Goal: Information Seeking & Learning: Learn about a topic

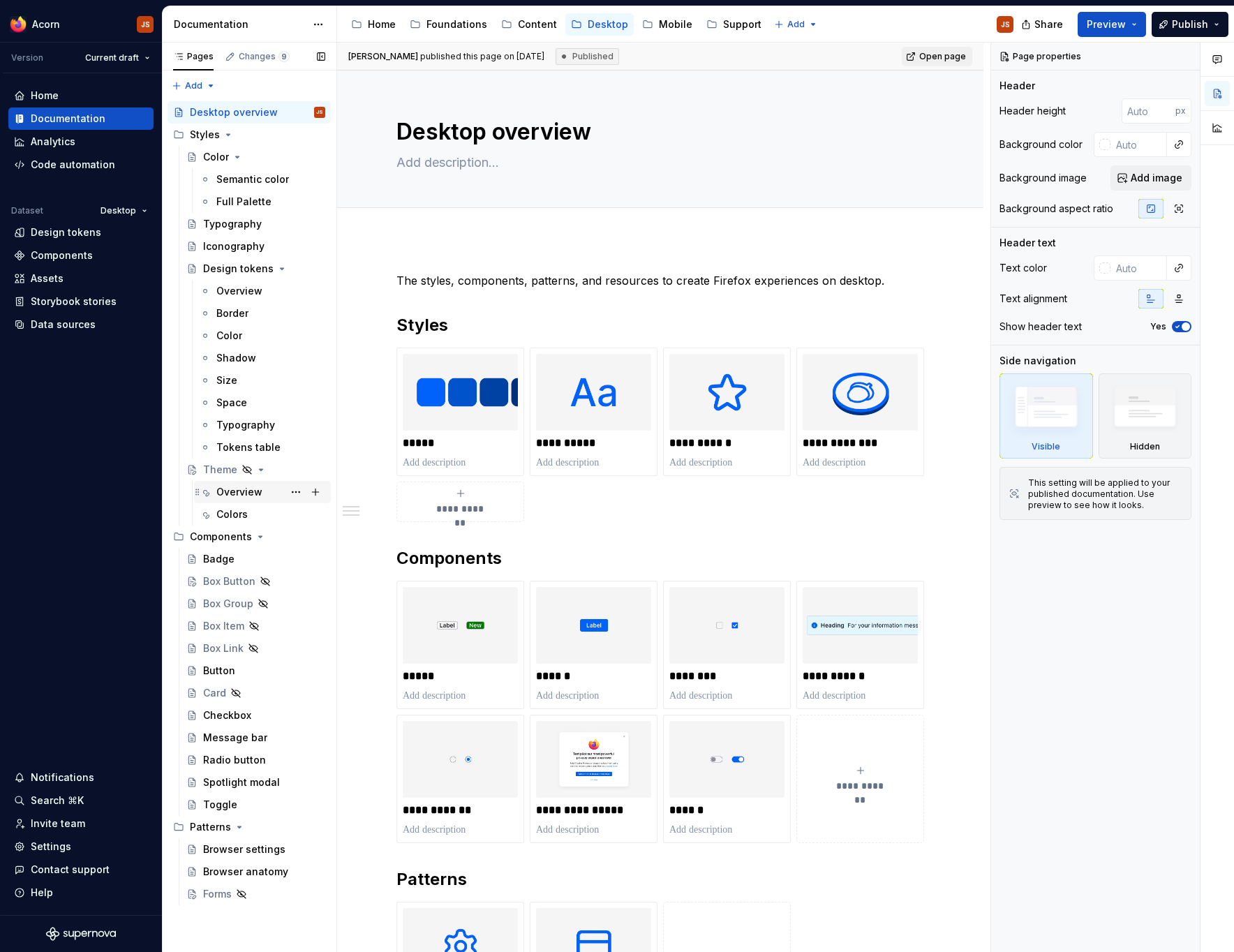
click at [238, 501] on div "Overview" at bounding box center [271, 492] width 109 height 20
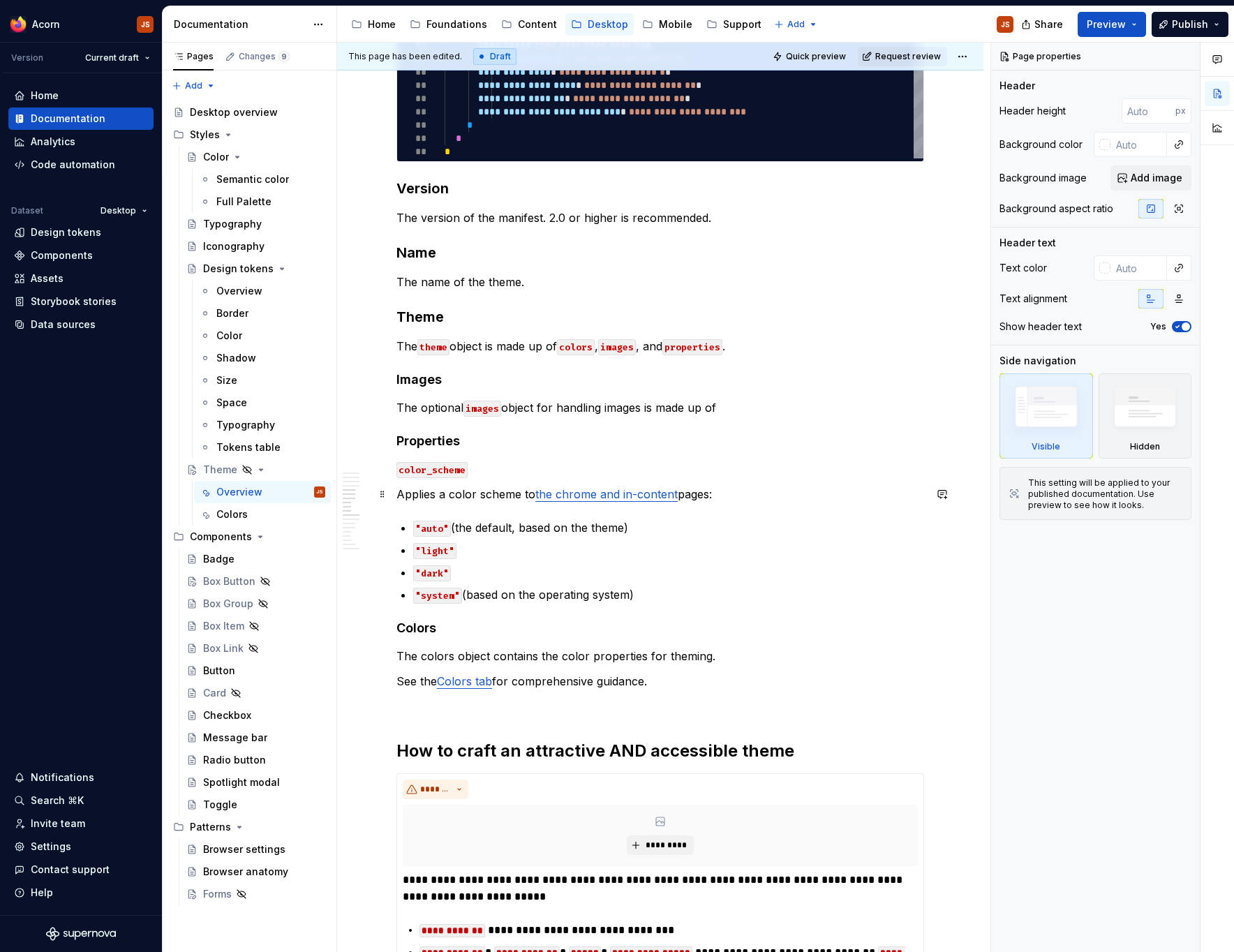
scroll to position [1502, 0]
click at [428, 435] on h4 "Properties" at bounding box center [661, 440] width 528 height 17
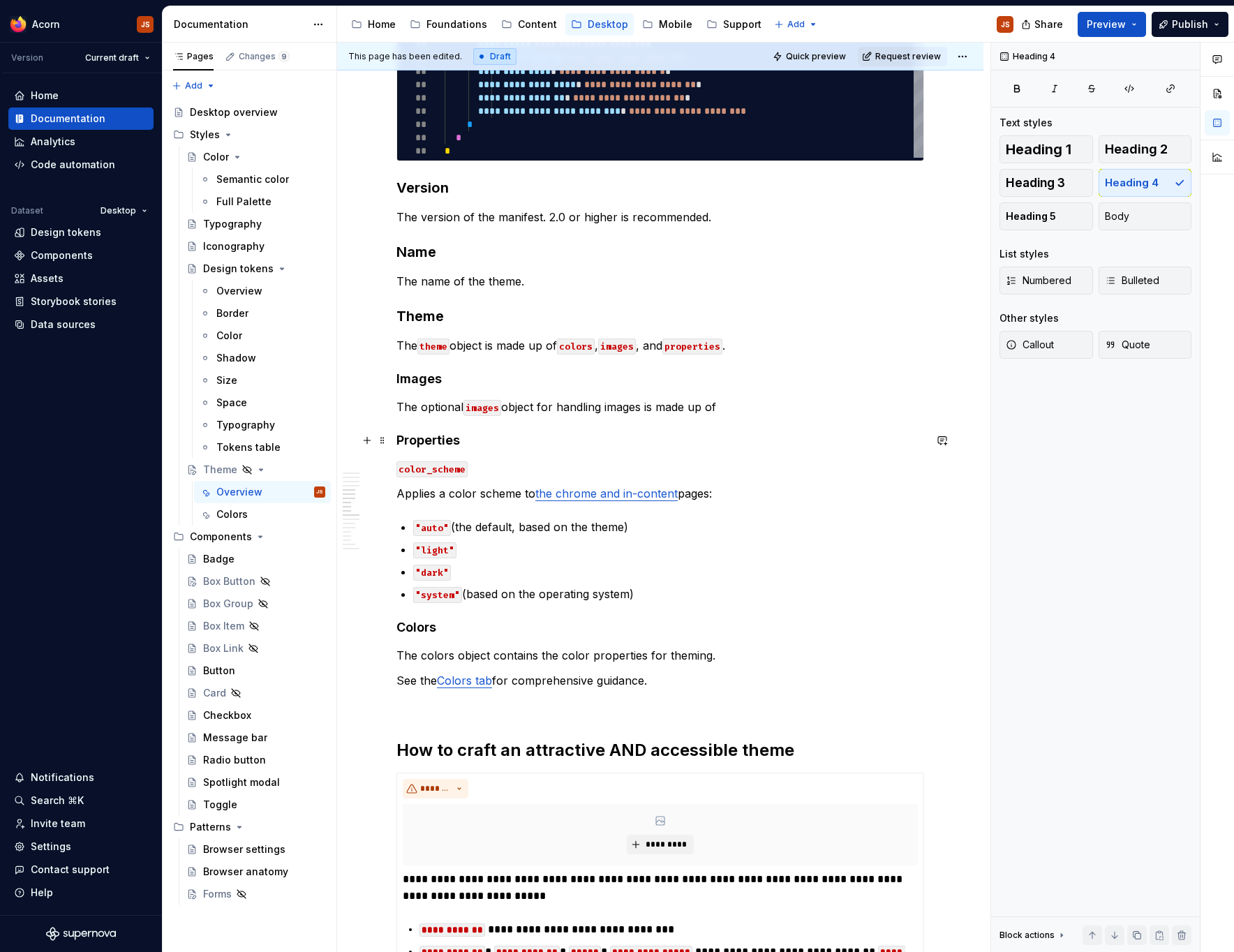
click at [428, 435] on h4 "Properties" at bounding box center [661, 440] width 528 height 17
click at [439, 467] on code "color_scheme" at bounding box center [432, 470] width 71 height 16
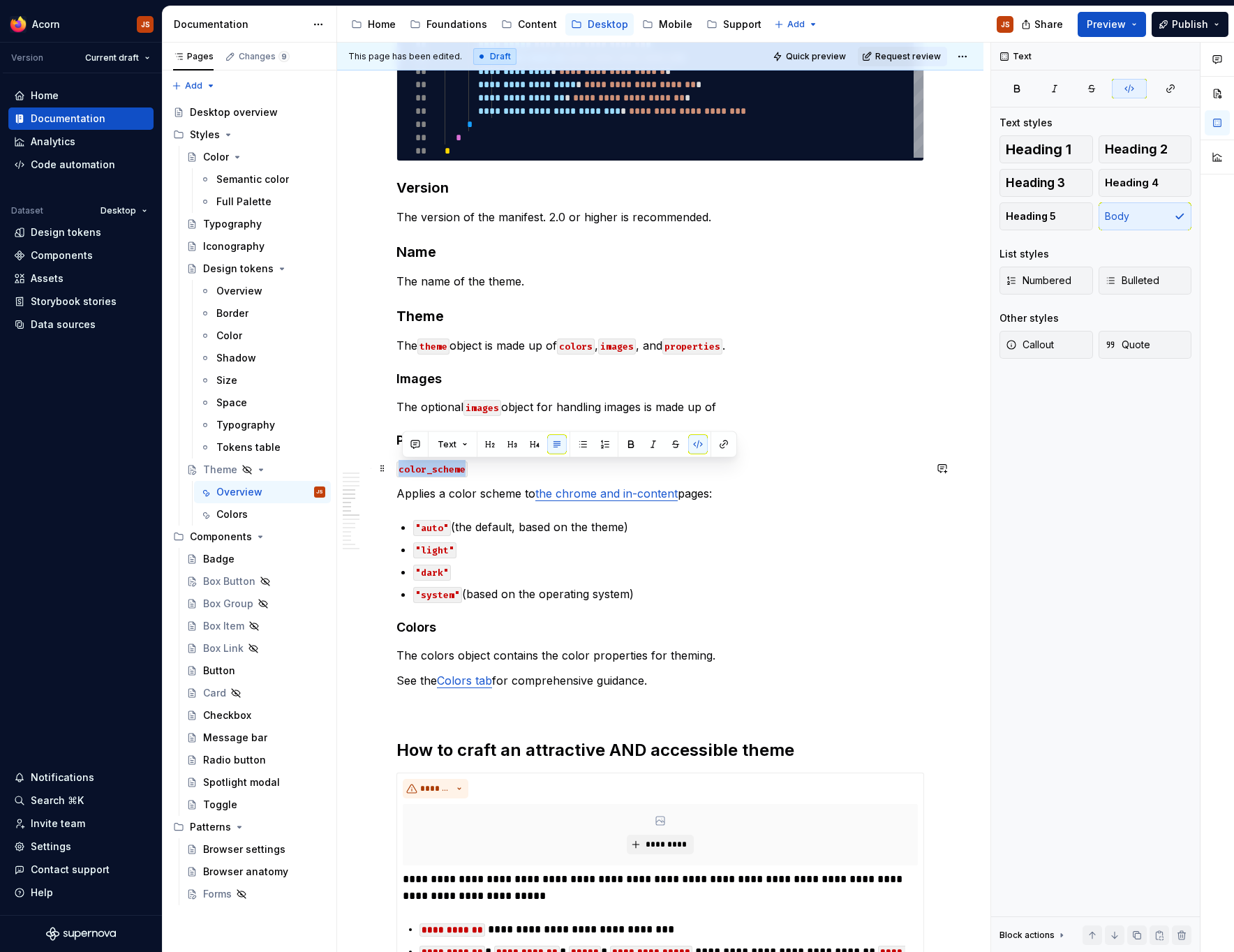
click at [439, 467] on code "color_scheme" at bounding box center [432, 470] width 71 height 16
click at [1057, 217] on button "Heading 5" at bounding box center [1046, 216] width 94 height 28
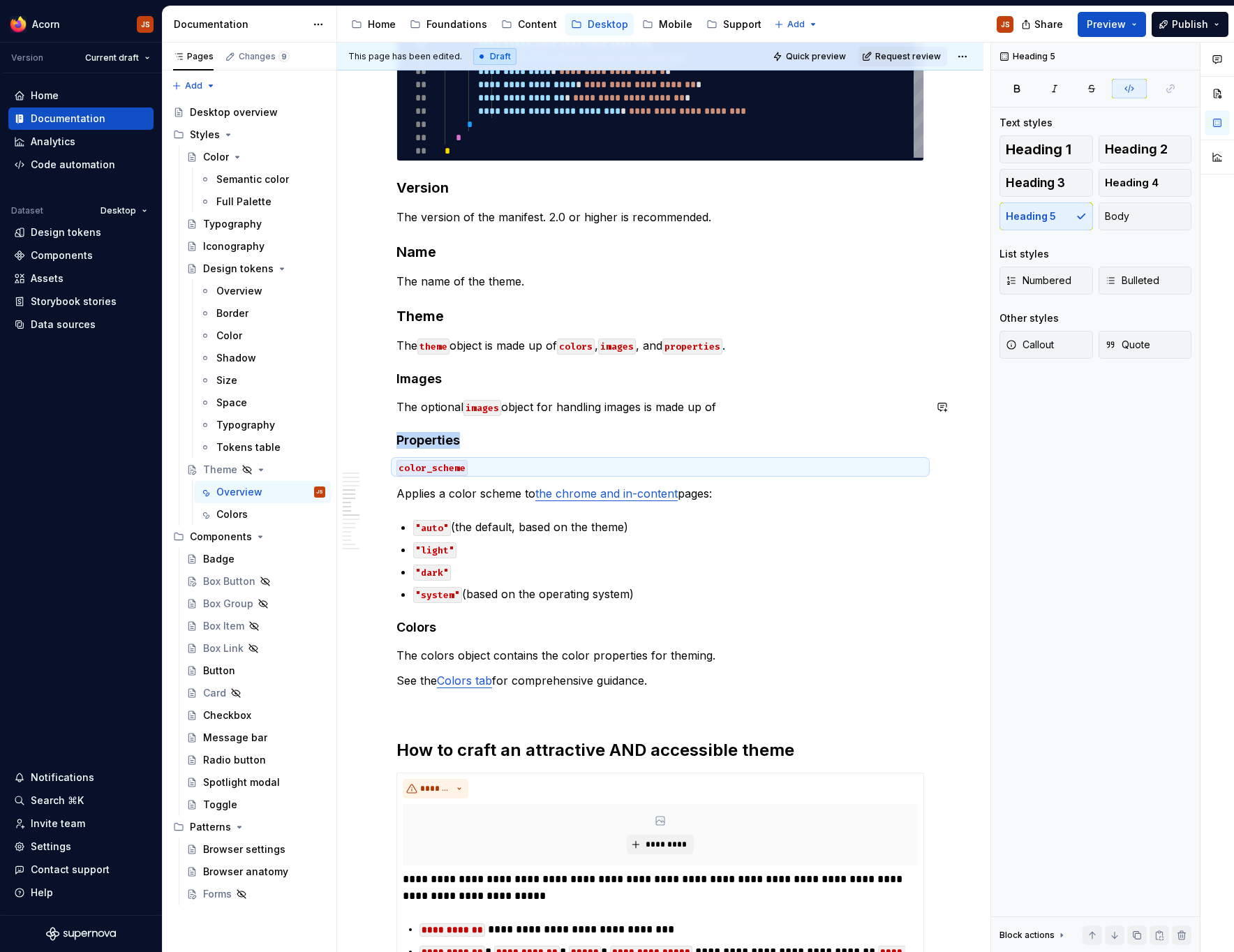
click at [430, 434] on h4 "Properties" at bounding box center [661, 440] width 528 height 17
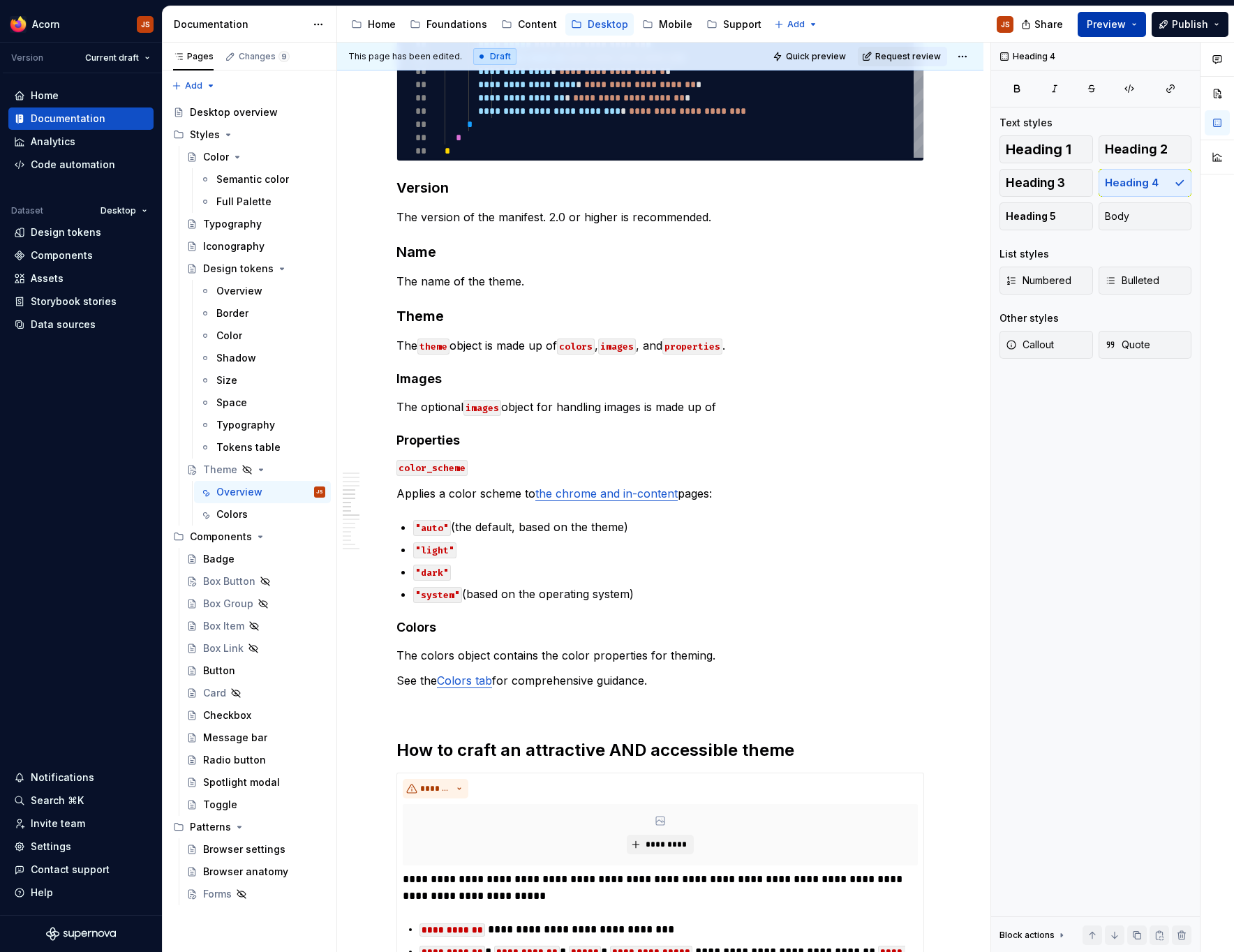
click at [1121, 22] on span "Preview" at bounding box center [1106, 25] width 39 height 14
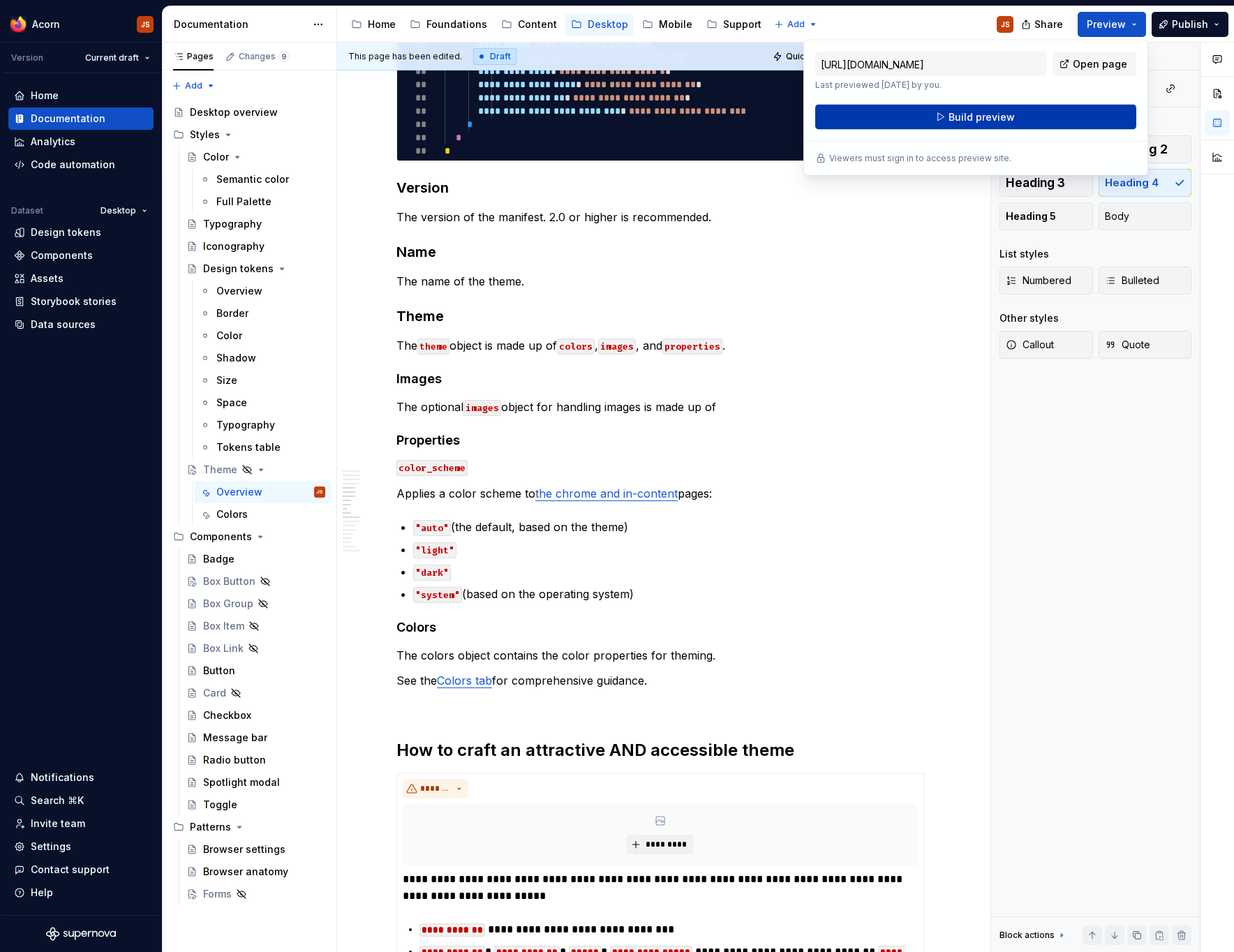
click at [1026, 118] on button "Build preview" at bounding box center [976, 117] width 321 height 25
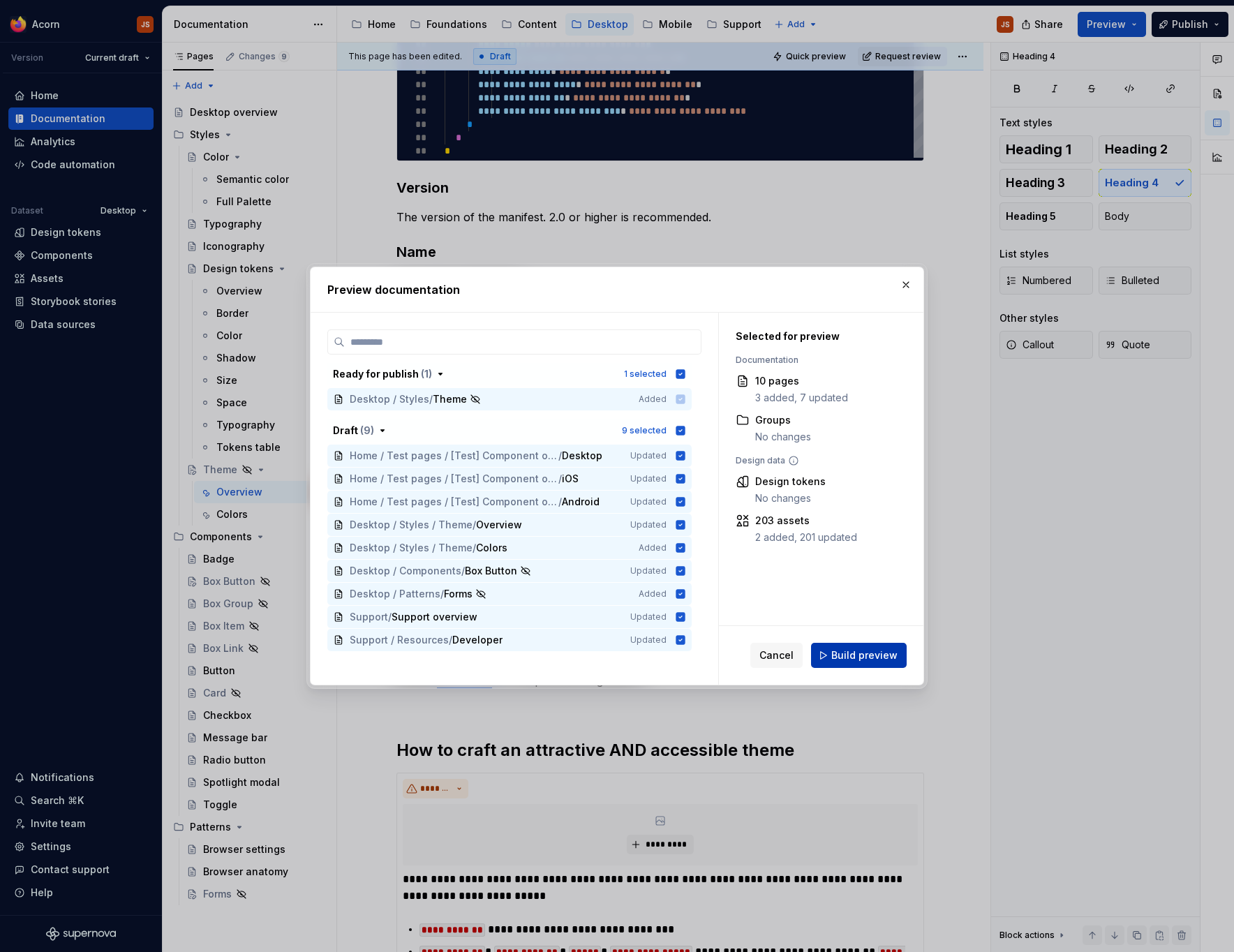
click at [854, 650] on span "Build preview" at bounding box center [865, 655] width 66 height 14
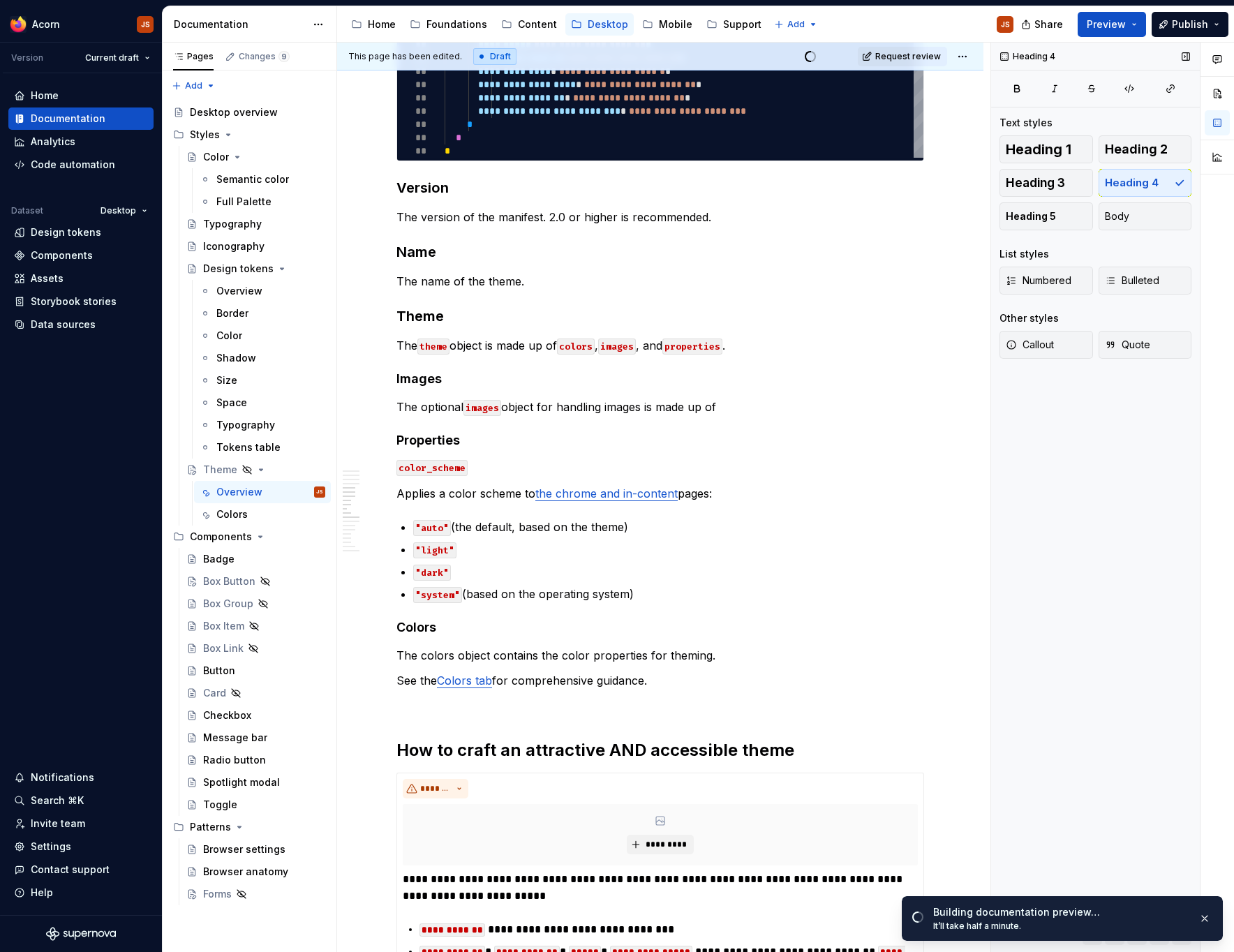
click at [1037, 854] on div "Heading 4 Text styles Heading 1 Heading 2 Heading 3 Heading 4 Heading 5 Body Li…" at bounding box center [1096, 497] width 209 height 910
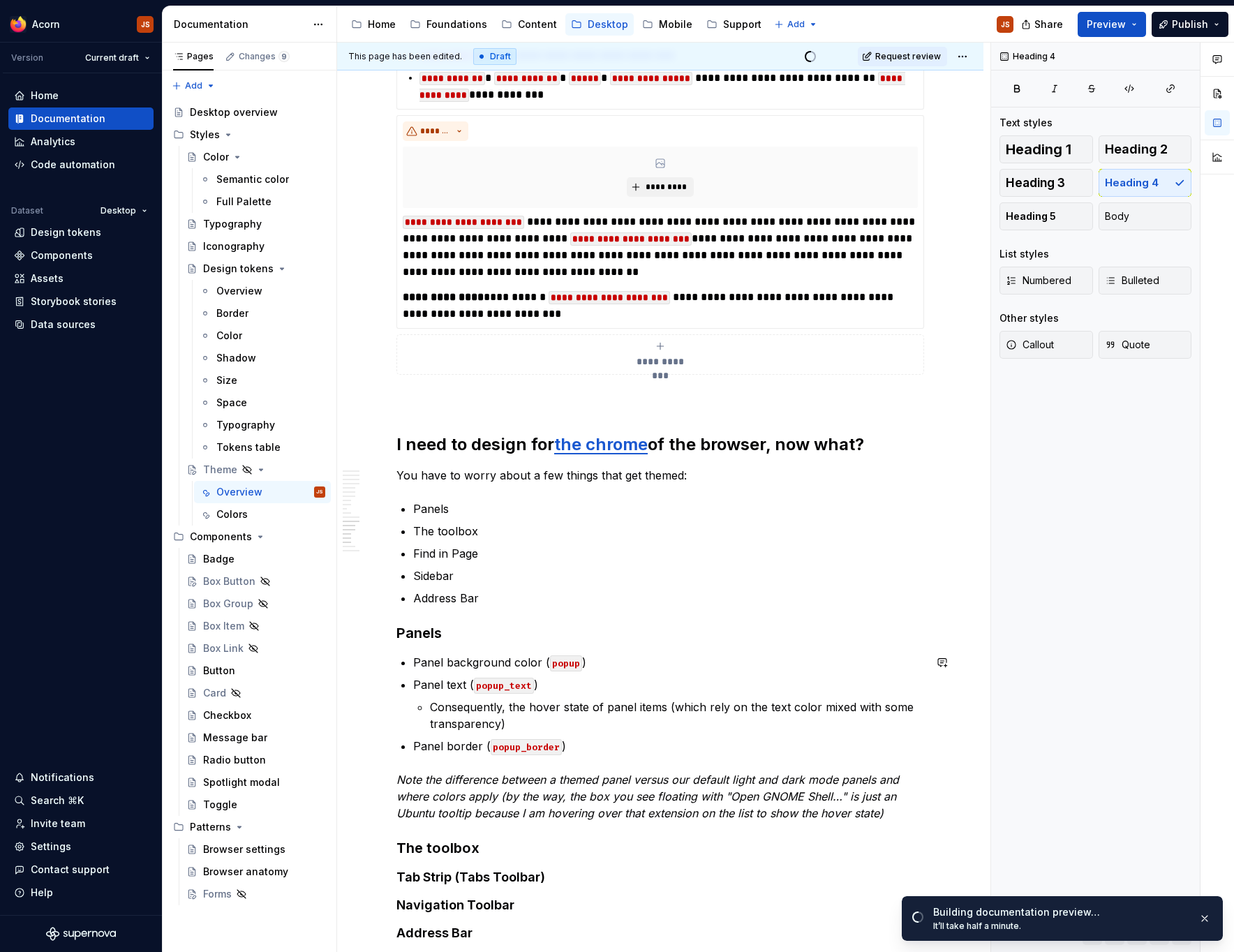
scroll to position [2376, 0]
click at [771, 817] on em "Note the difference between a themed panel versus our default light and dark mo…" at bounding box center [650, 795] width 506 height 47
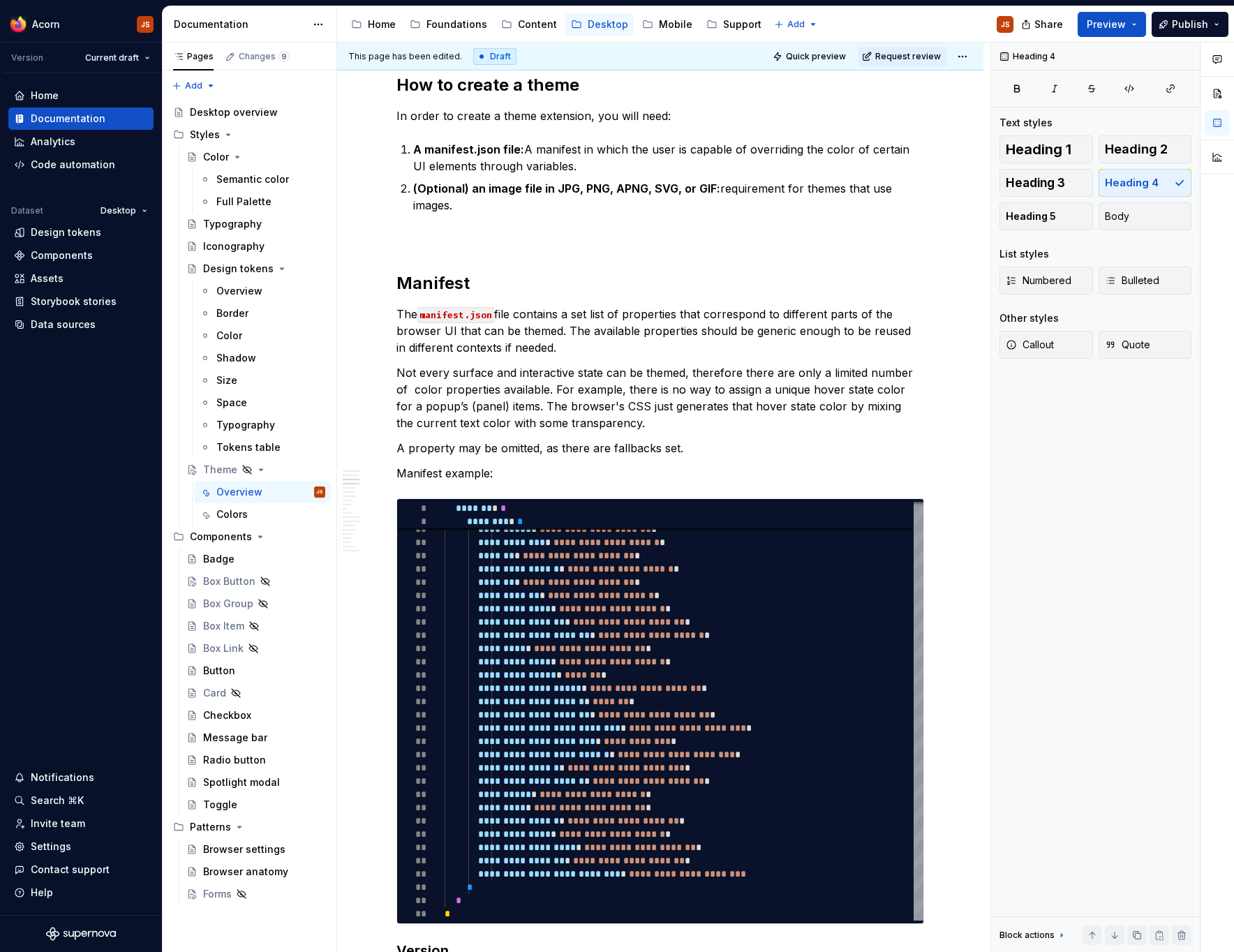
scroll to position [0, 0]
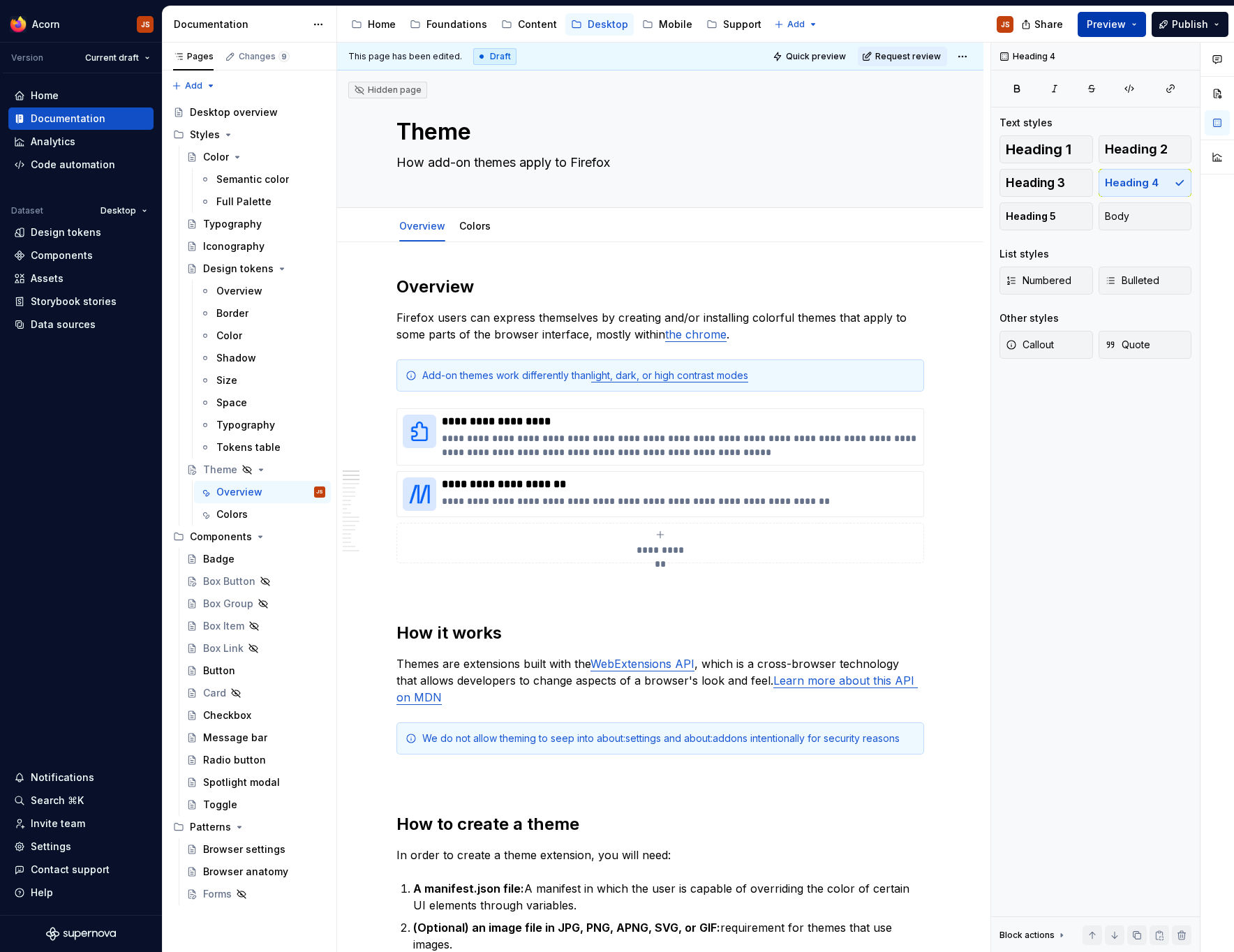
click at [1115, 24] on span "Preview" at bounding box center [1106, 25] width 39 height 14
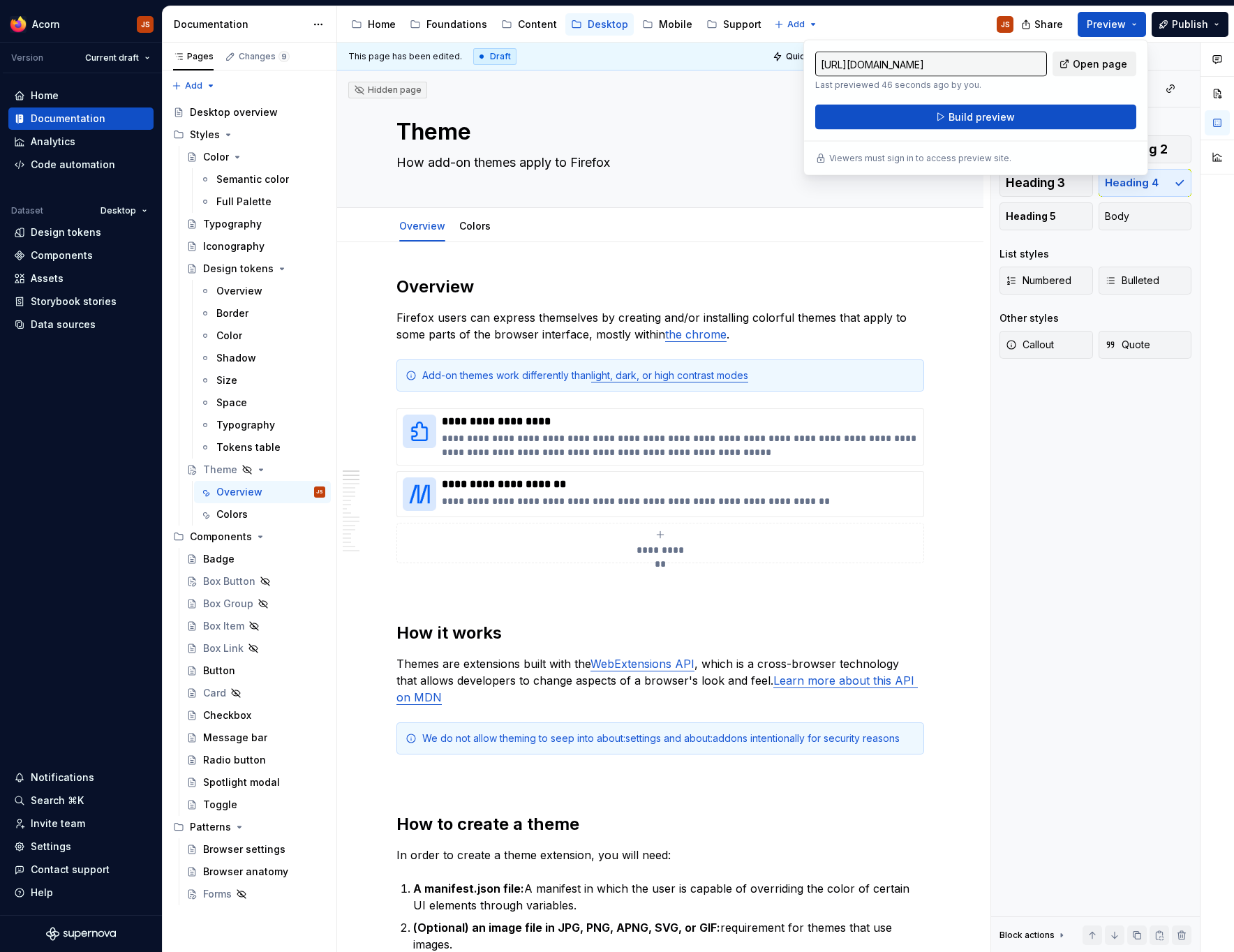
click at [1091, 67] on span "Open page" at bounding box center [1099, 64] width 54 height 14
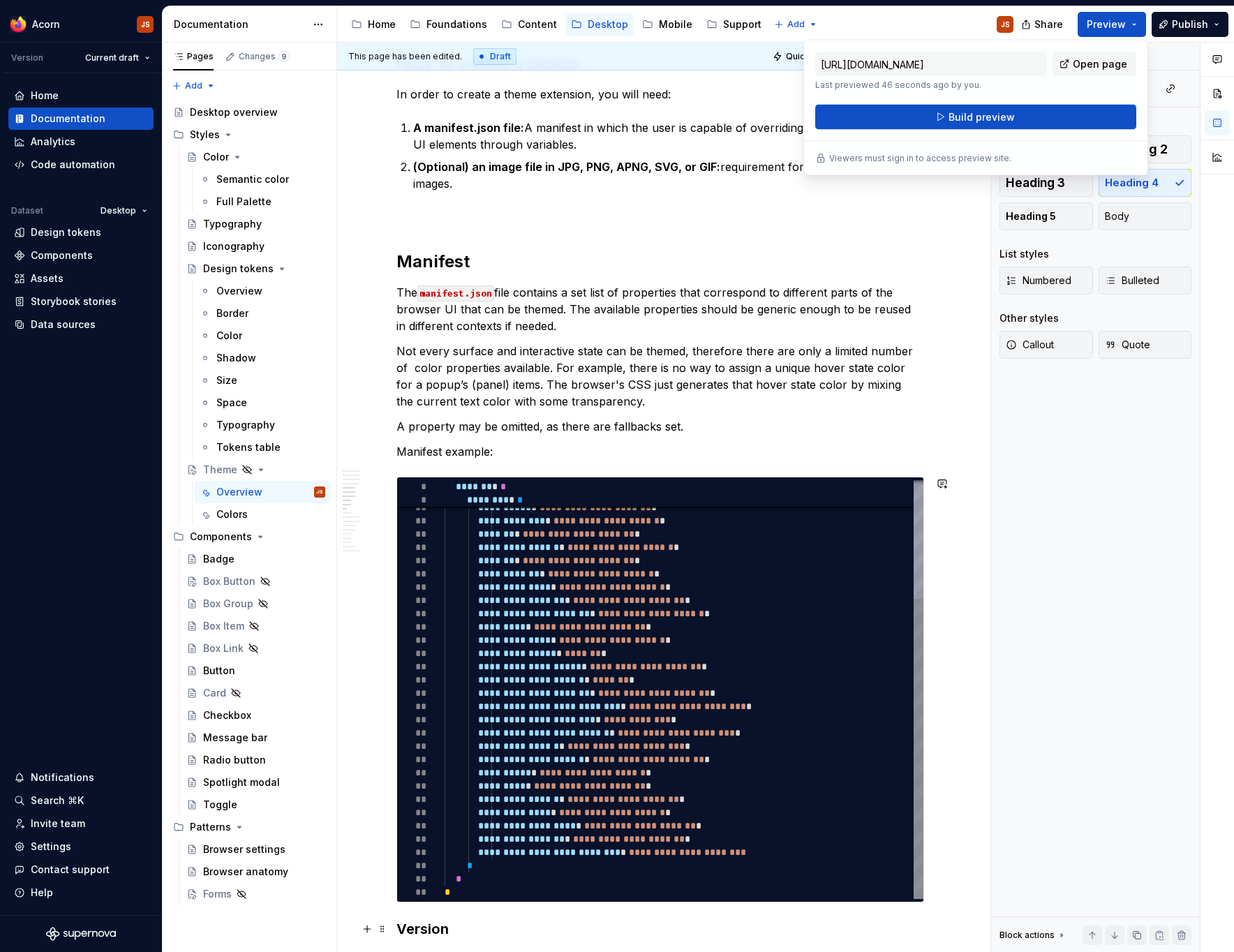
scroll to position [1181, 0]
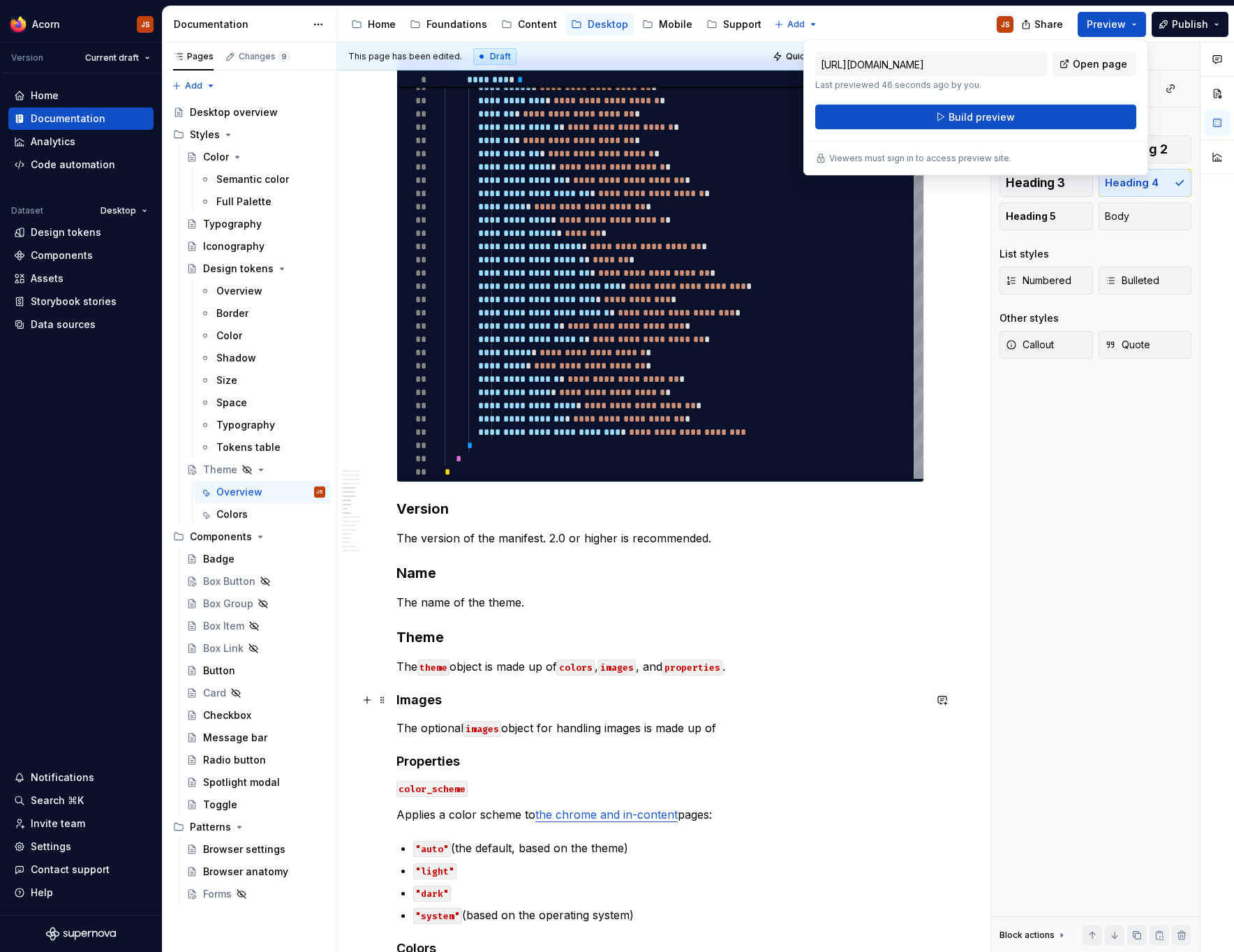
click at [432, 697] on h4 "Images" at bounding box center [661, 700] width 528 height 17
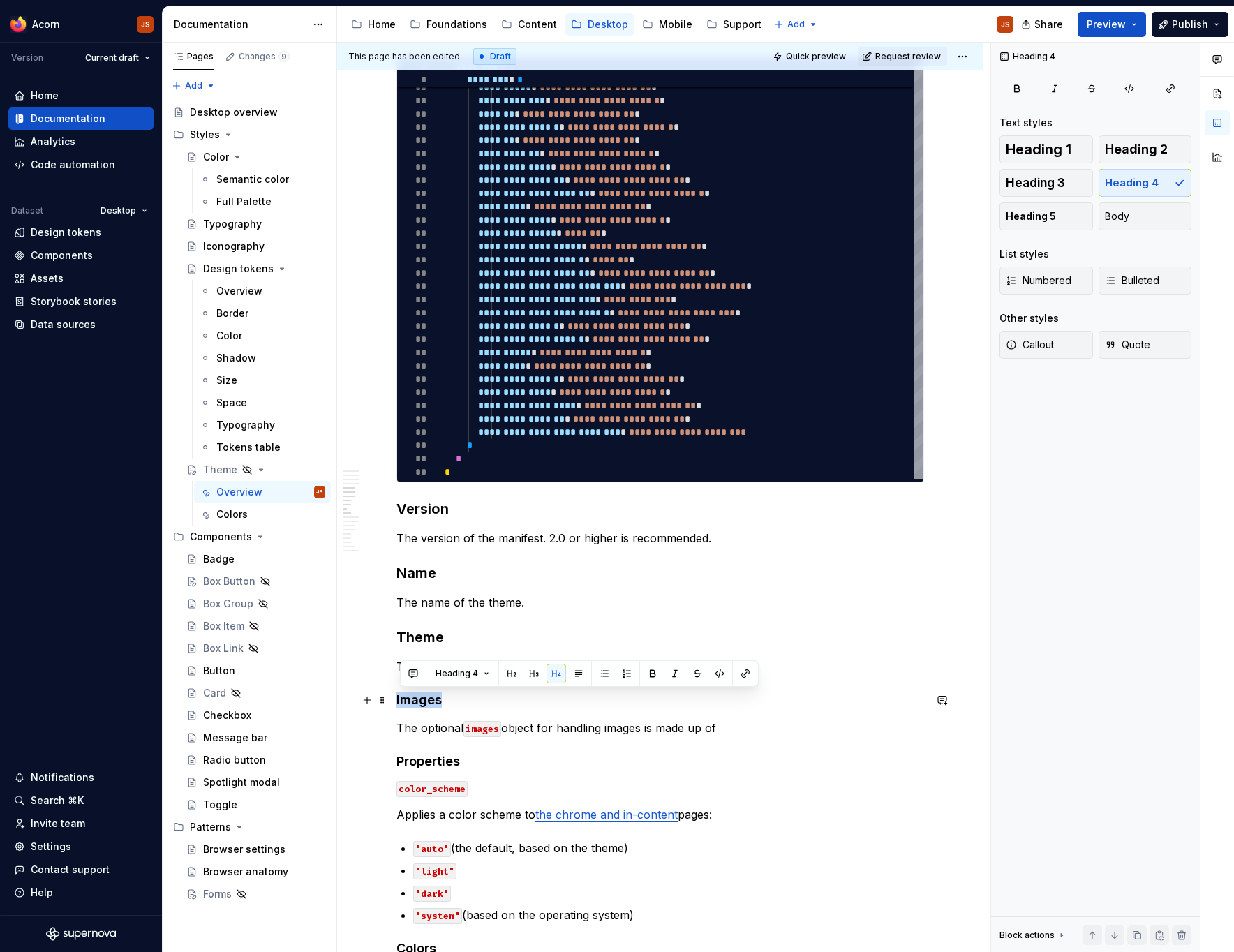
click at [432, 697] on h4 "Images" at bounding box center [661, 700] width 528 height 17
click at [330, 27] on html "Acorn JS Version Current draft Home Documentation Analytics Code automation Dat…" at bounding box center [617, 476] width 1234 height 952
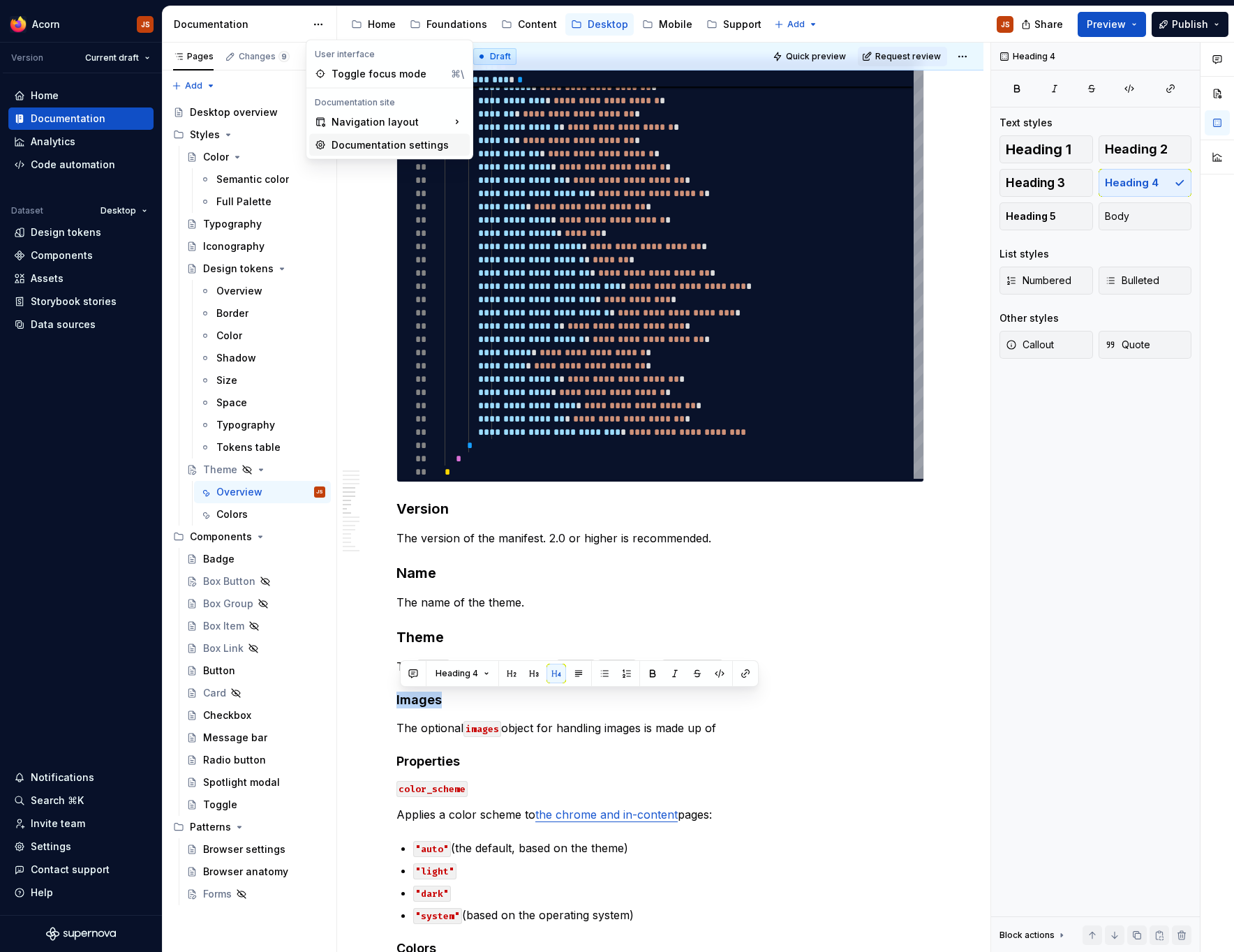
click at [340, 144] on div "Documentation settings" at bounding box center [398, 145] width 133 height 14
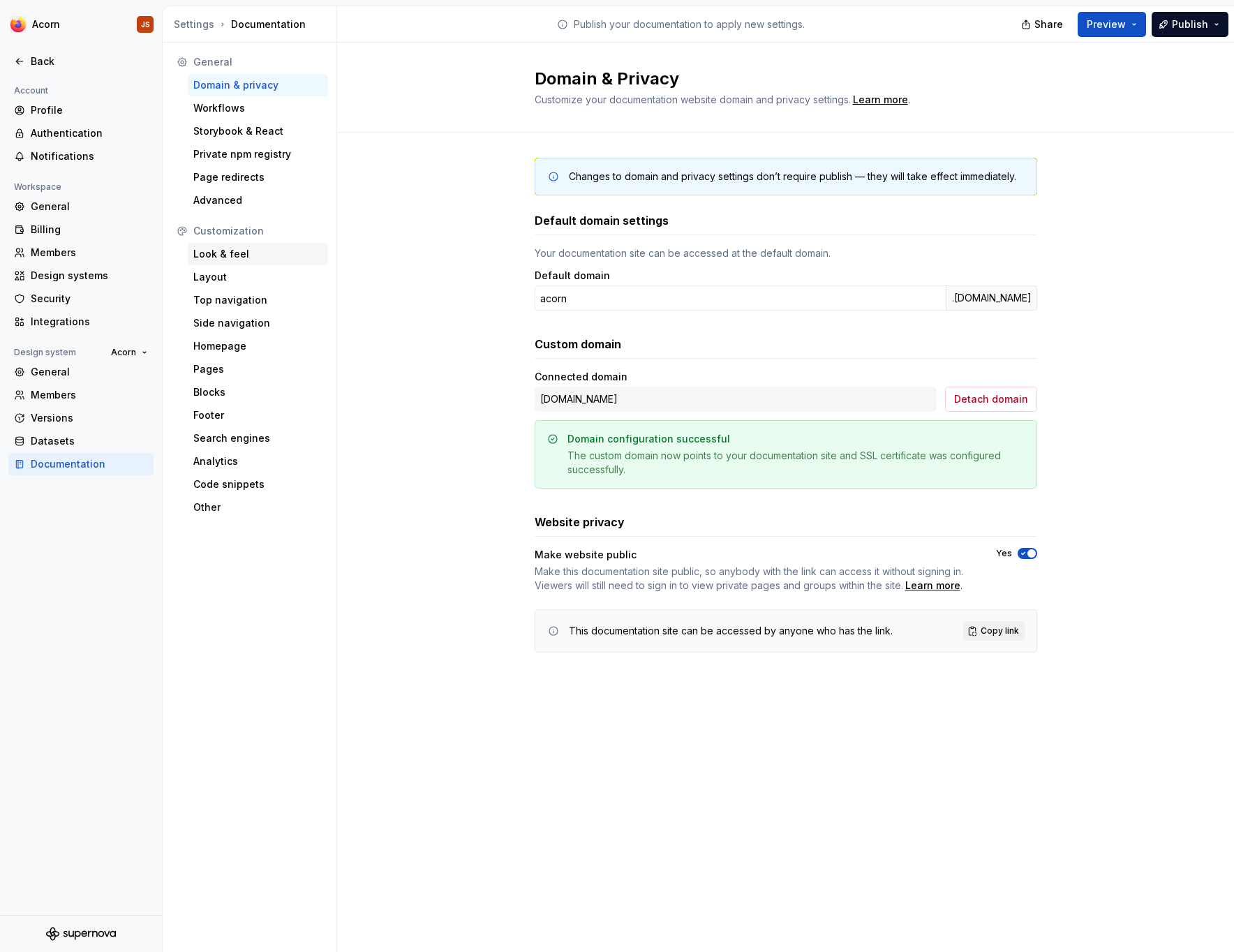
click at [231, 246] on div "Look & feel" at bounding box center [258, 253] width 140 height 22
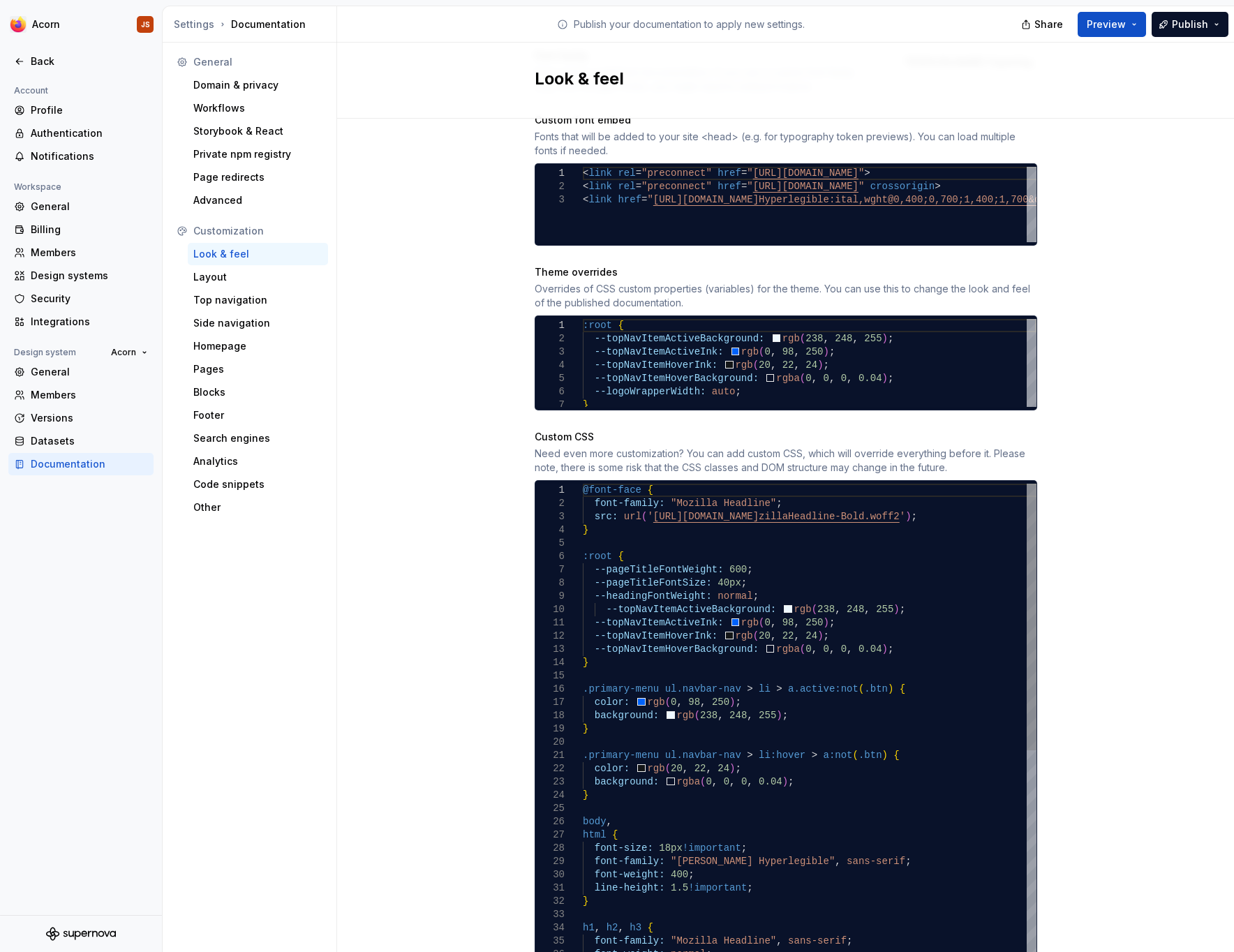
scroll to position [659, 0]
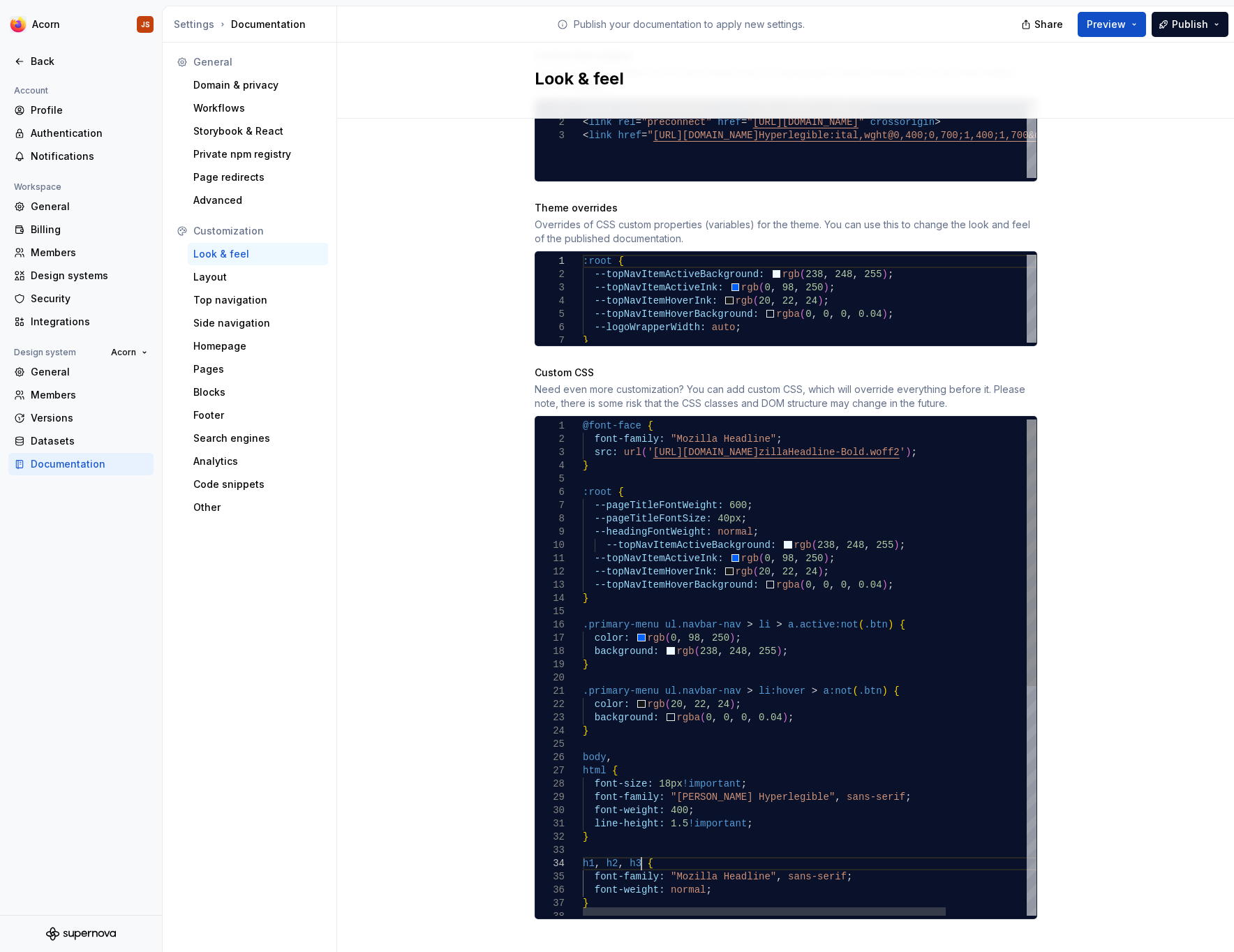
click at [640, 851] on div "@font-face { font-family: "Mozilla Headline" ; src: url ( ' [URL][DOMAIN_NAME] …" at bounding box center [860, 882] width 555 height 923
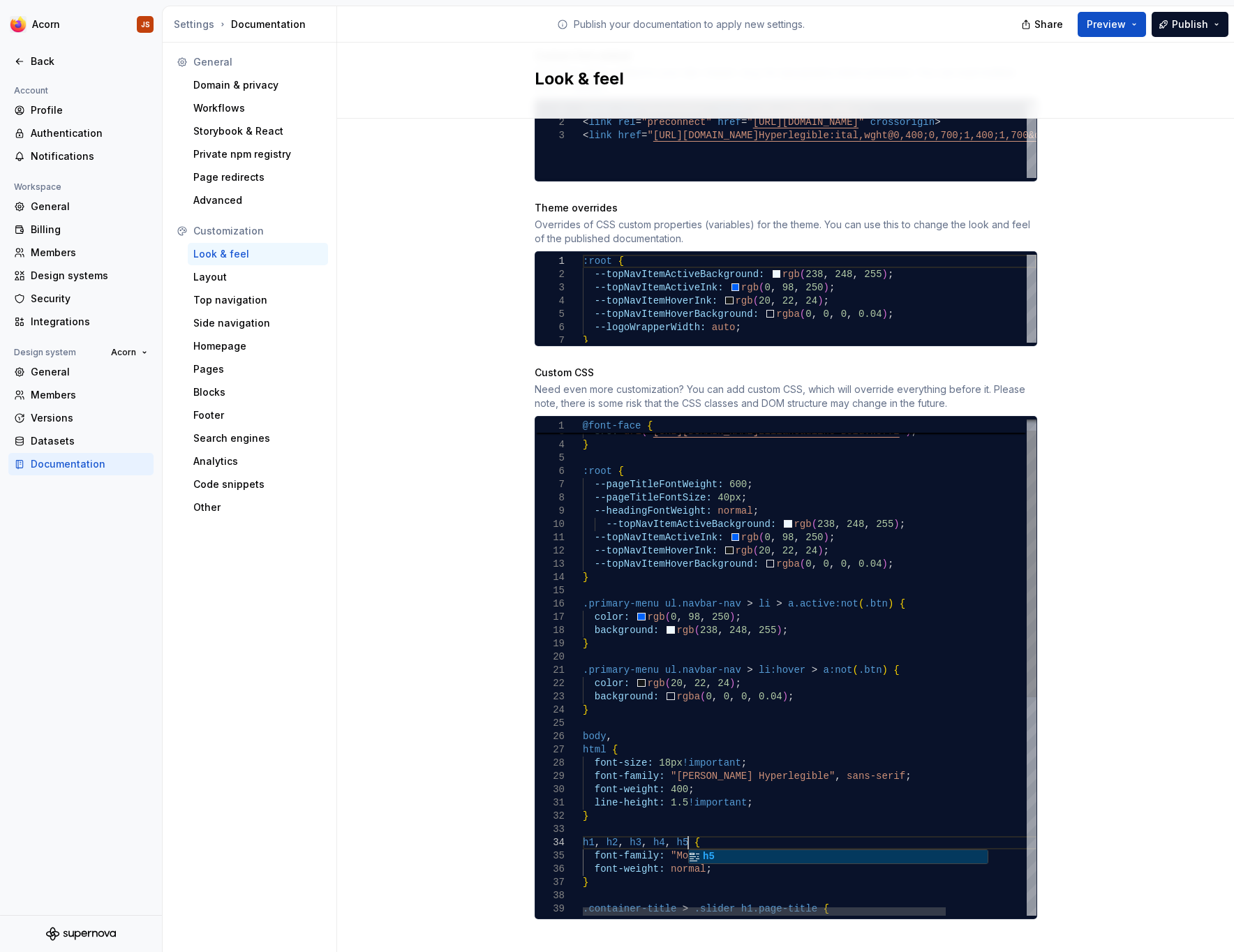
scroll to position [40, 105]
click at [1095, 26] on span "Preview" at bounding box center [1106, 25] width 39 height 14
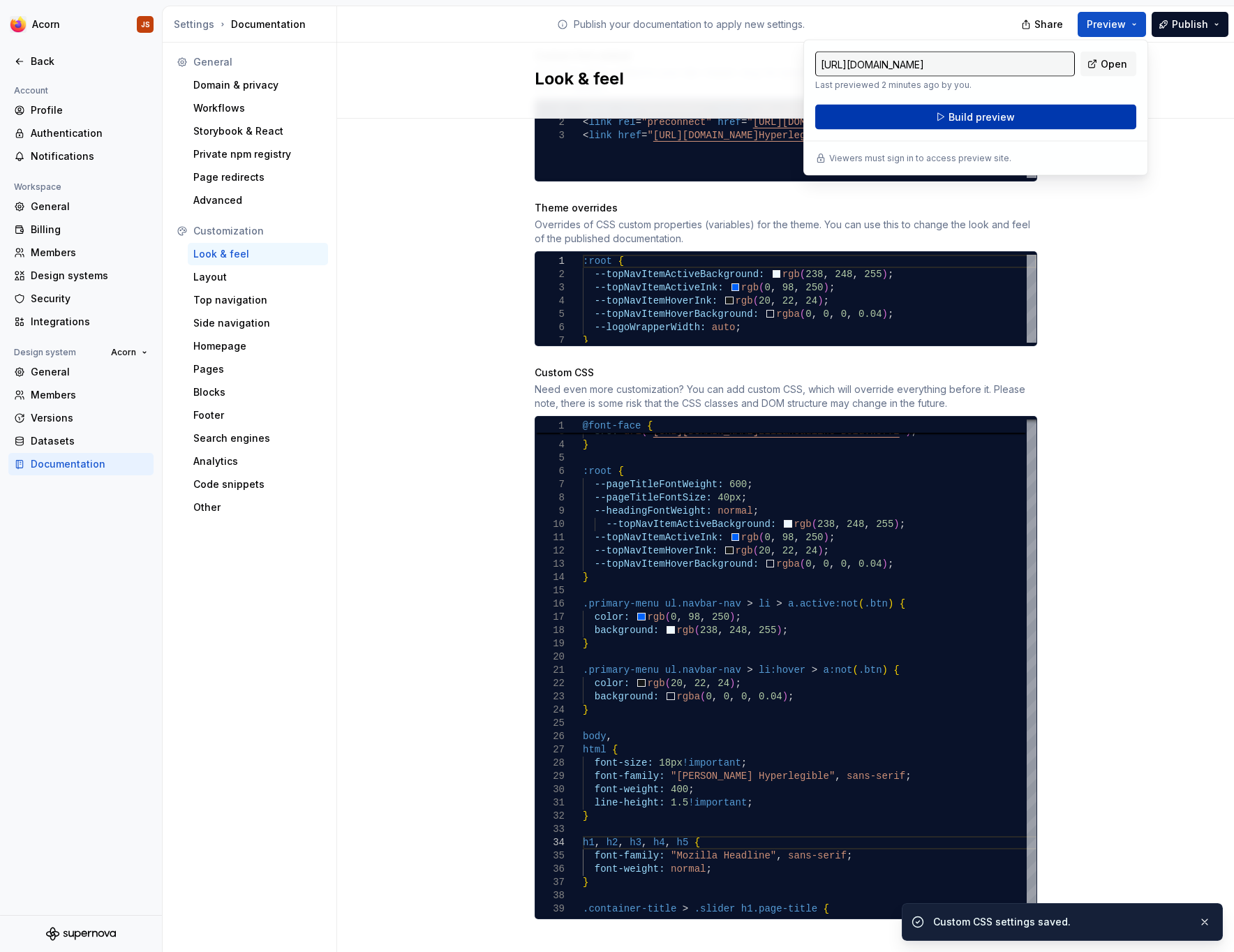
click at [1003, 118] on span "Build preview" at bounding box center [982, 118] width 66 height 14
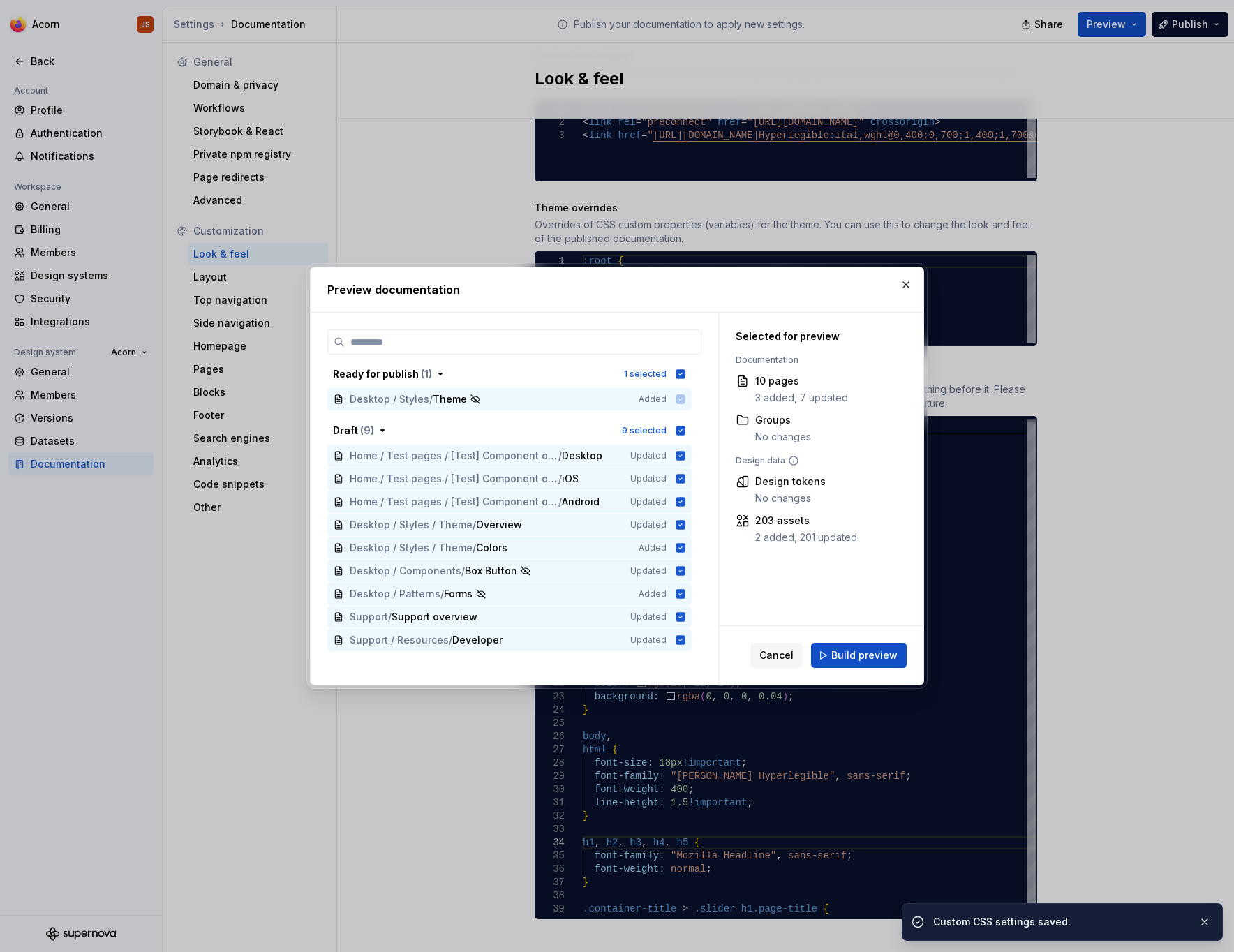
scroll to position [659, 0]
click at [906, 280] on button "button" at bounding box center [906, 284] width 20 height 20
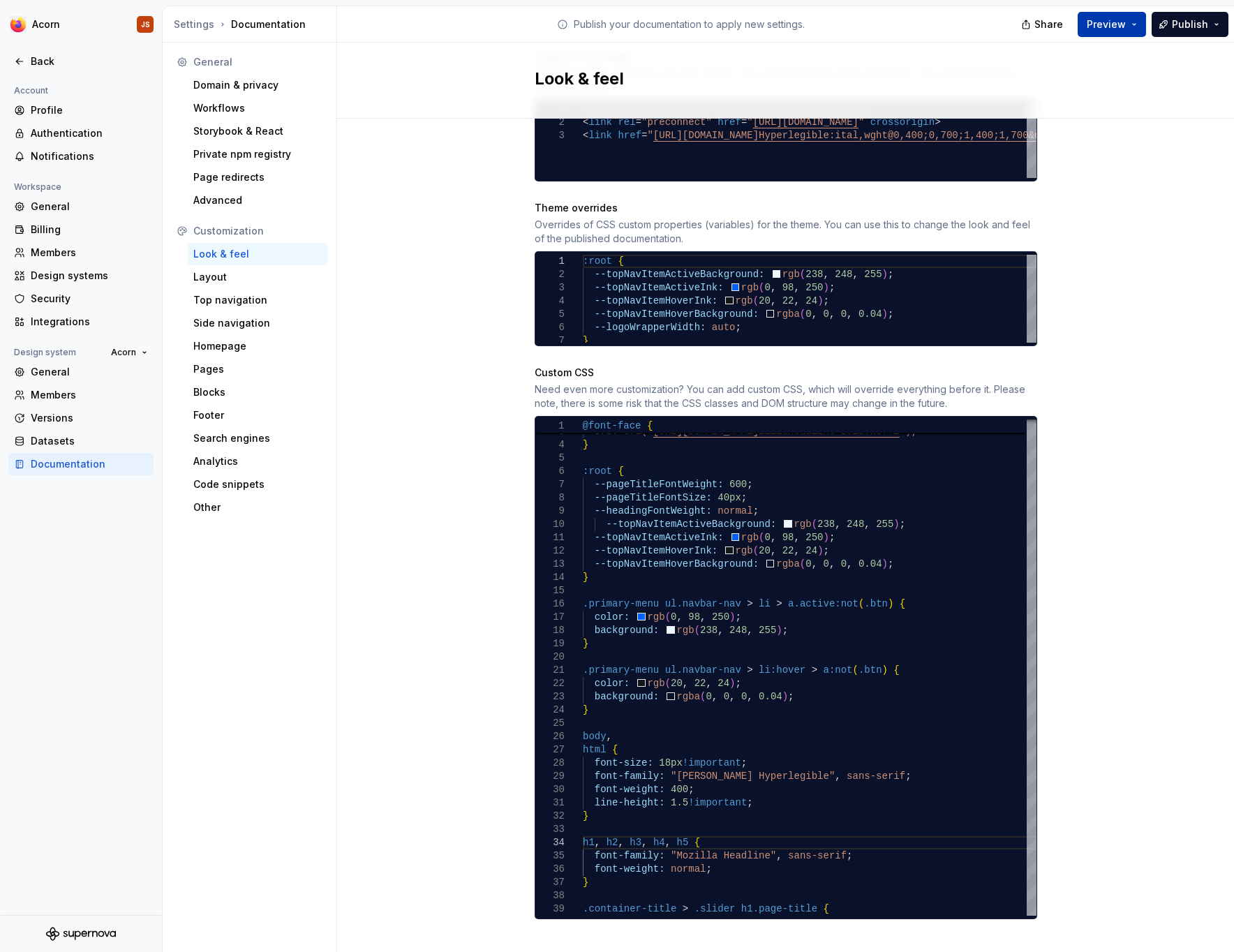
click at [1094, 18] on span "Preview" at bounding box center [1106, 25] width 39 height 14
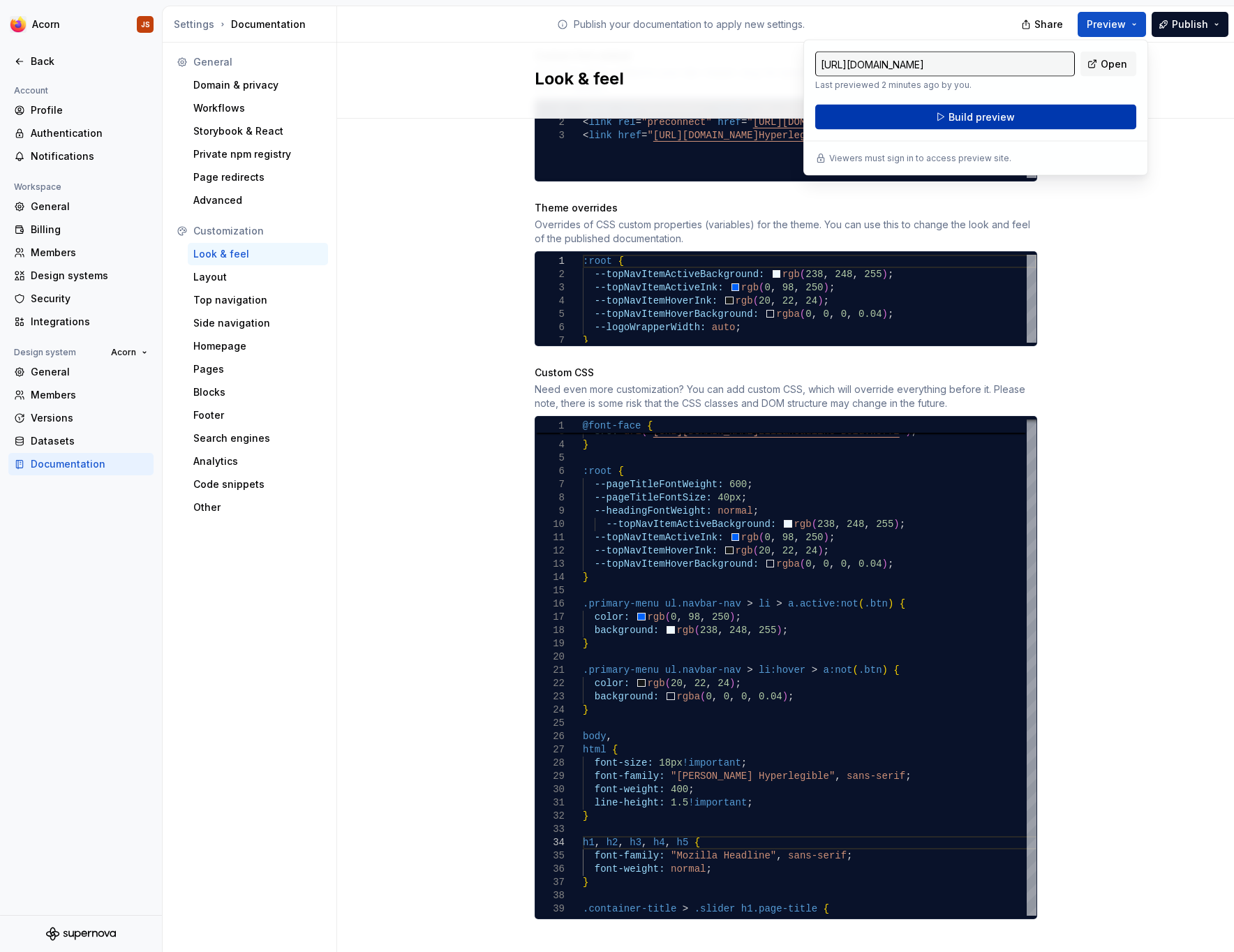
click at [967, 116] on span "Build preview" at bounding box center [982, 118] width 66 height 14
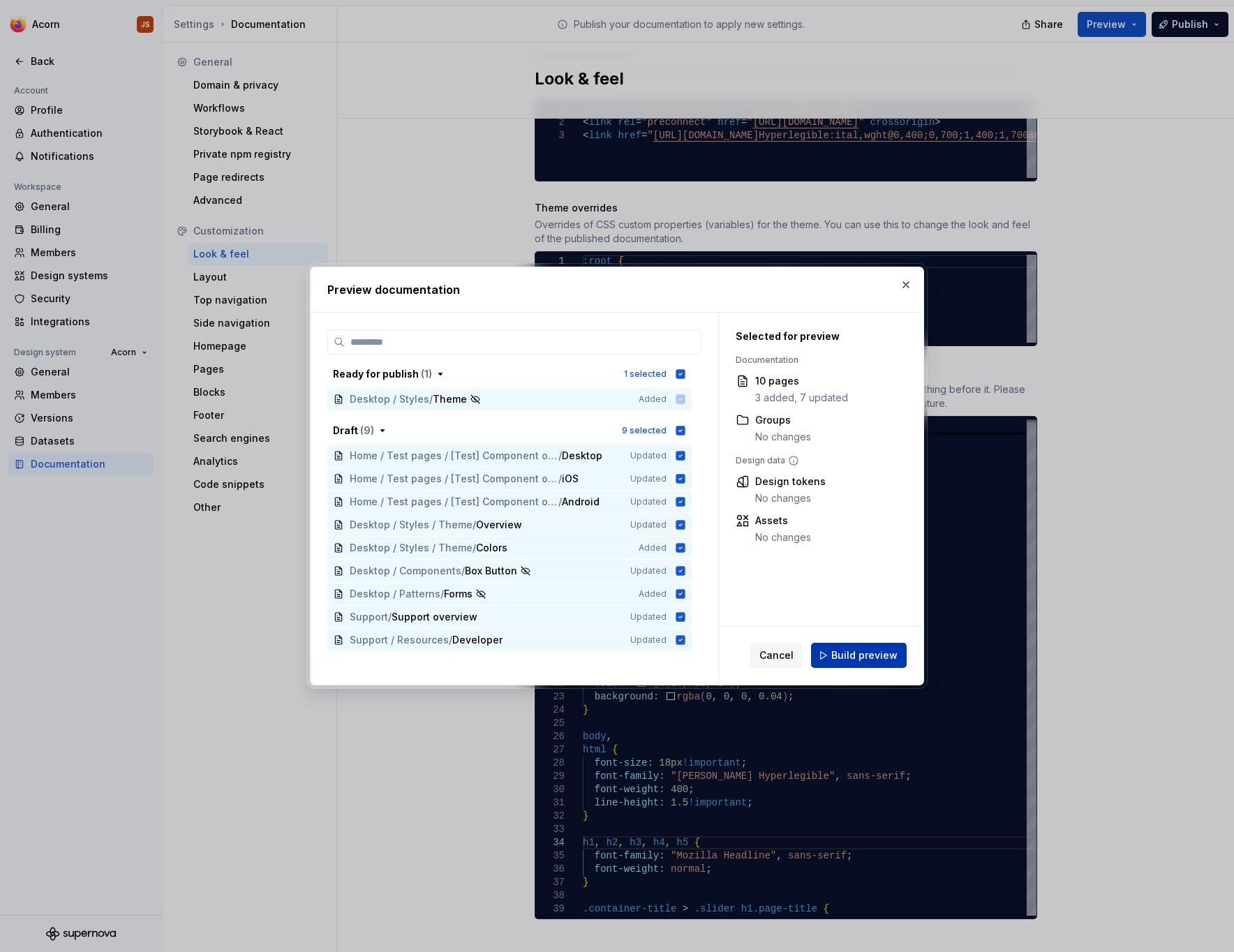
click at [843, 656] on span "Build preview" at bounding box center [865, 655] width 66 height 14
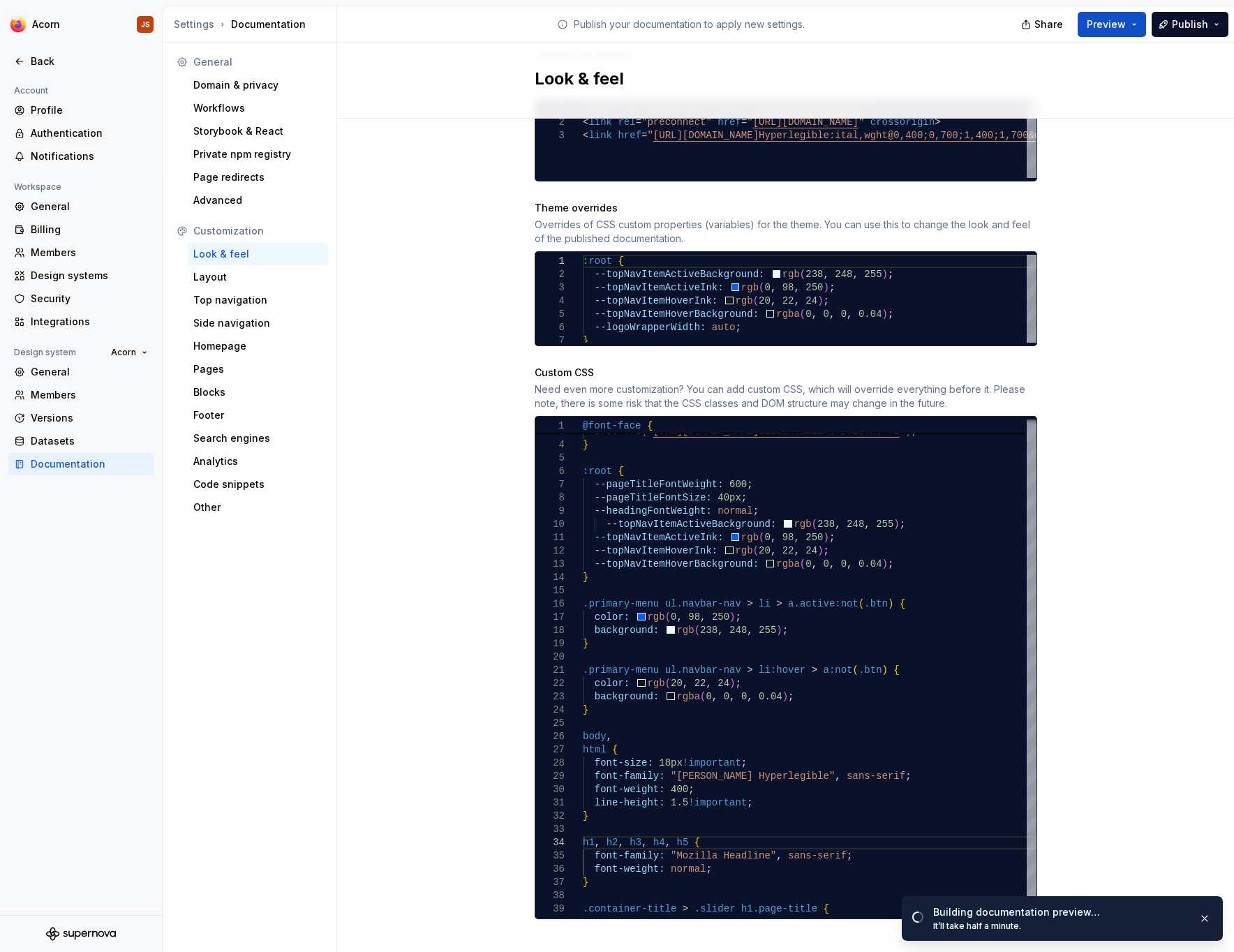
click at [399, 885] on div "Site logo A company logo that will be displayed on all pages on your documentat…" at bounding box center [786, 216] width 897 height 1513
click at [284, 832] on div "General Domain & privacy Workflows Storybook & React Private npm registry Page …" at bounding box center [250, 500] width 175 height 915
click at [1165, 927] on span "Open page" at bounding box center [1160, 922] width 46 height 12
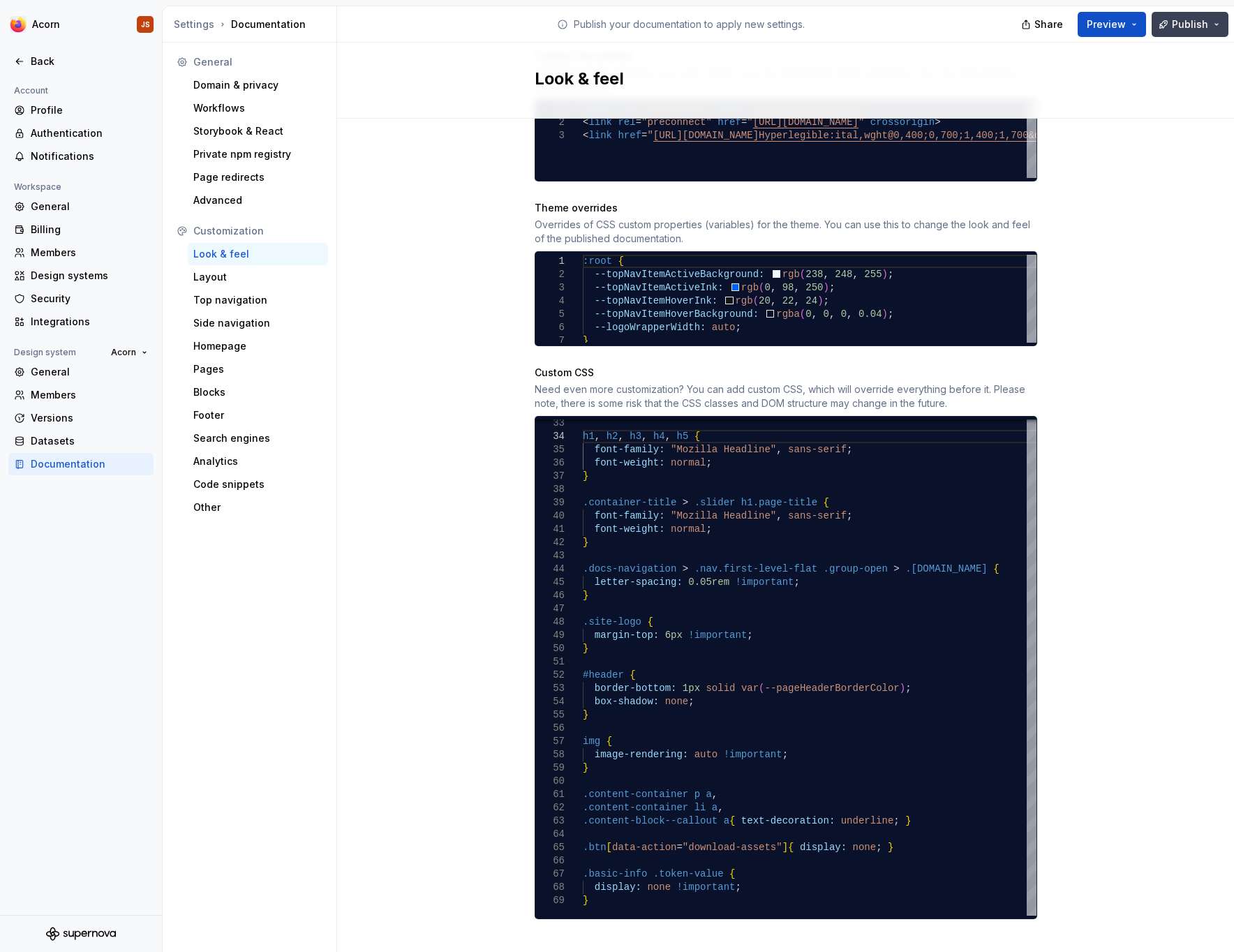
click at [1207, 30] on span "Publish" at bounding box center [1190, 25] width 37 height 14
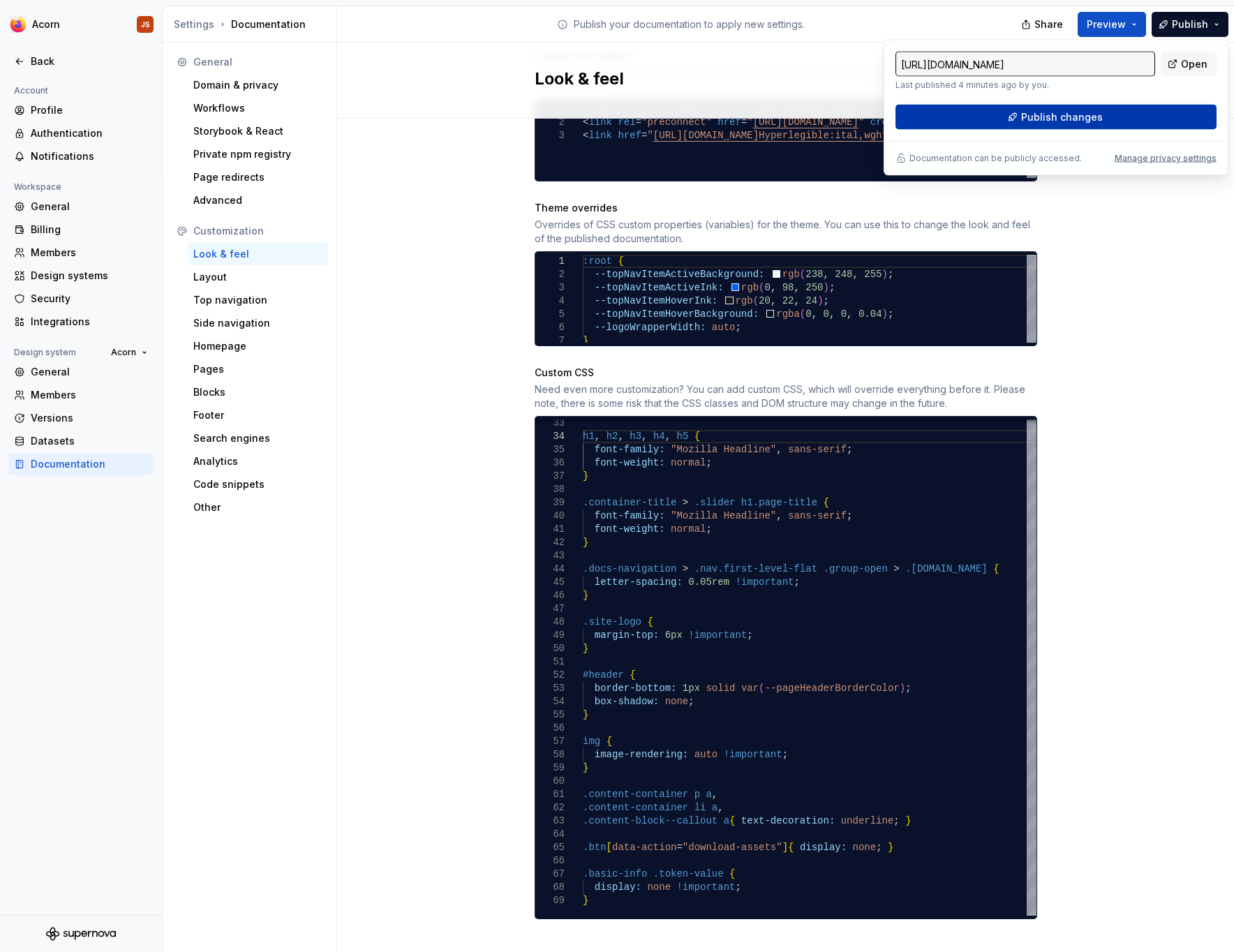
click at [1151, 118] on button "Publish changes" at bounding box center [1057, 117] width 321 height 25
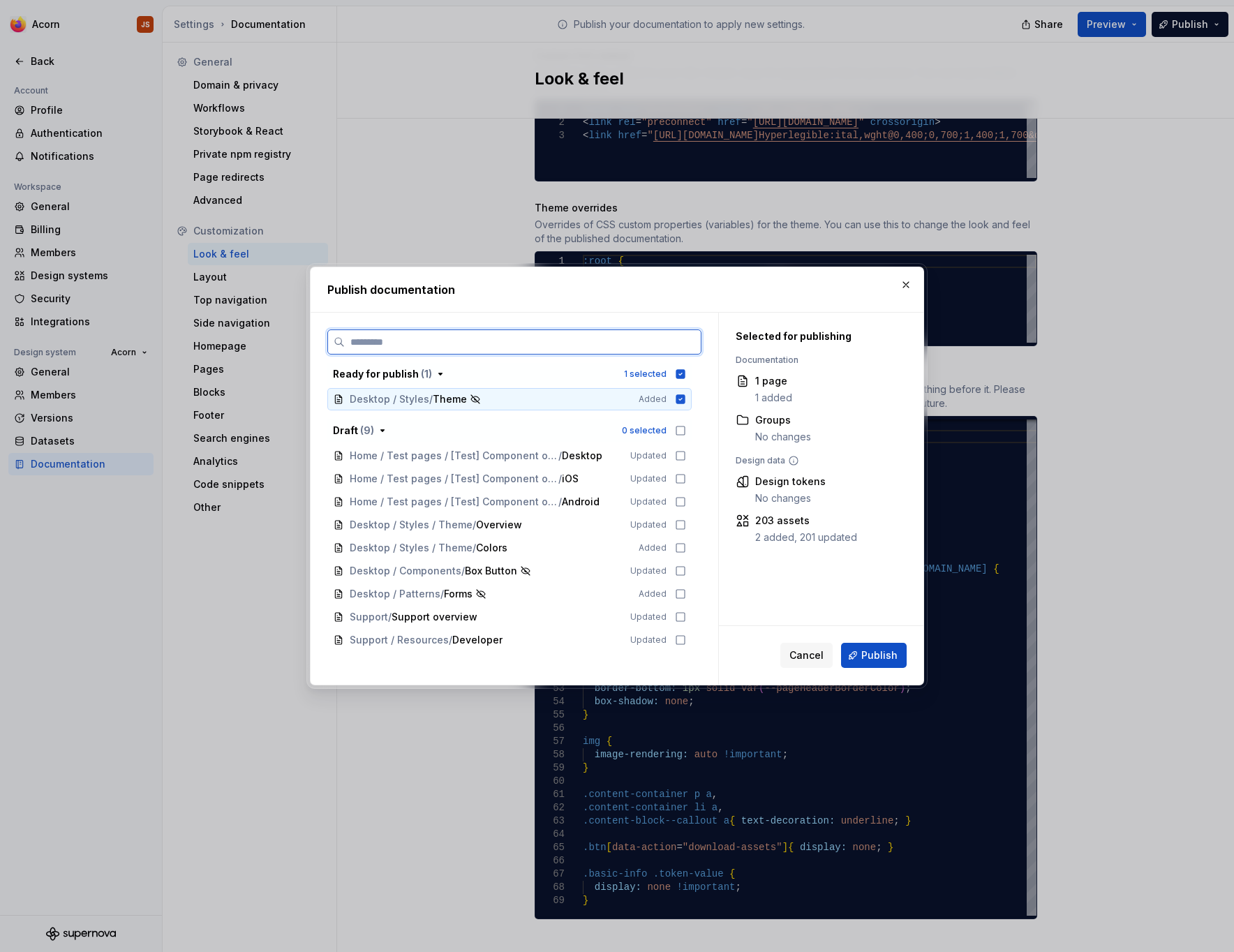
click at [687, 400] on icon at bounding box center [680, 399] width 12 height 12
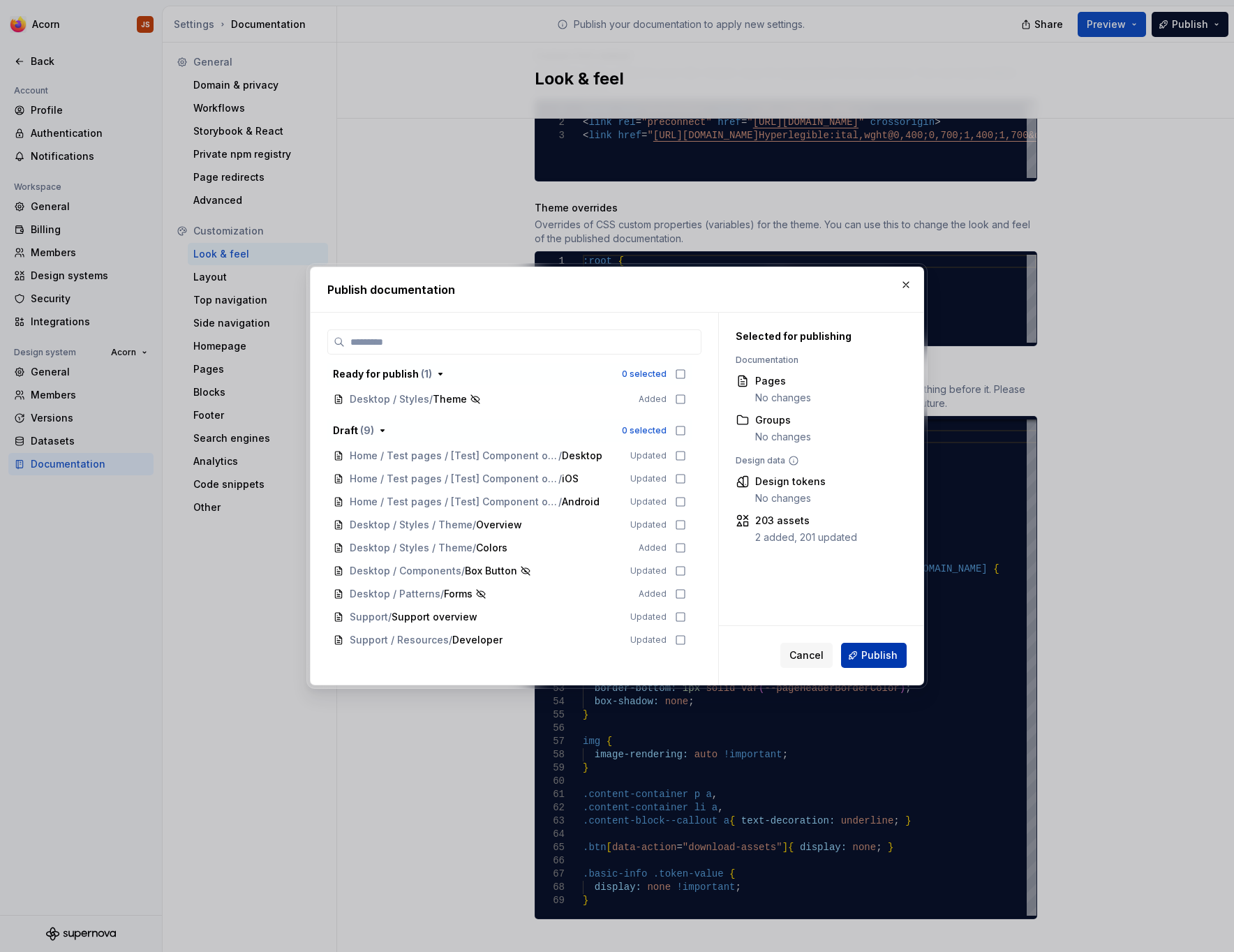
click at [885, 653] on span "Publish" at bounding box center [879, 655] width 37 height 14
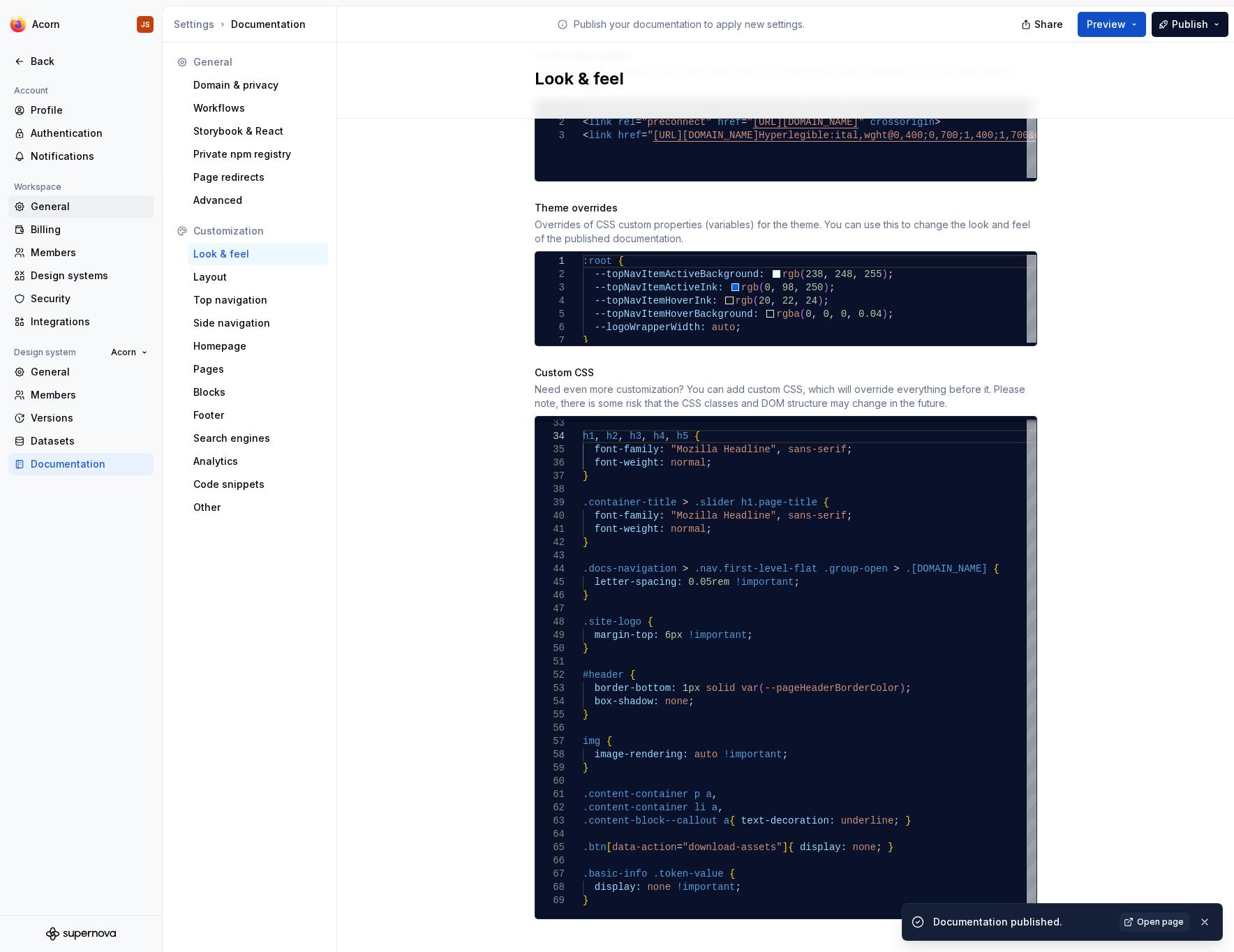
click at [53, 210] on div "General" at bounding box center [89, 207] width 118 height 14
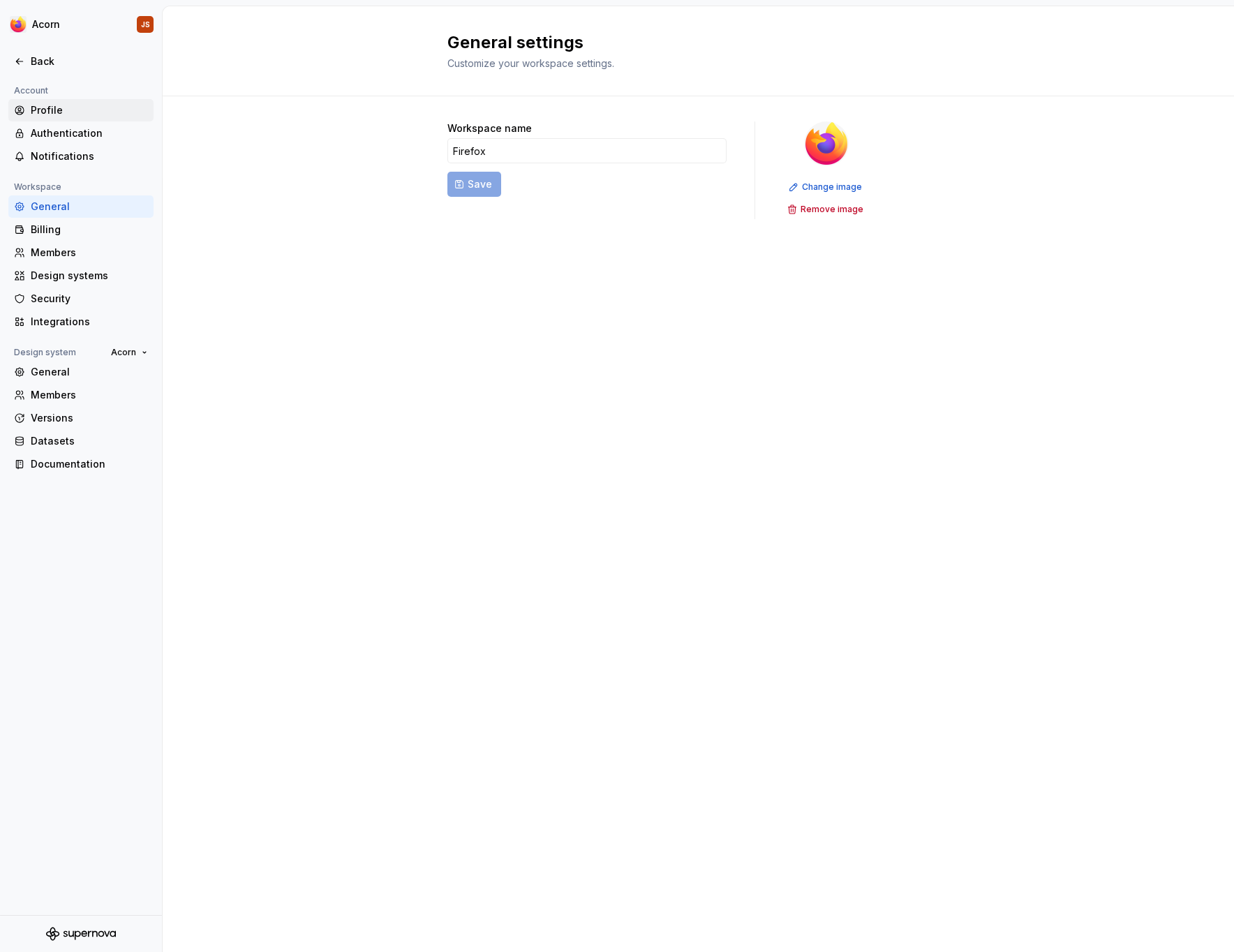
click at [53, 112] on div "Profile" at bounding box center [89, 111] width 118 height 14
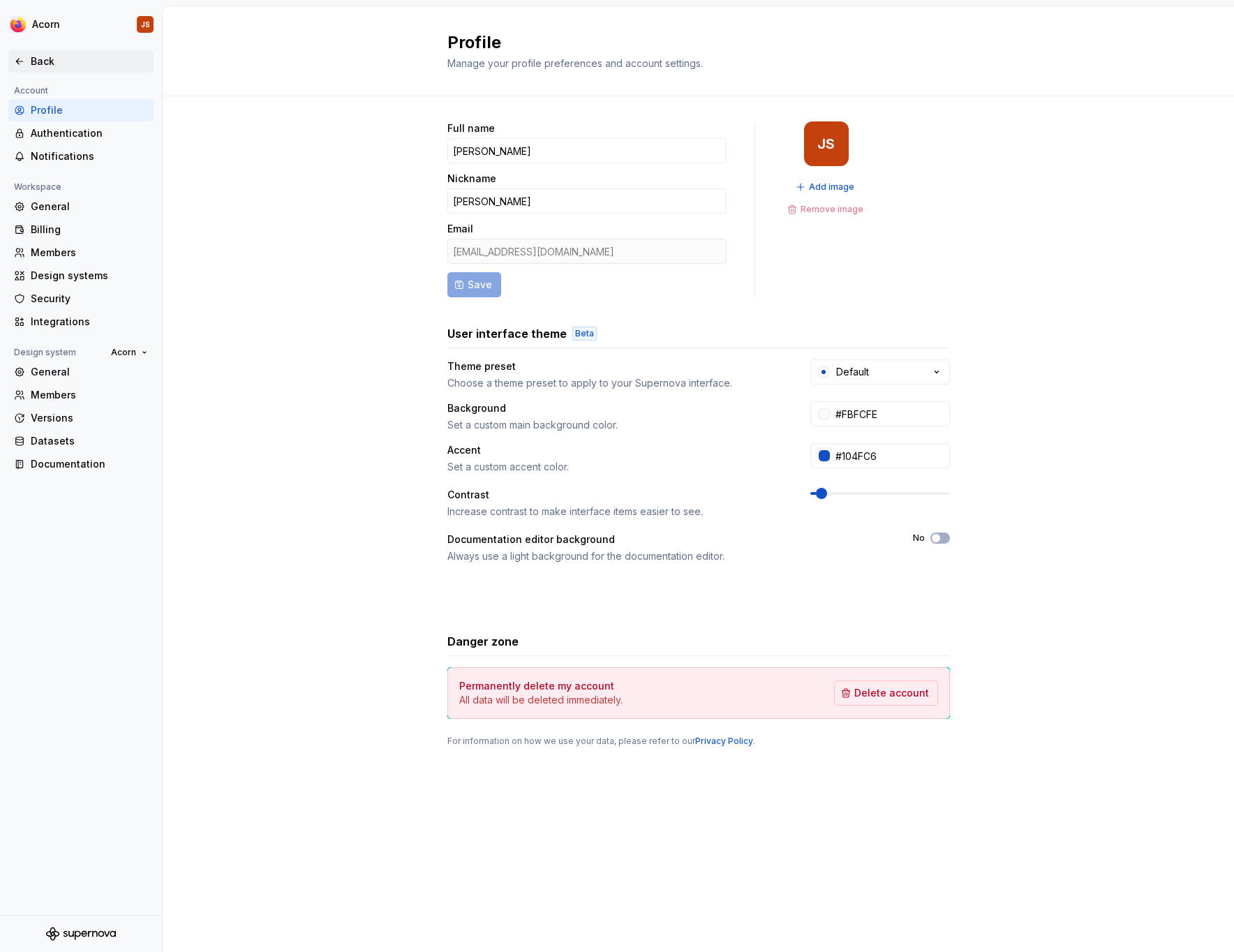
click at [30, 62] on div "Back" at bounding box center [89, 62] width 118 height 14
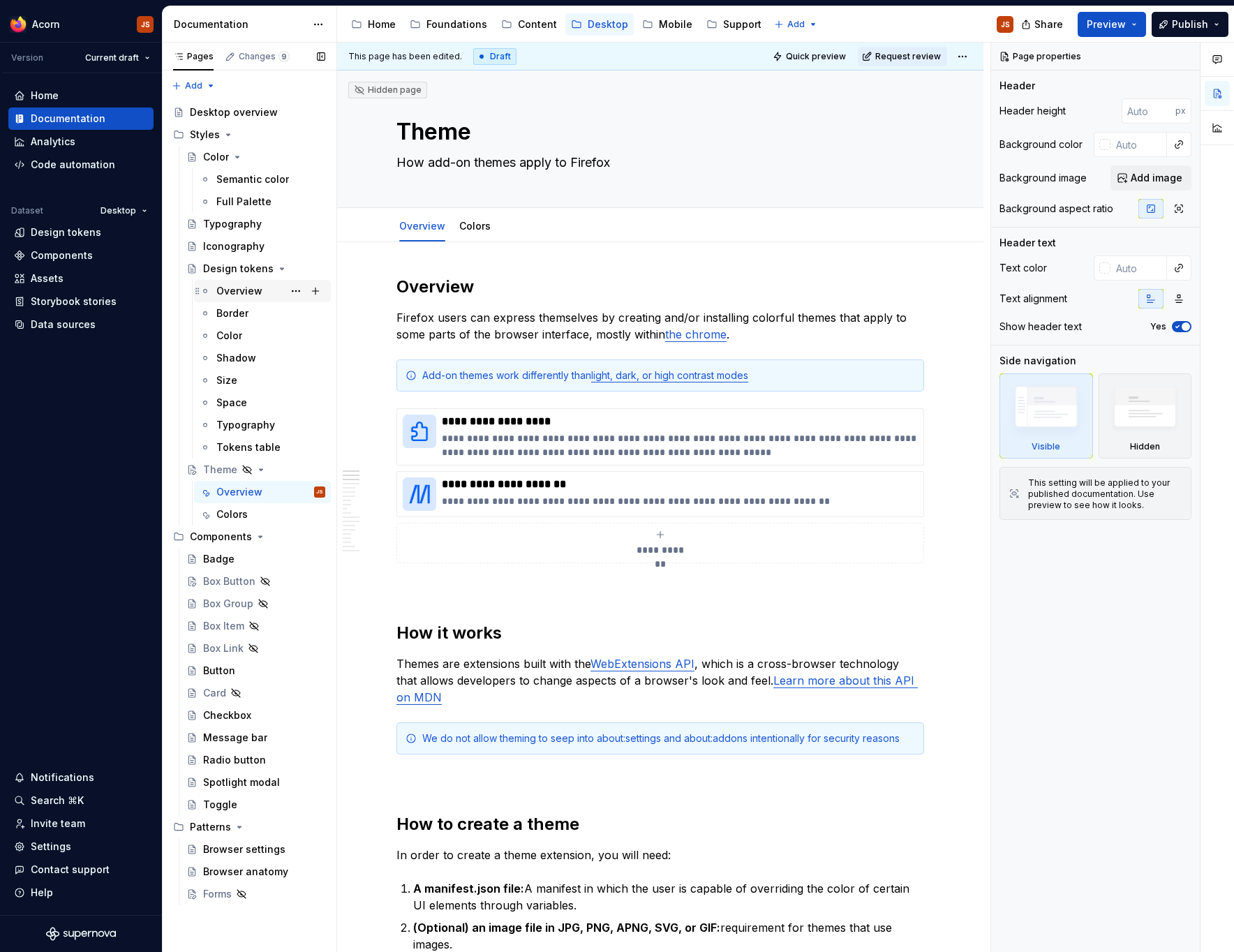
click at [252, 295] on div "Overview" at bounding box center [240, 291] width 46 height 14
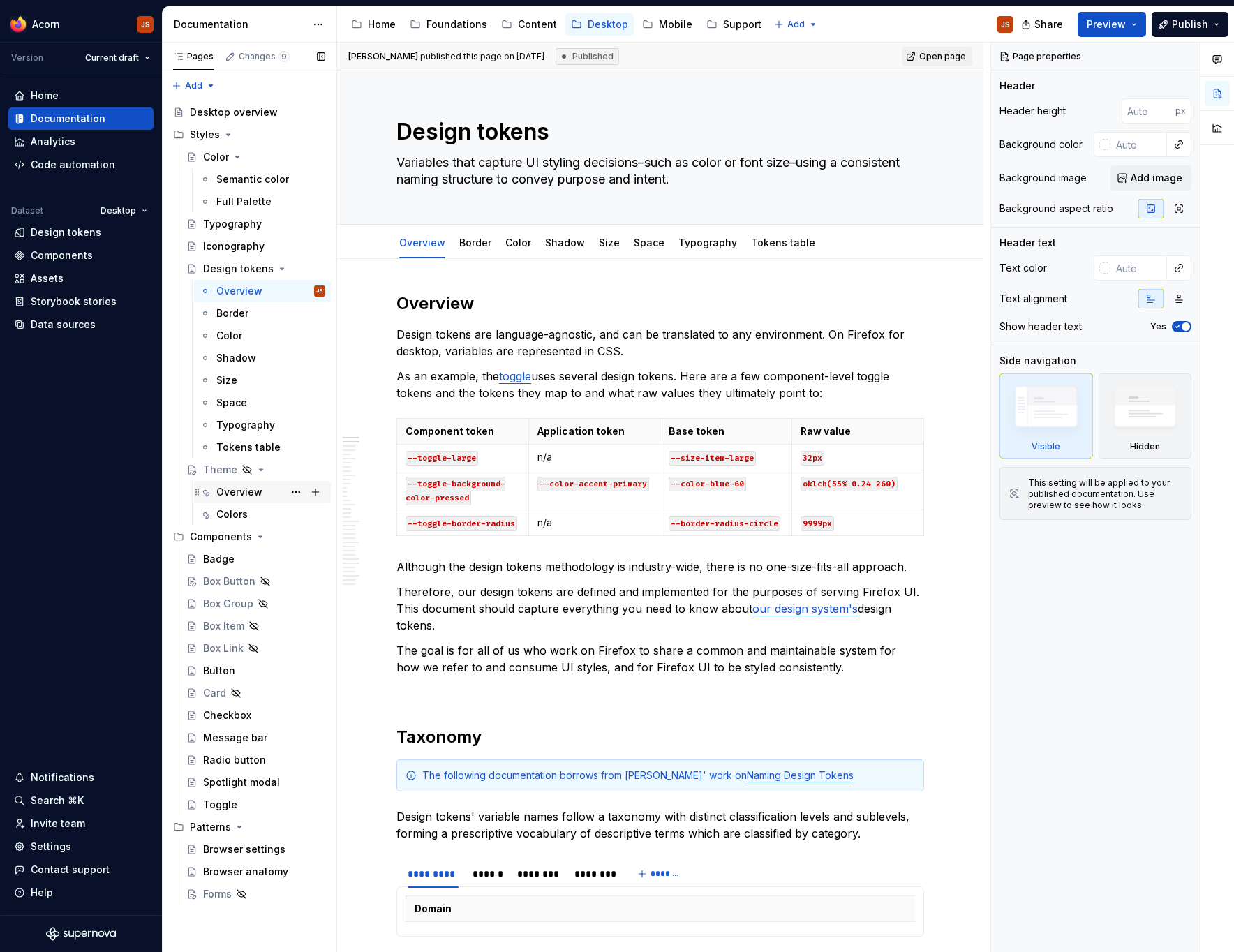
click at [234, 495] on div "Overview" at bounding box center [240, 492] width 46 height 14
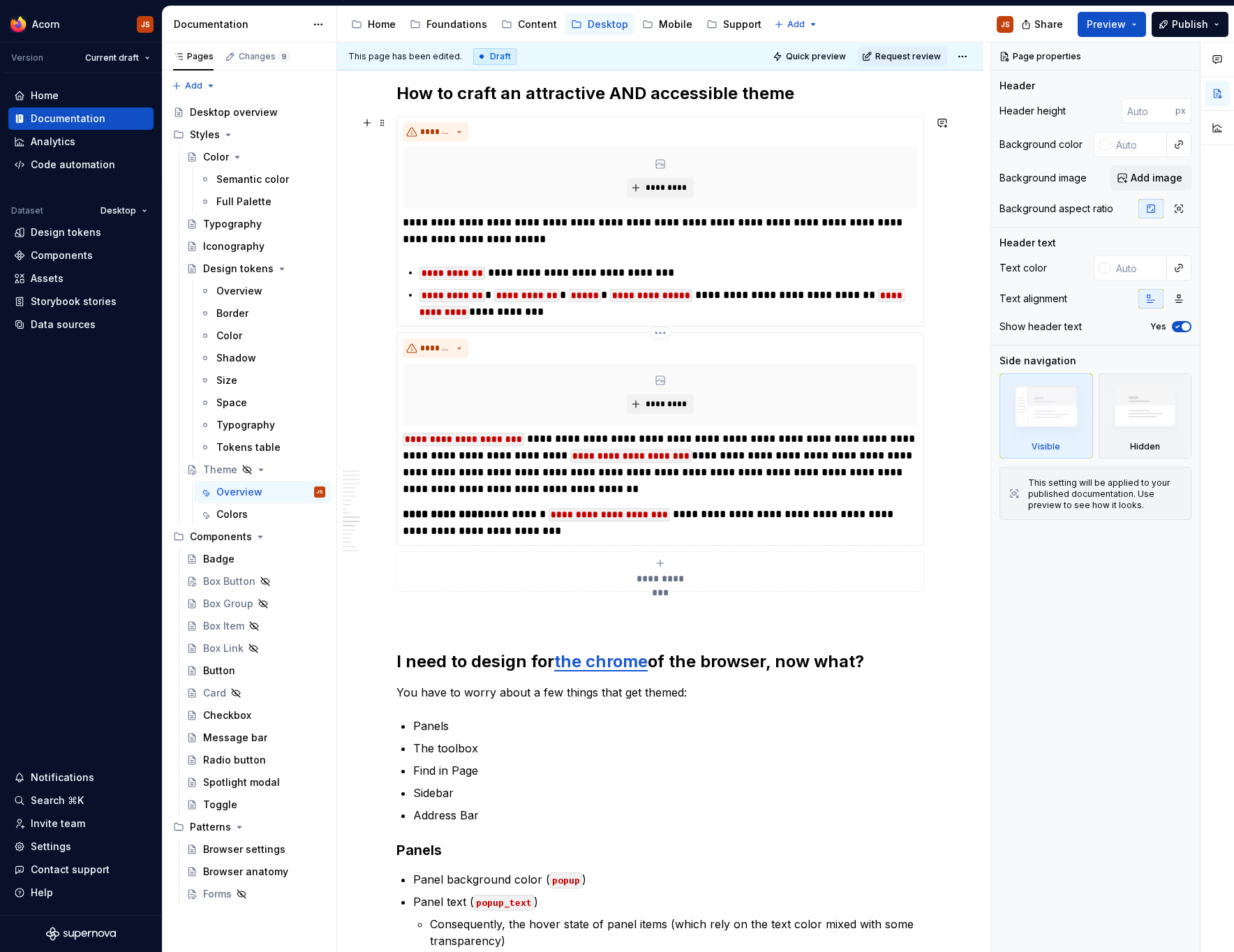
scroll to position [2160, 0]
click at [520, 661] on strong "I need to design for" at bounding box center [475, 661] width 158 height 21
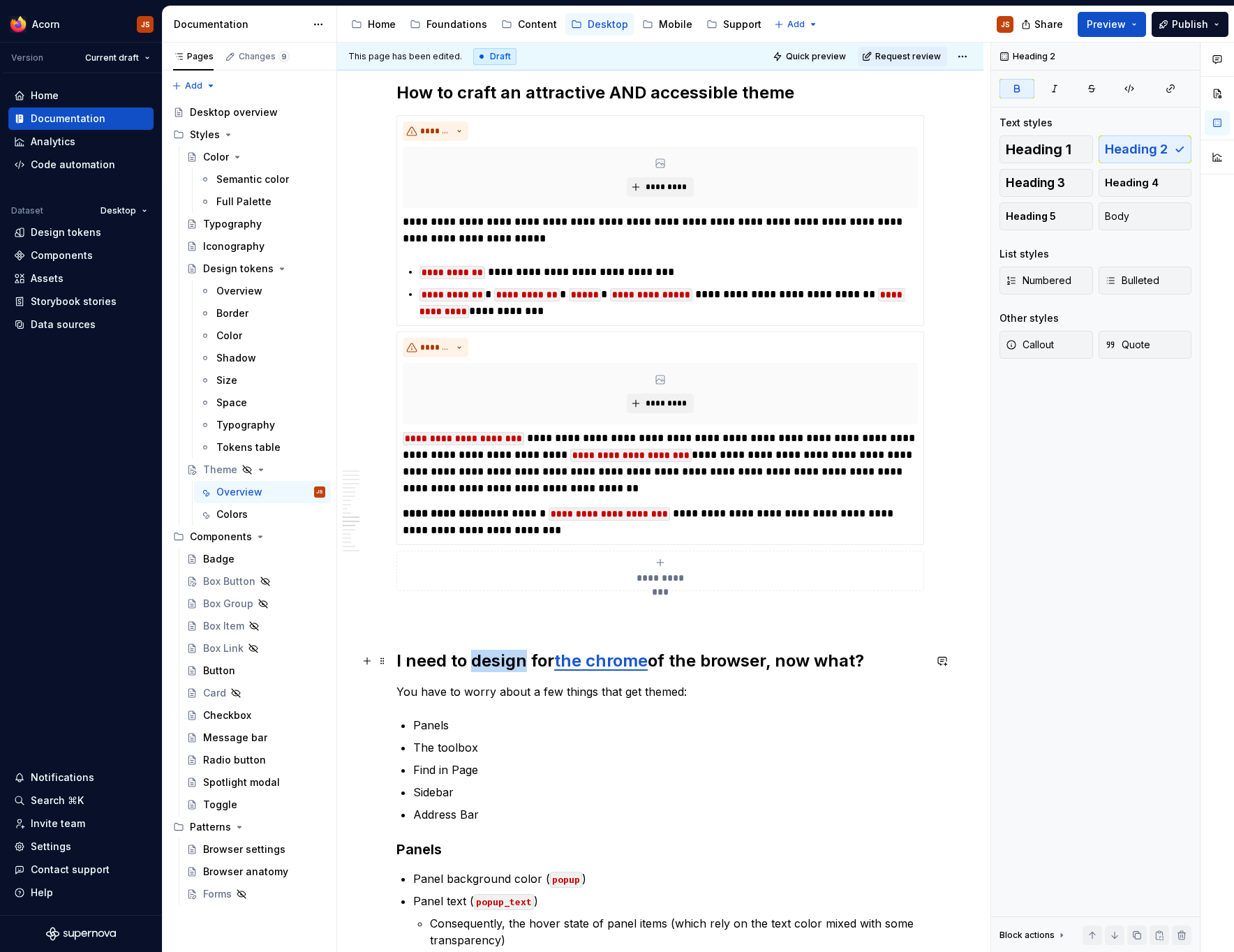
click at [520, 661] on strong "I need to design for" at bounding box center [475, 661] width 158 height 21
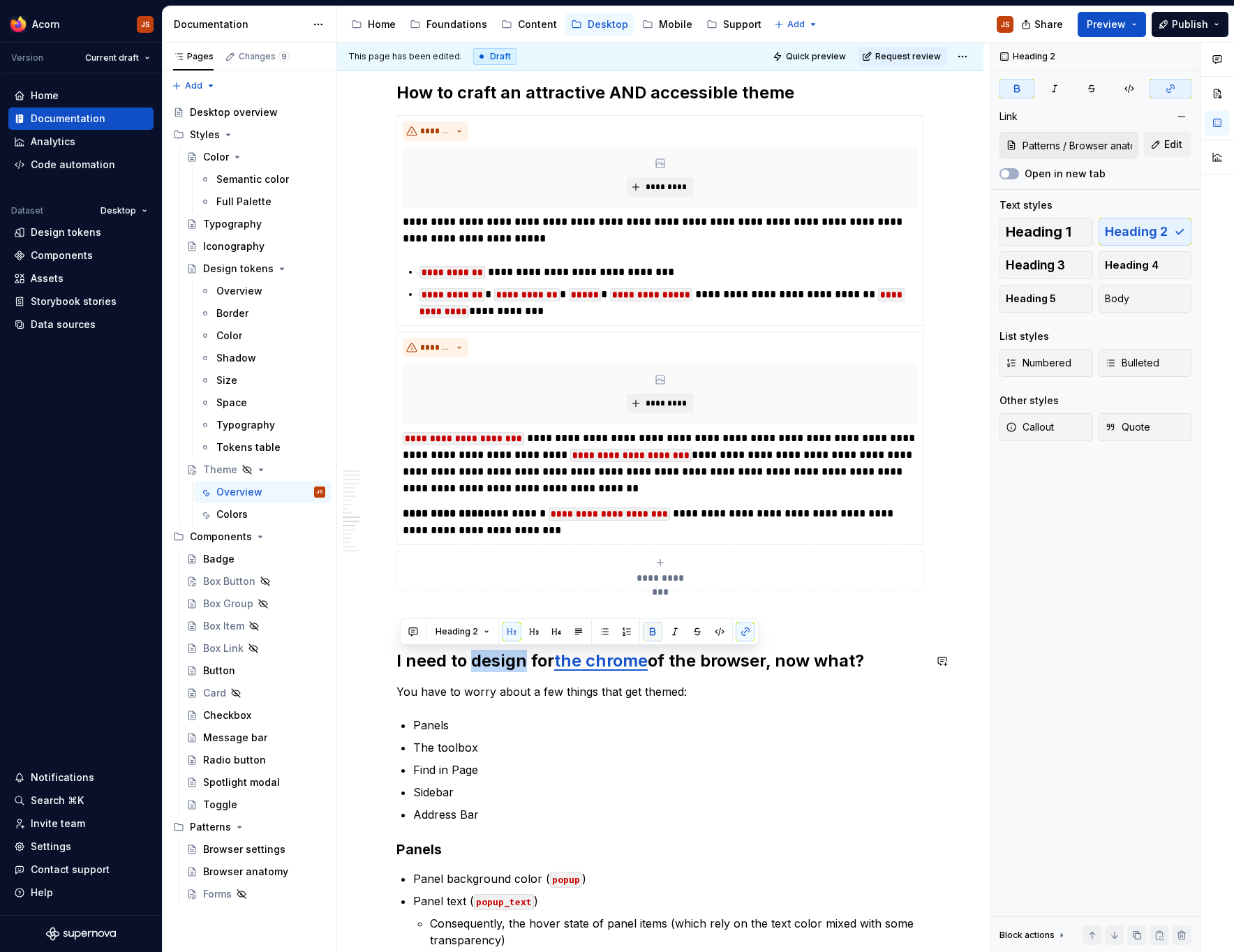
click at [647, 635] on button "button" at bounding box center [653, 632] width 20 height 20
click at [514, 632] on button "button" at bounding box center [512, 632] width 20 height 20
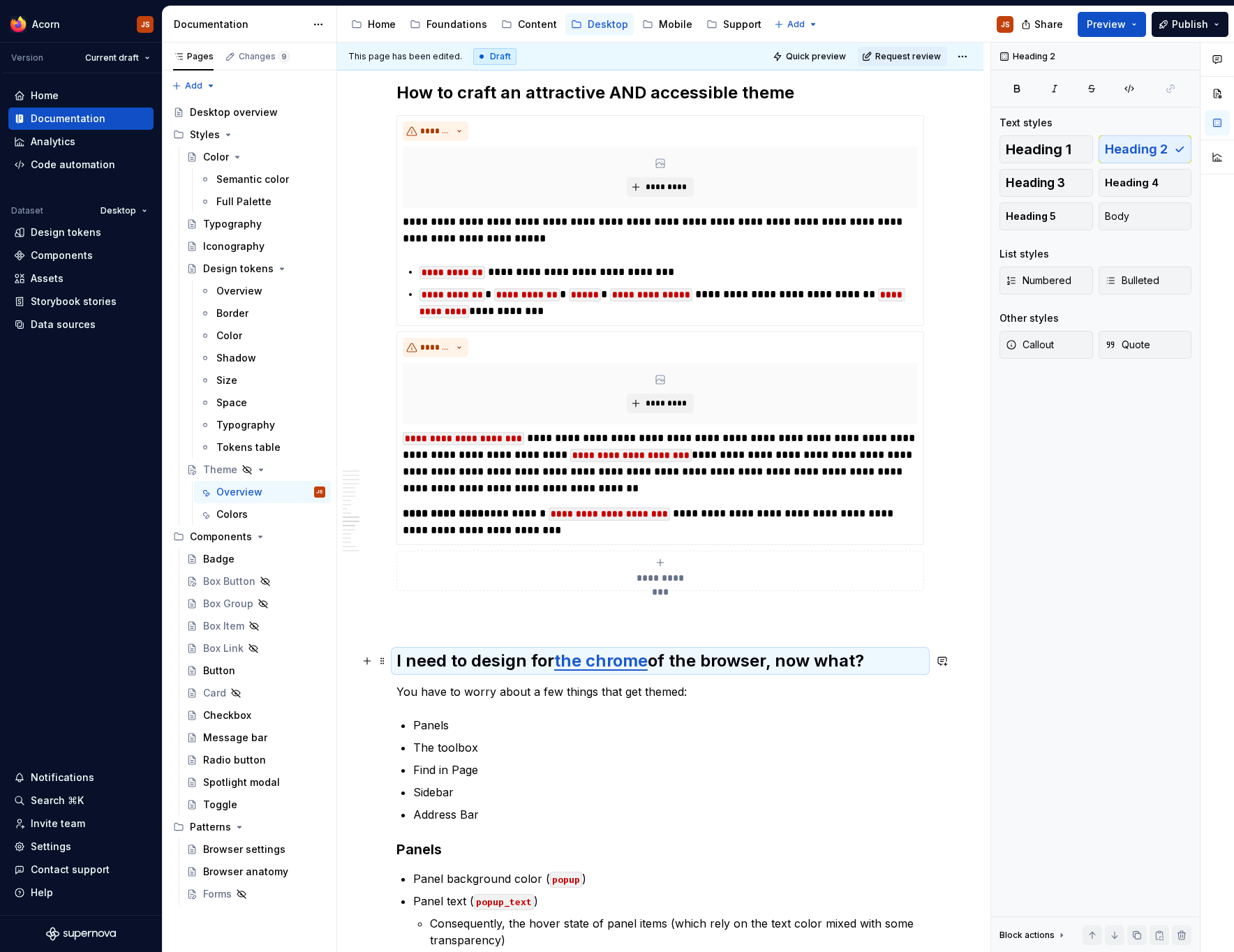
click at [508, 656] on h2 "I need to design for the chrome of the browser, now what?" at bounding box center [661, 661] width 528 height 22
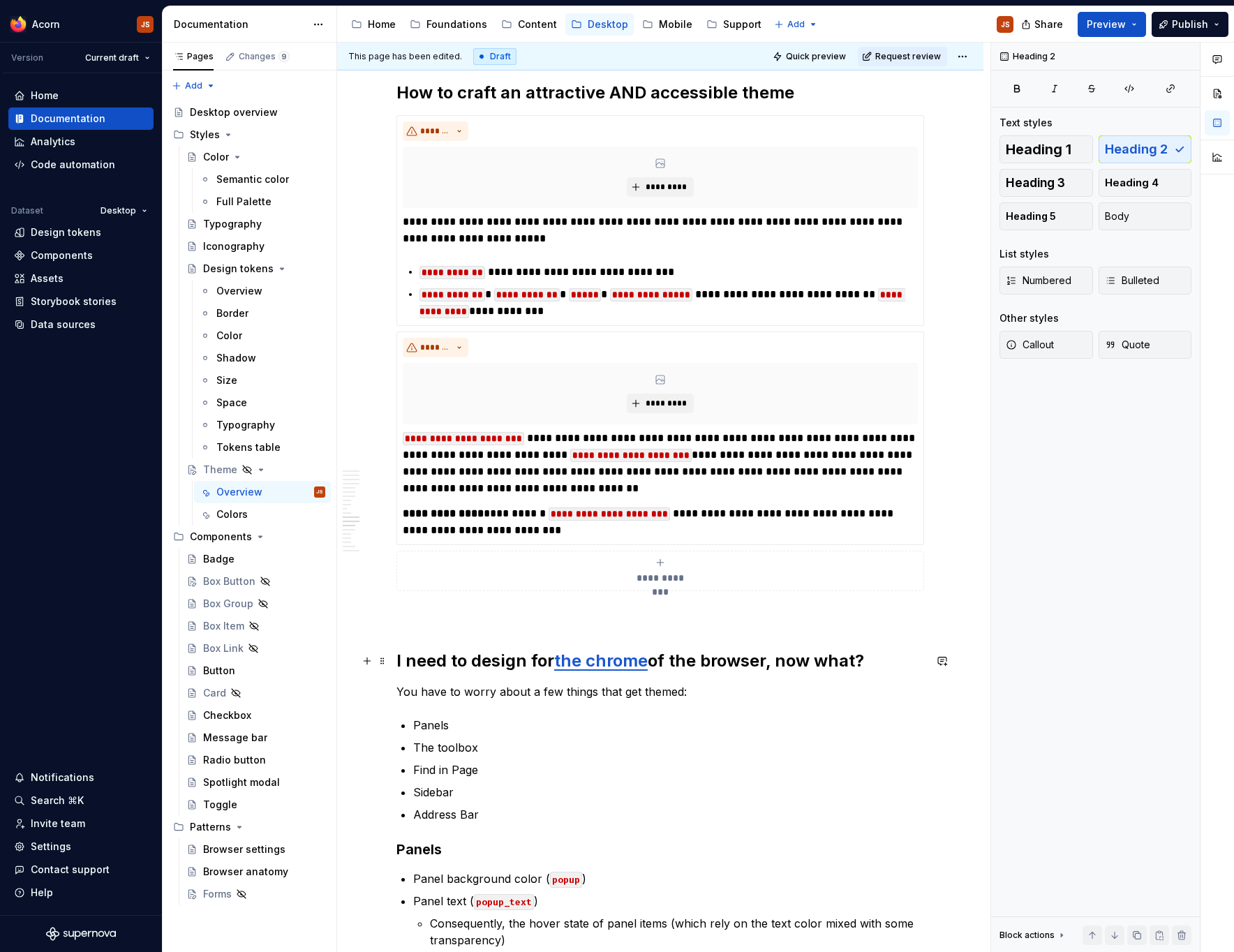
click at [508, 656] on h2 "I need to design for the chrome of the browser, now what?" at bounding box center [661, 661] width 528 height 22
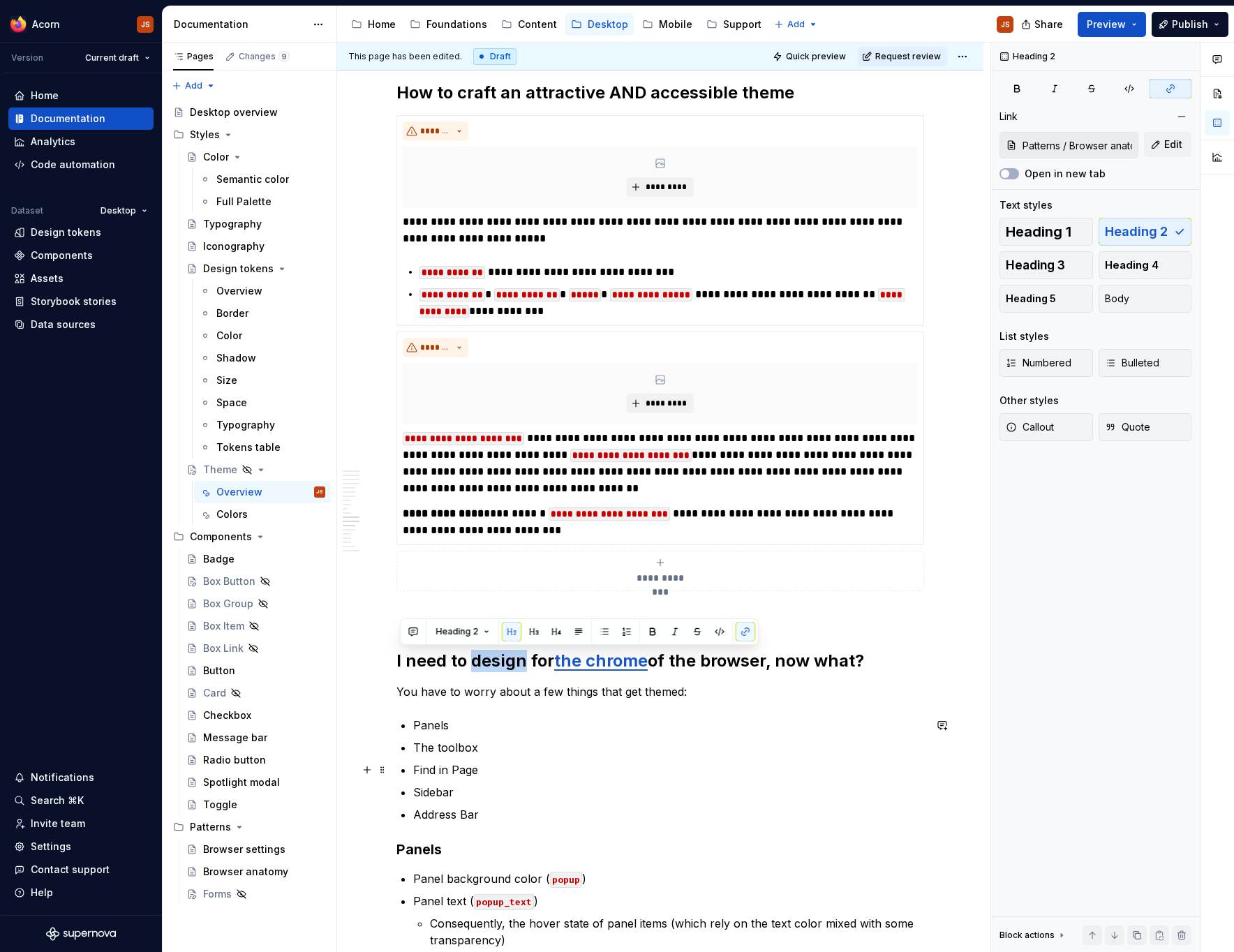
click at [685, 759] on ul "Panels The toolbox Find in Page Sidebar Address Bar" at bounding box center [669, 769] width 511 height 106
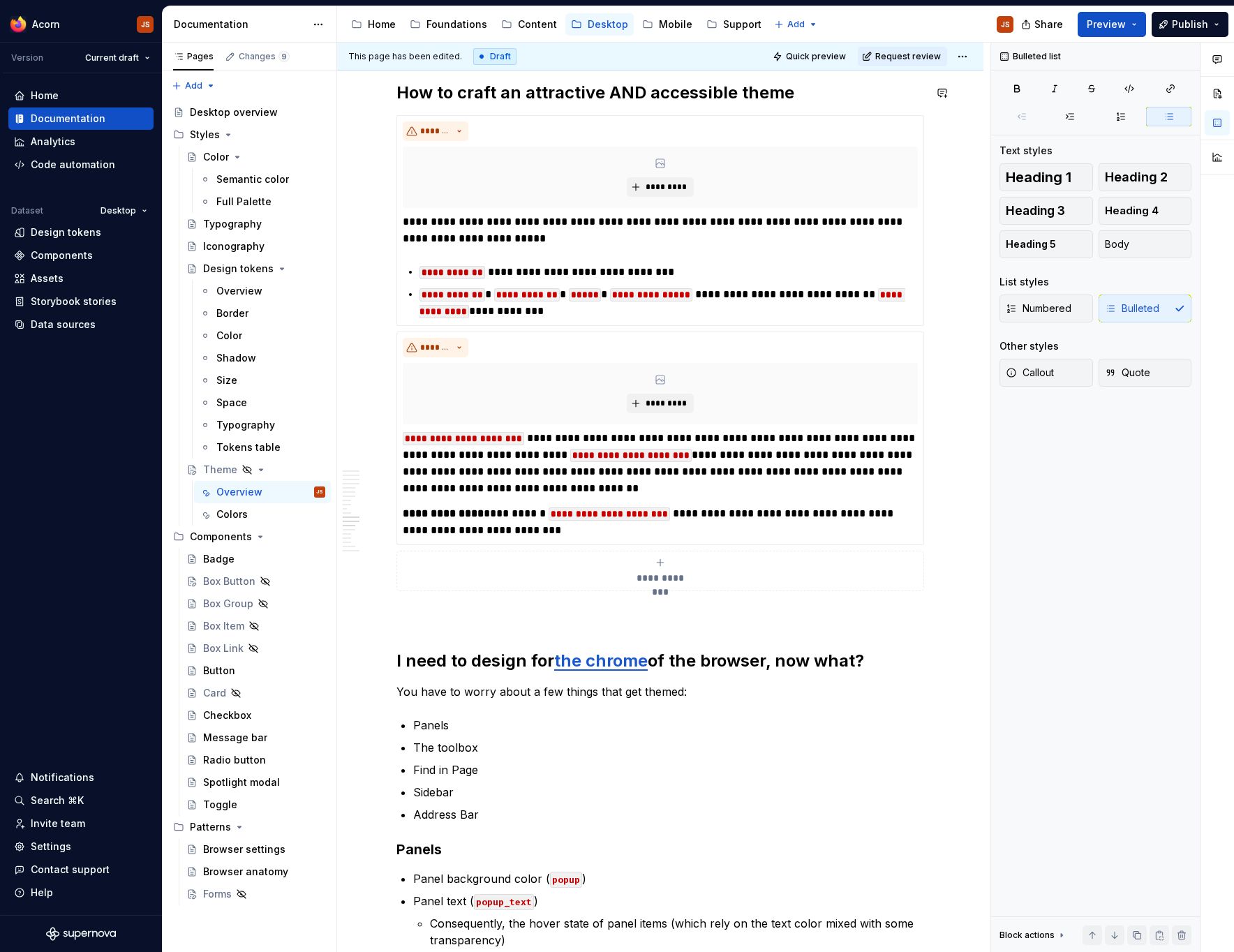
click at [494, 103] on h2 "How to craft an attractive AND accessible theme" at bounding box center [661, 93] width 528 height 22
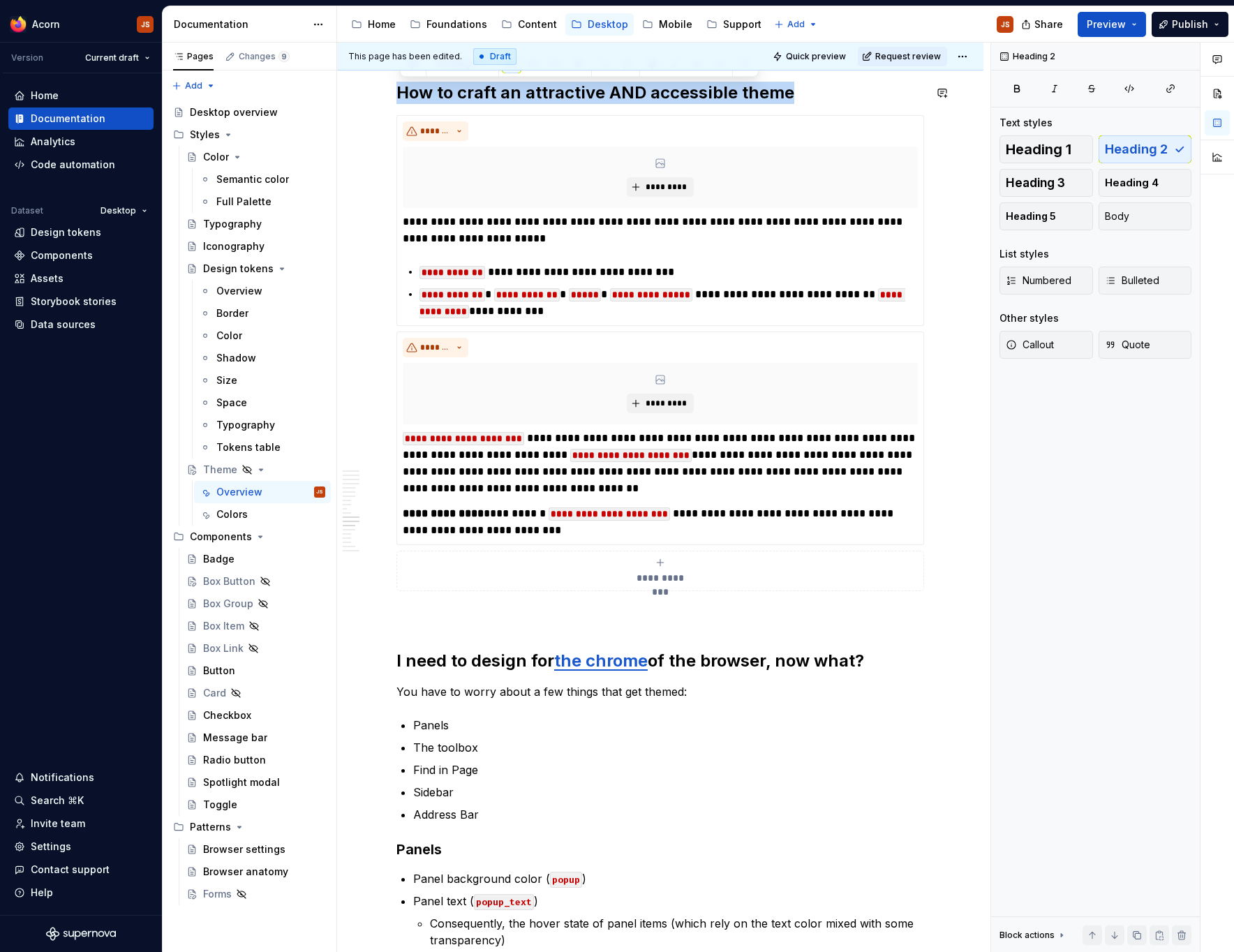
click at [494, 103] on h2 "How to craft an attractive AND accessible theme" at bounding box center [661, 93] width 528 height 22
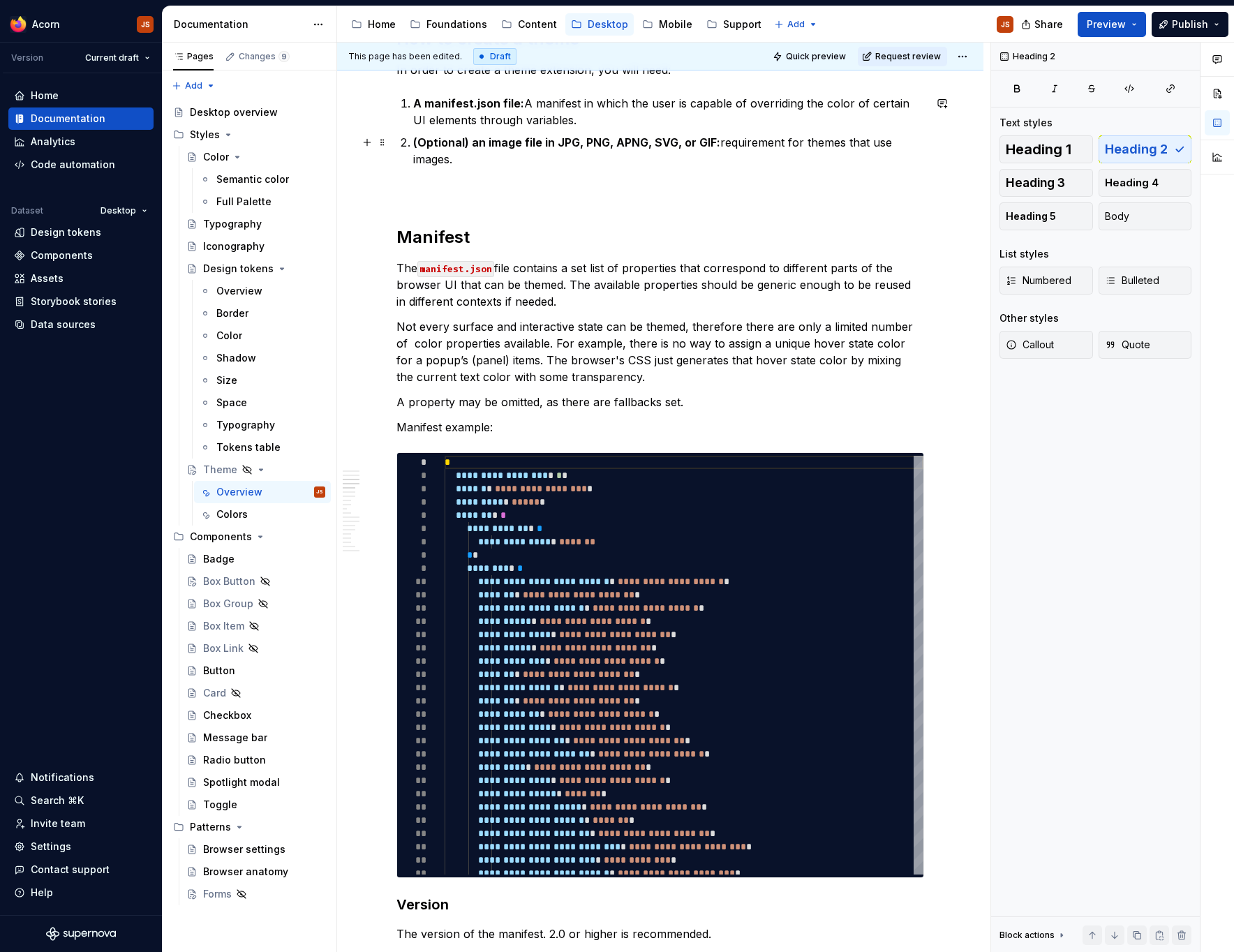
scroll to position [1150, 0]
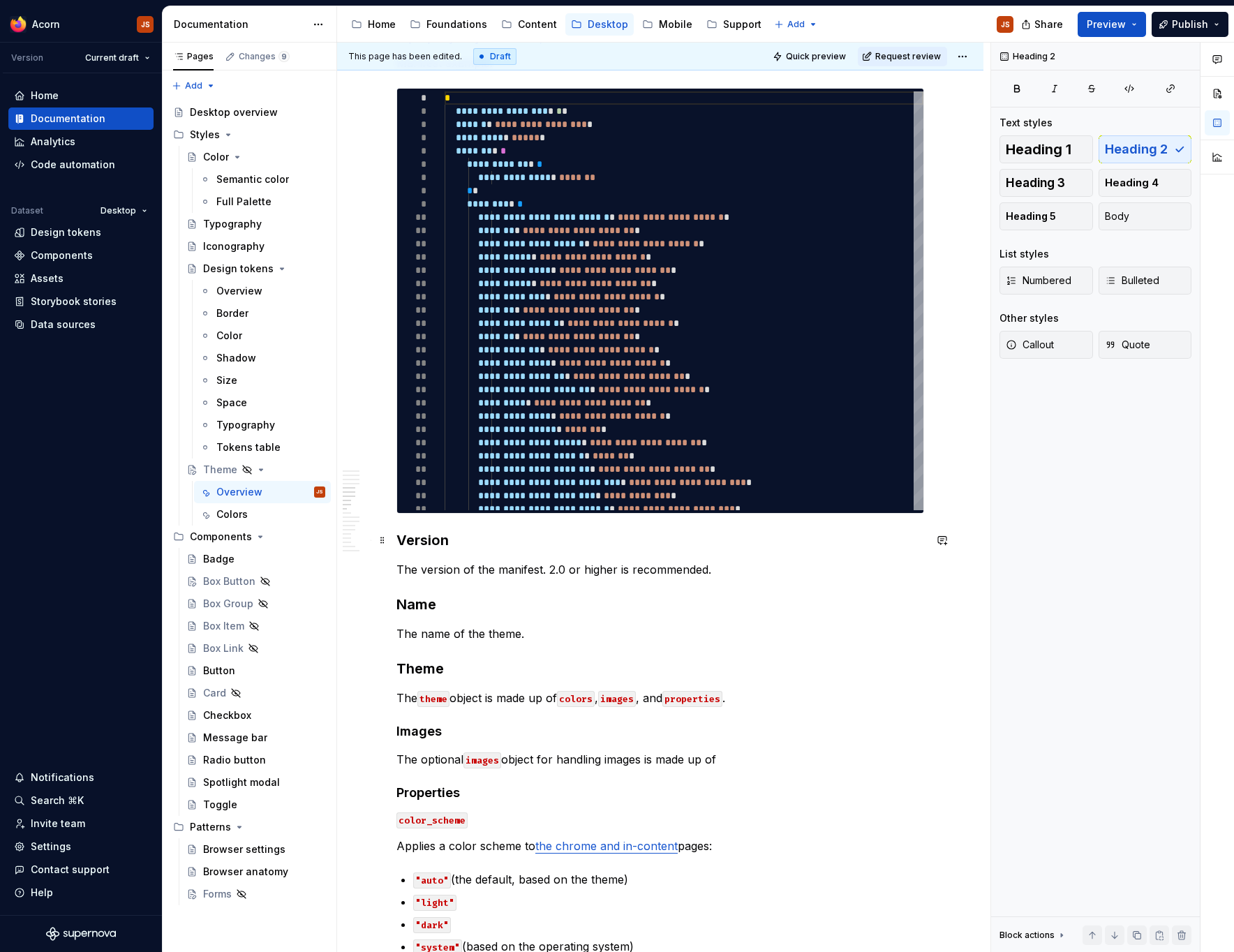
click at [400, 542] on h3 "Version" at bounding box center [661, 540] width 528 height 20
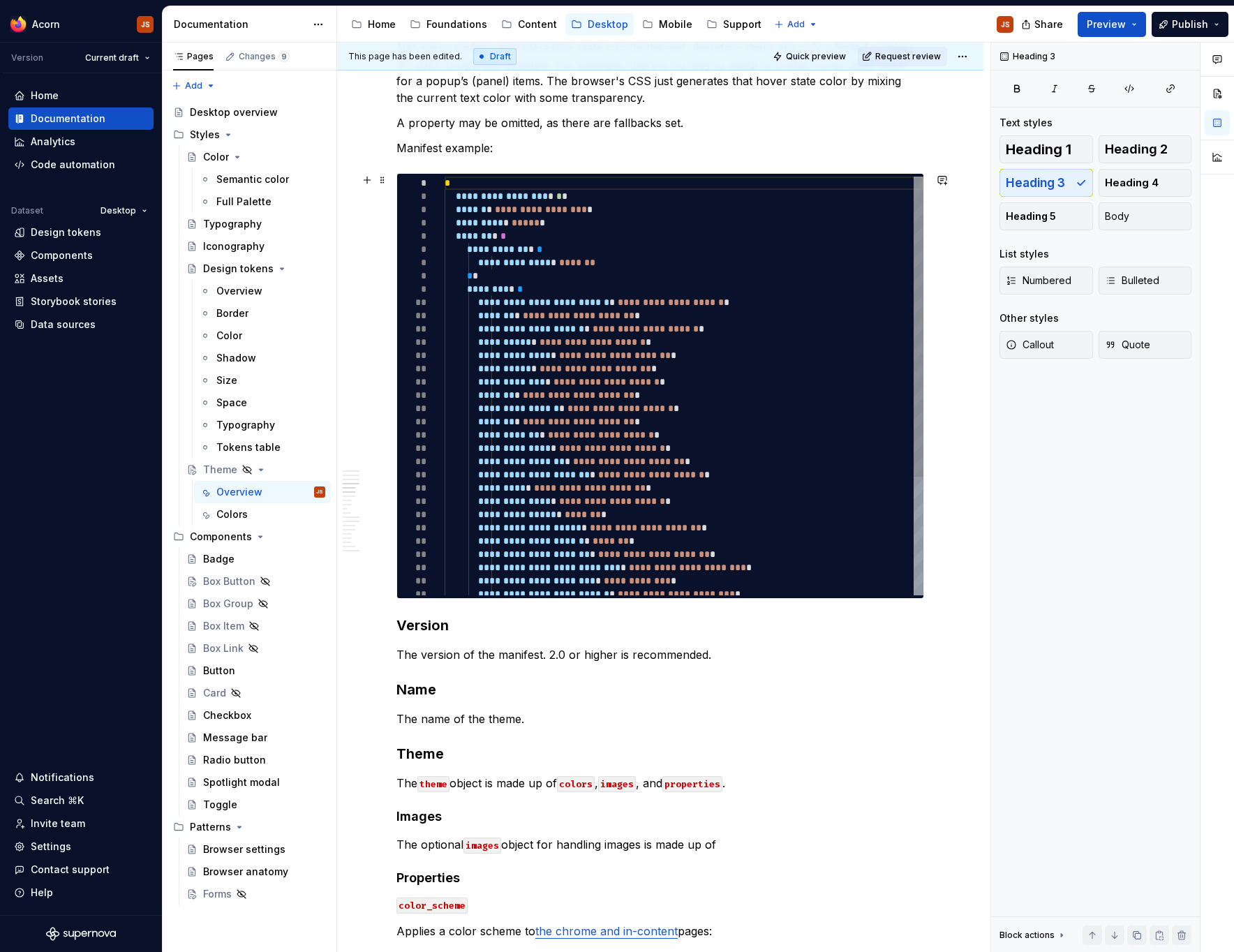
scroll to position [1128, 0]
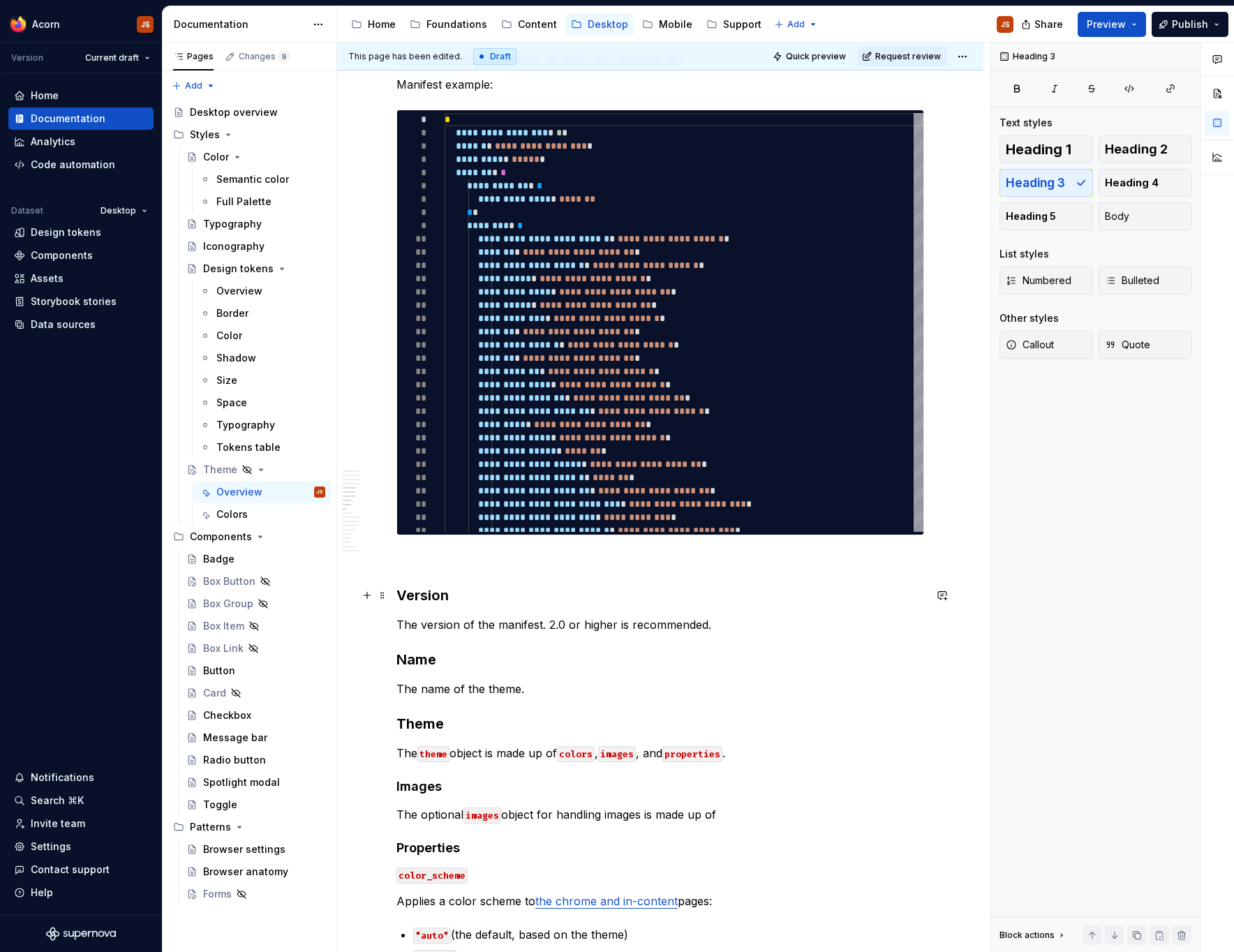
click at [423, 596] on h3 "Version" at bounding box center [661, 595] width 528 height 20
click at [506, 723] on h3 "Theme" at bounding box center [661, 724] width 528 height 20
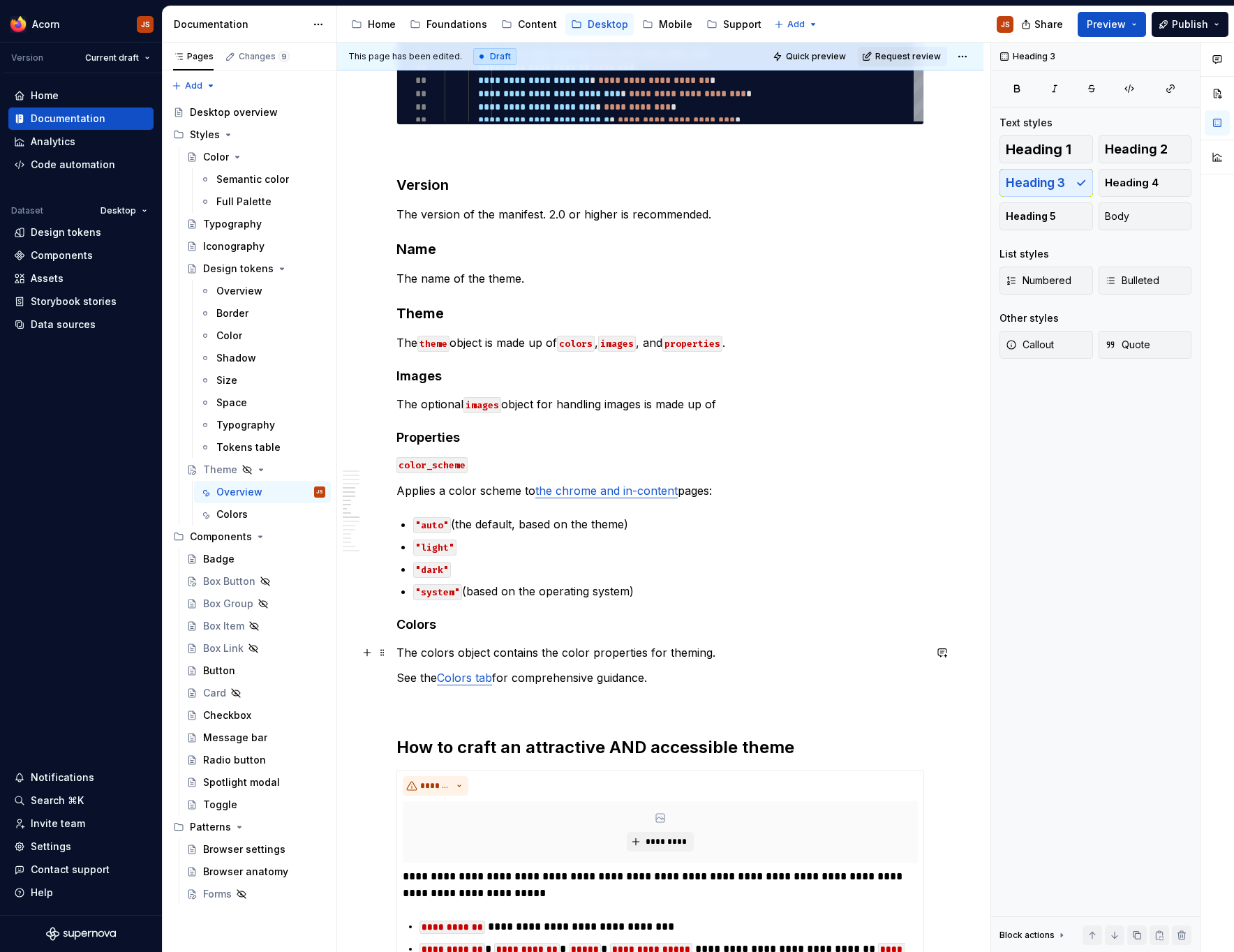
scroll to position [1526, 0]
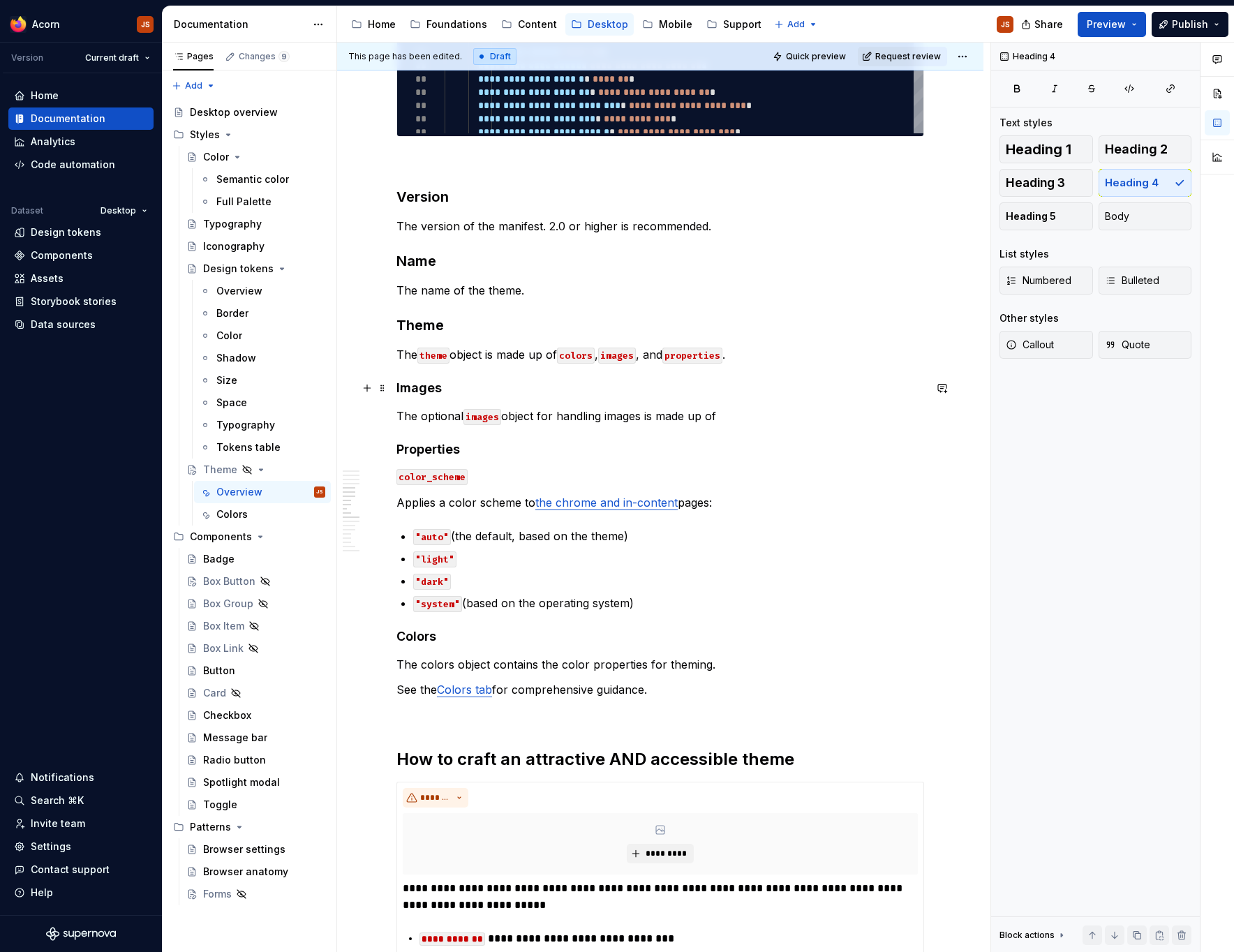
click at [433, 392] on h4 "Images" at bounding box center [661, 388] width 528 height 17
click at [439, 448] on h4 "Properties" at bounding box center [661, 449] width 528 height 17
click at [413, 636] on h4 "Colors" at bounding box center [661, 636] width 528 height 17
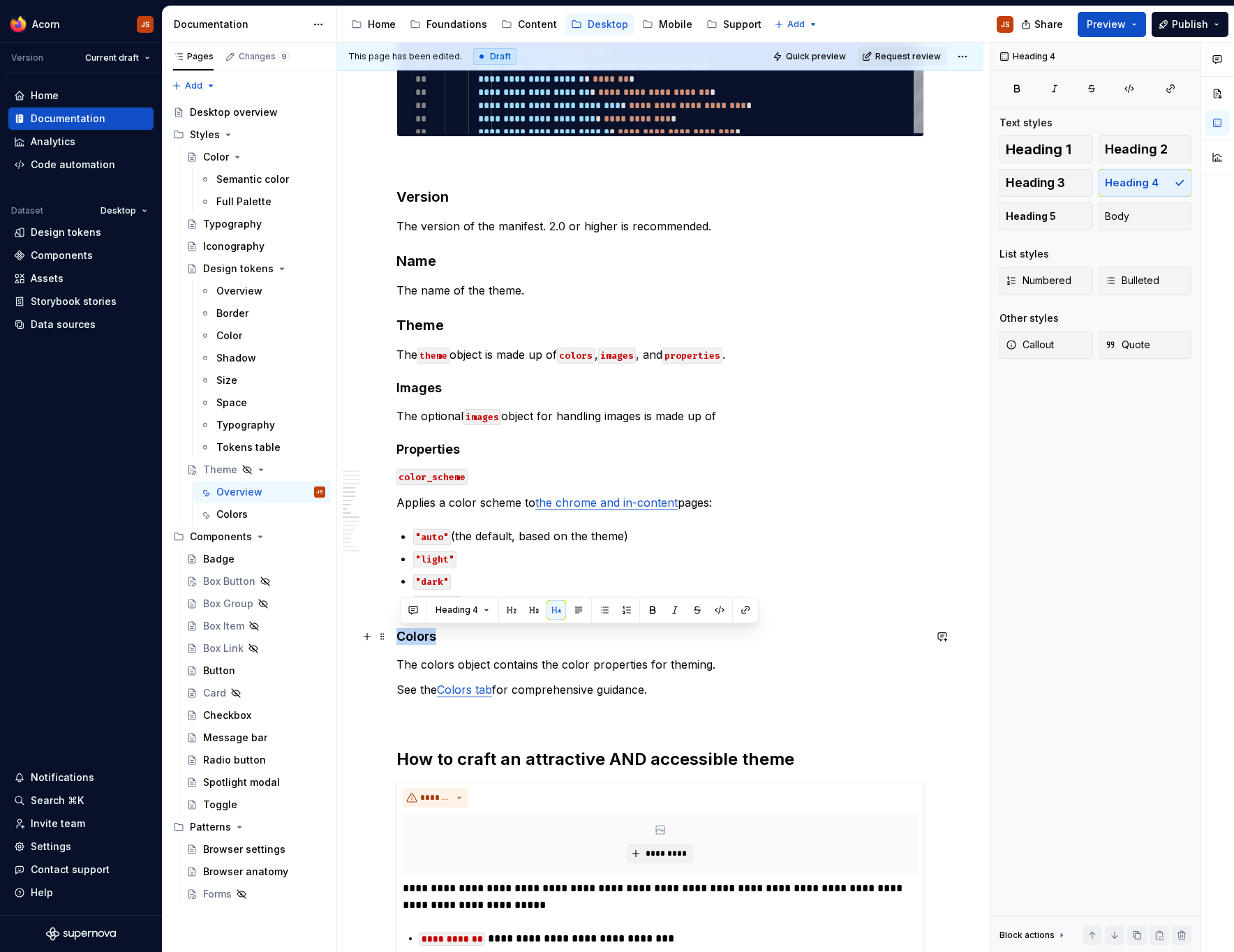
click at [413, 636] on h4 "Colors" at bounding box center [661, 636] width 528 height 17
click at [508, 574] on p ""dark"" at bounding box center [669, 580] width 511 height 17
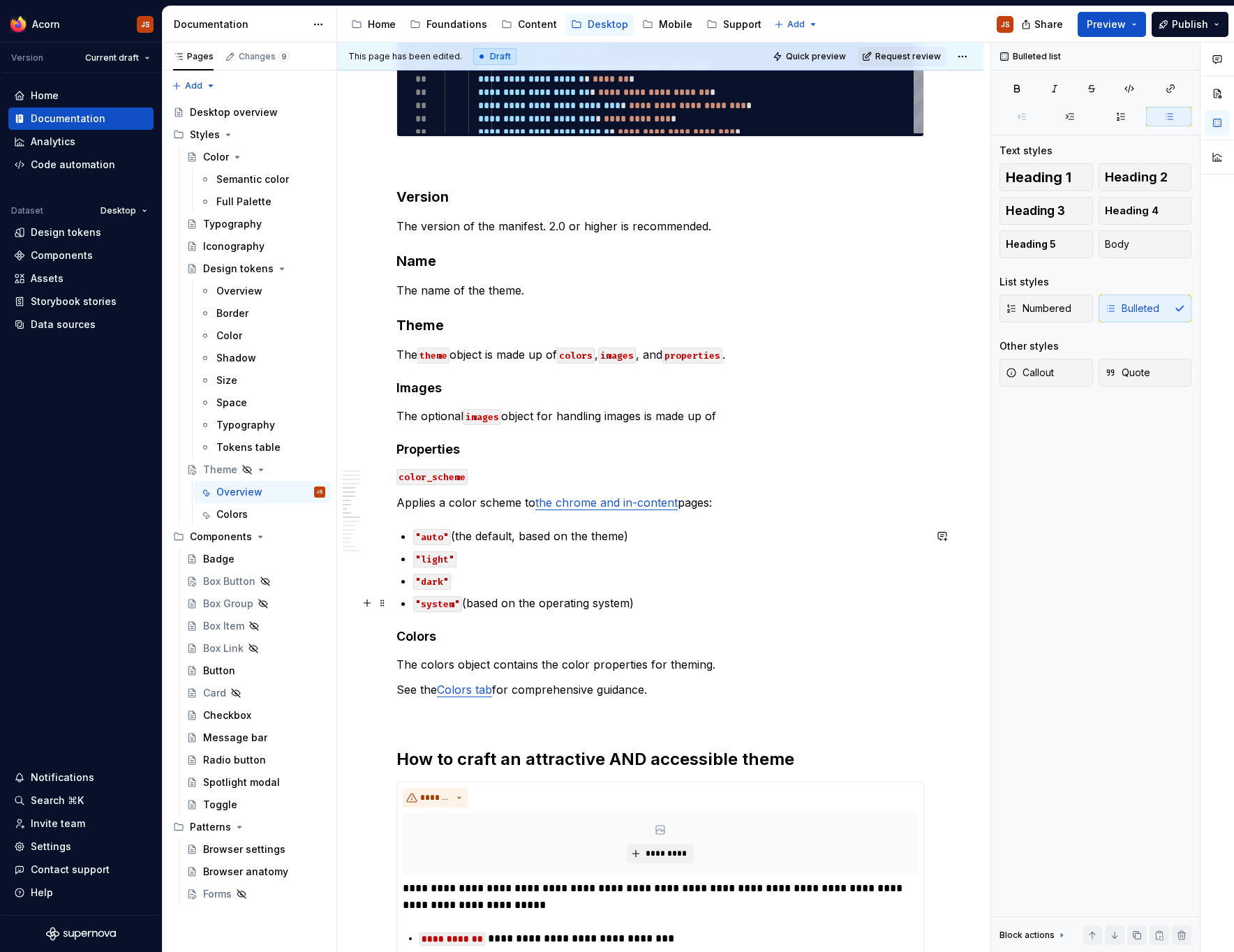
click at [648, 603] on p ""system" (based on the operating system)" at bounding box center [669, 603] width 511 height 17
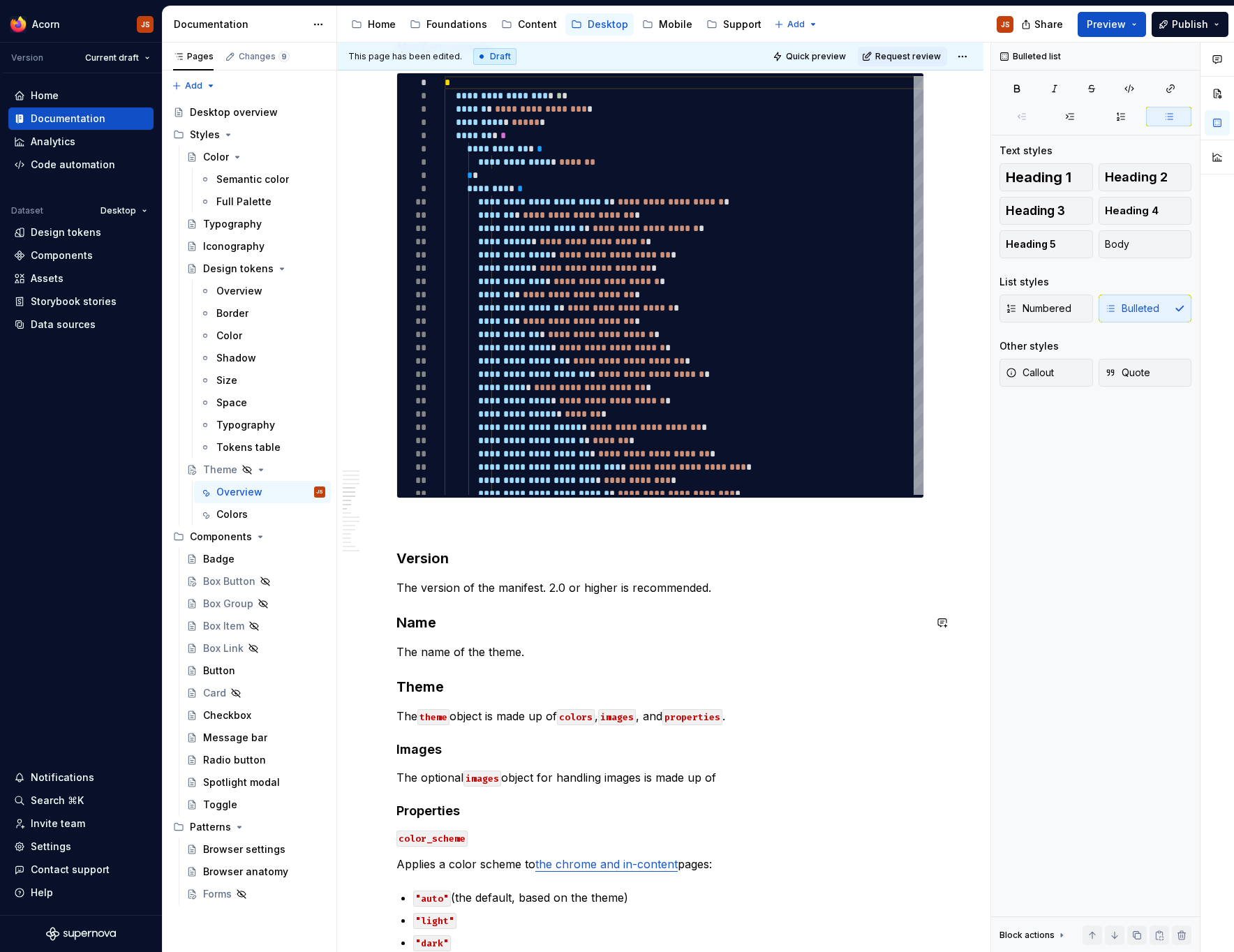
scroll to position [1101, 0]
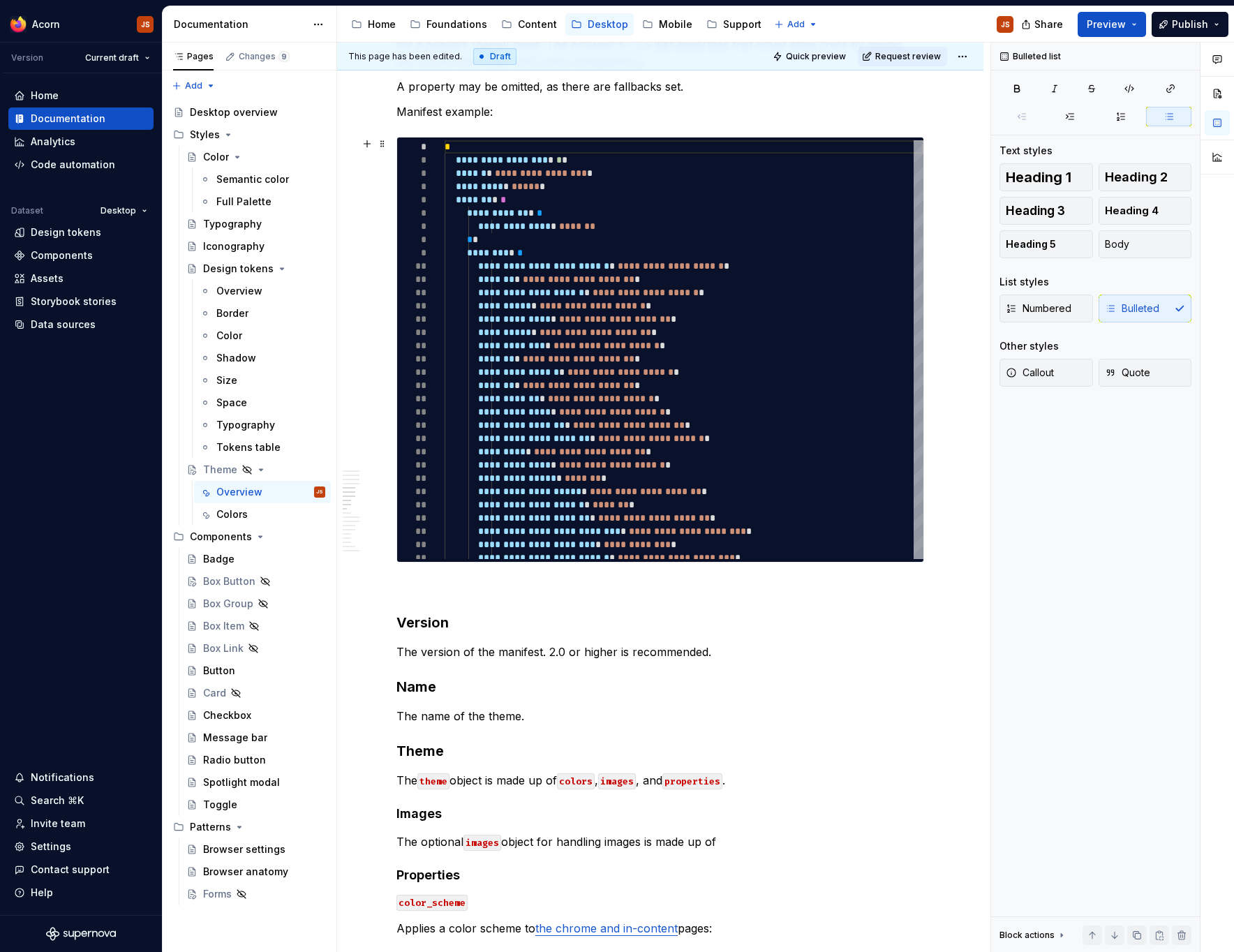
type textarea "*"
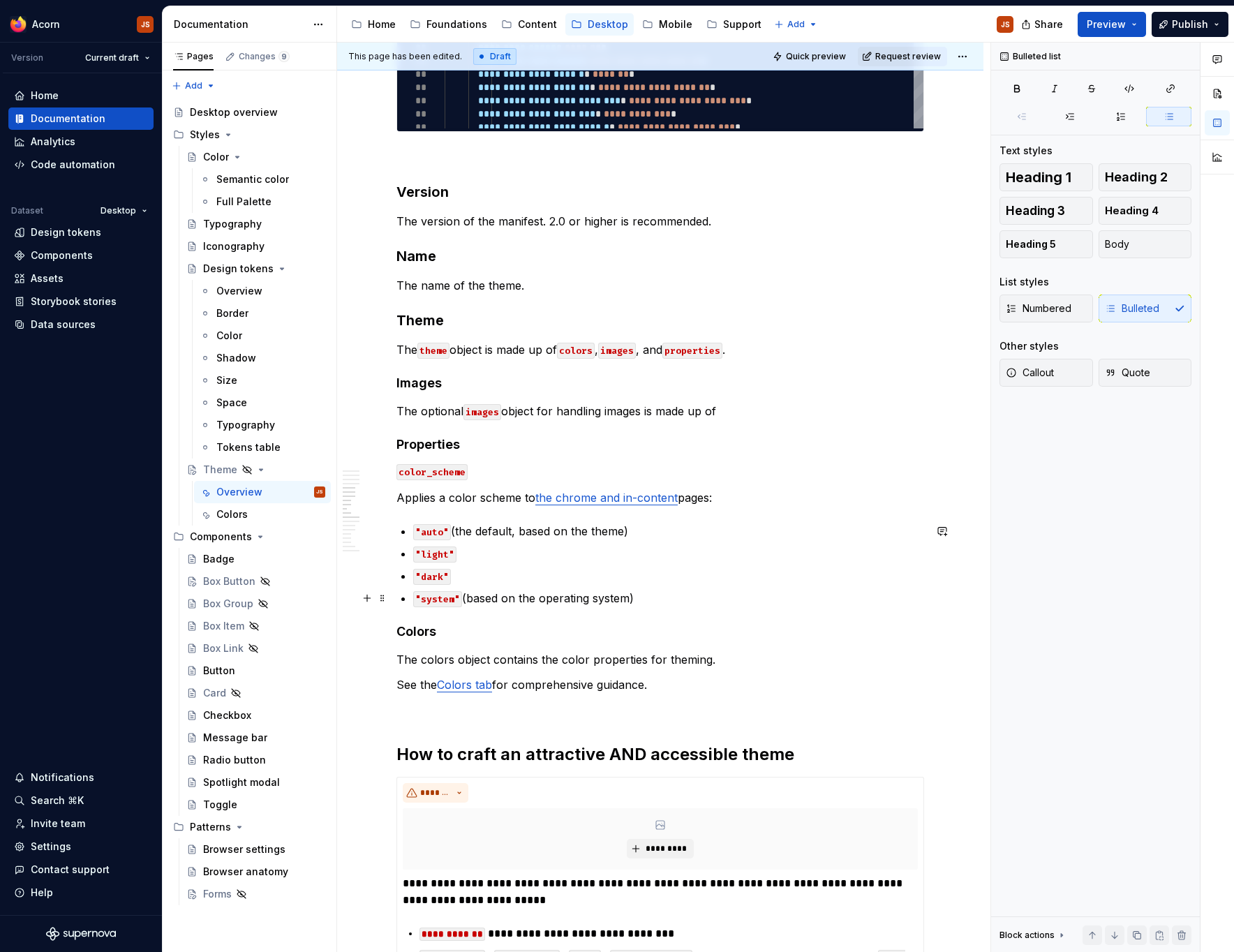
scroll to position [1532, 0]
click at [426, 387] on h4 "Images" at bounding box center [661, 382] width 528 height 17
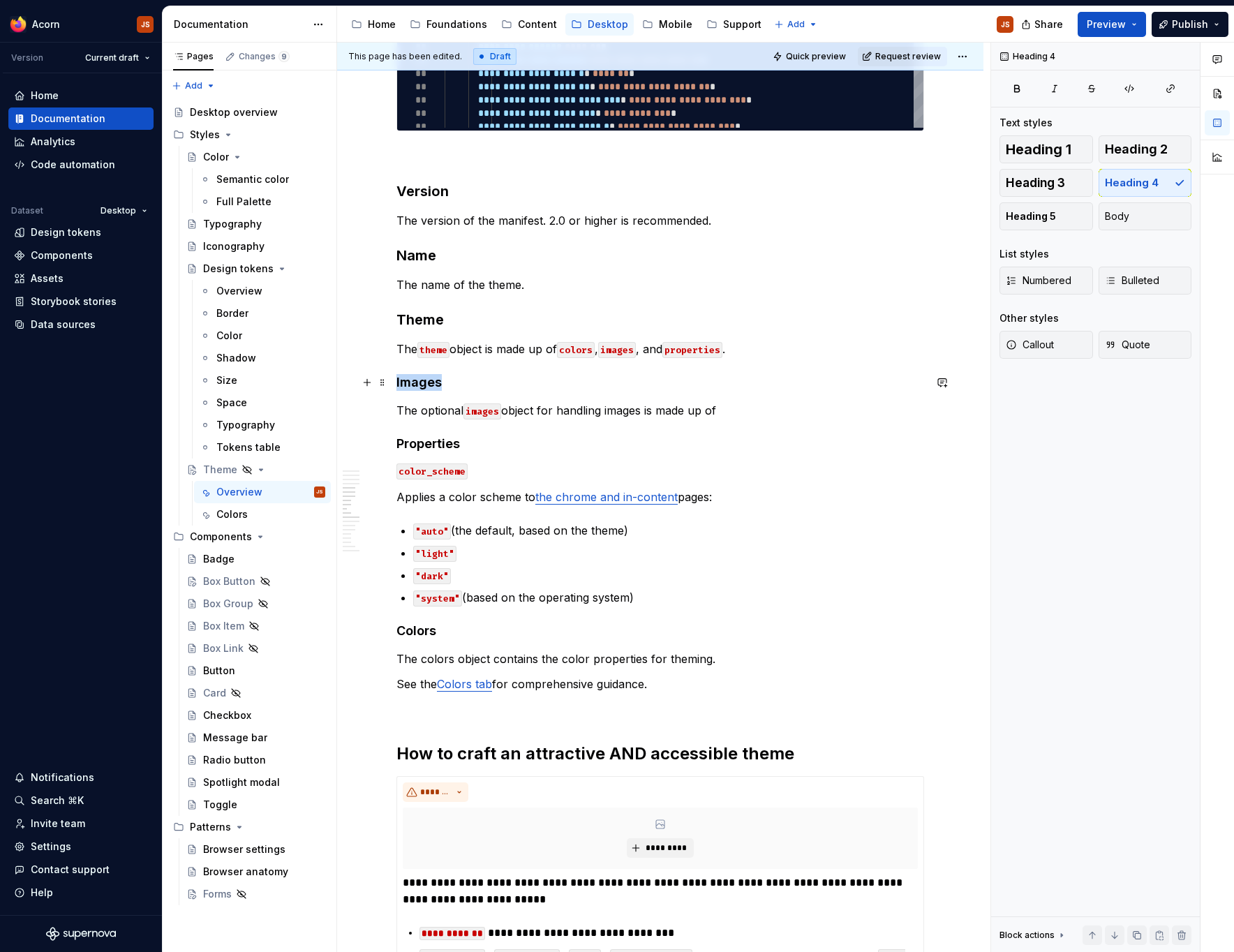
click at [426, 387] on h4 "Images" at bounding box center [661, 382] width 528 height 17
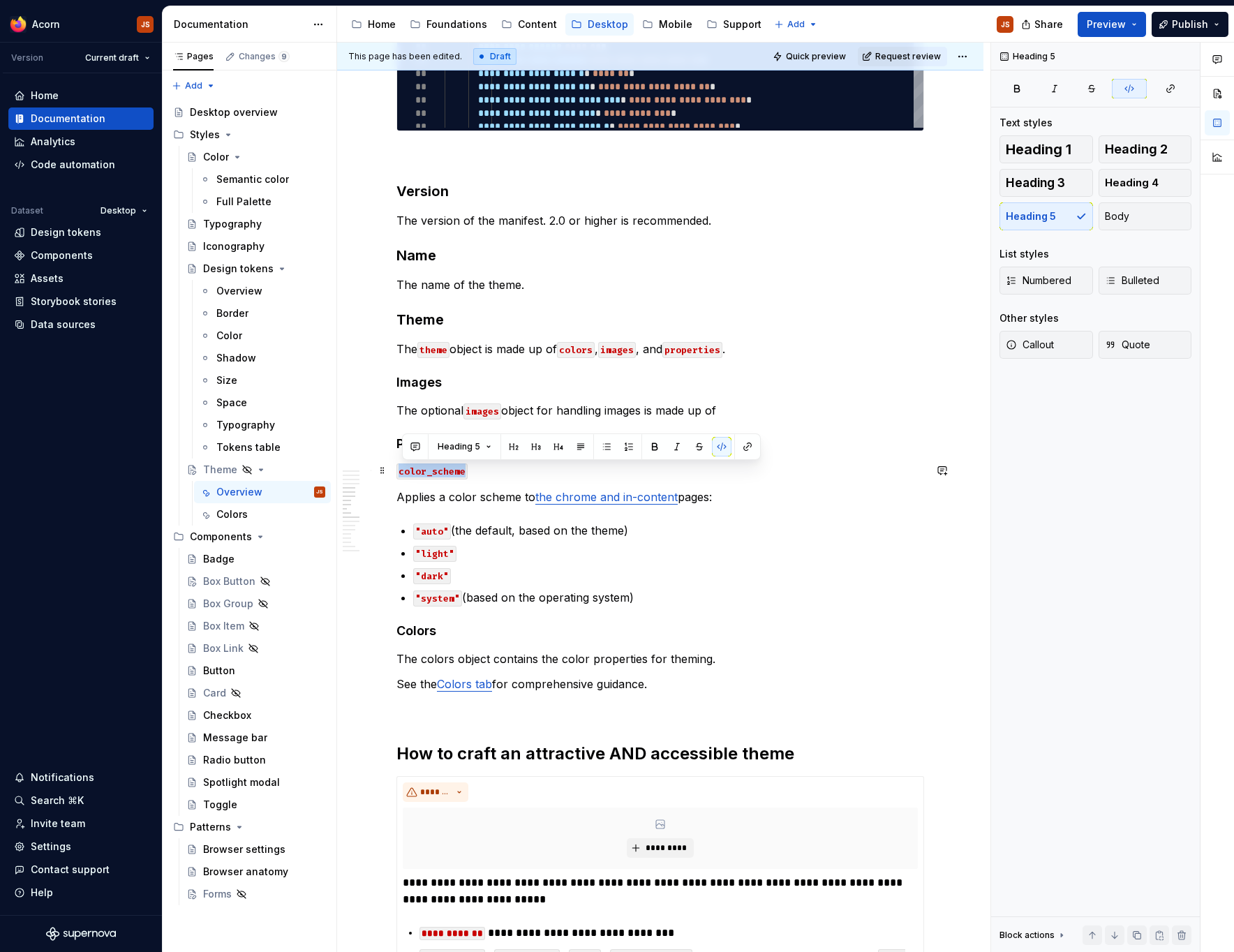
drag, startPoint x: 481, startPoint y: 472, endPoint x: 401, endPoint y: 474, distance: 80.0
click at [401, 473] on h5 "color_scheme" at bounding box center [661, 471] width 528 height 14
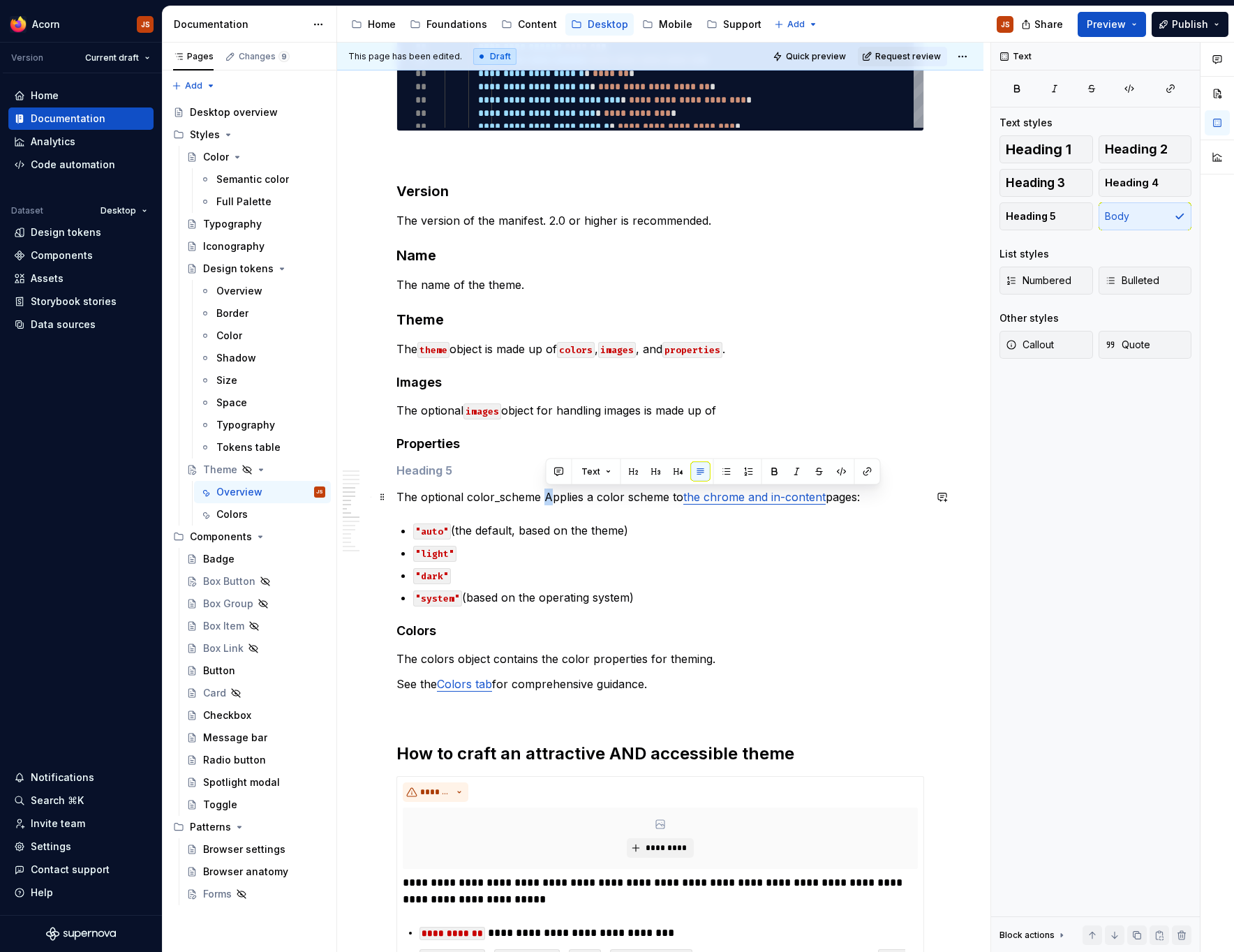
click at [546, 496] on p "The optional color_scheme Applies a color scheme to the chrome and in-content p…" at bounding box center [661, 497] width 528 height 17
drag, startPoint x: 542, startPoint y: 496, endPoint x: 468, endPoint y: 497, distance: 74.0
click at [468, 497] on p "The optional color_scheme applies a color scheme to the chrome and in-content p…" at bounding box center [661, 497] width 528 height 17
click at [792, 469] on button "button" at bounding box center [791, 472] width 20 height 20
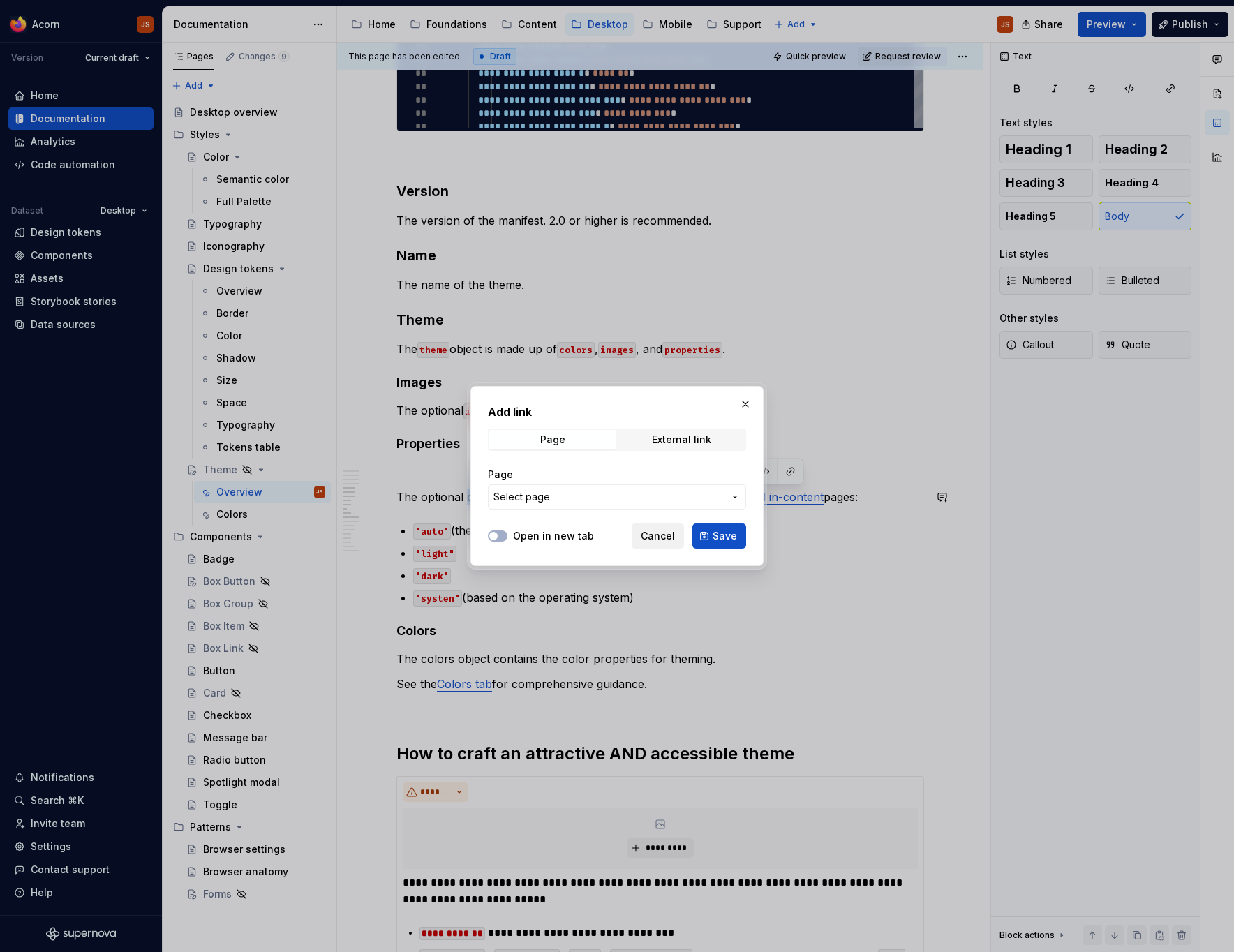
click at [654, 531] on span "Cancel" at bounding box center [658, 536] width 34 height 14
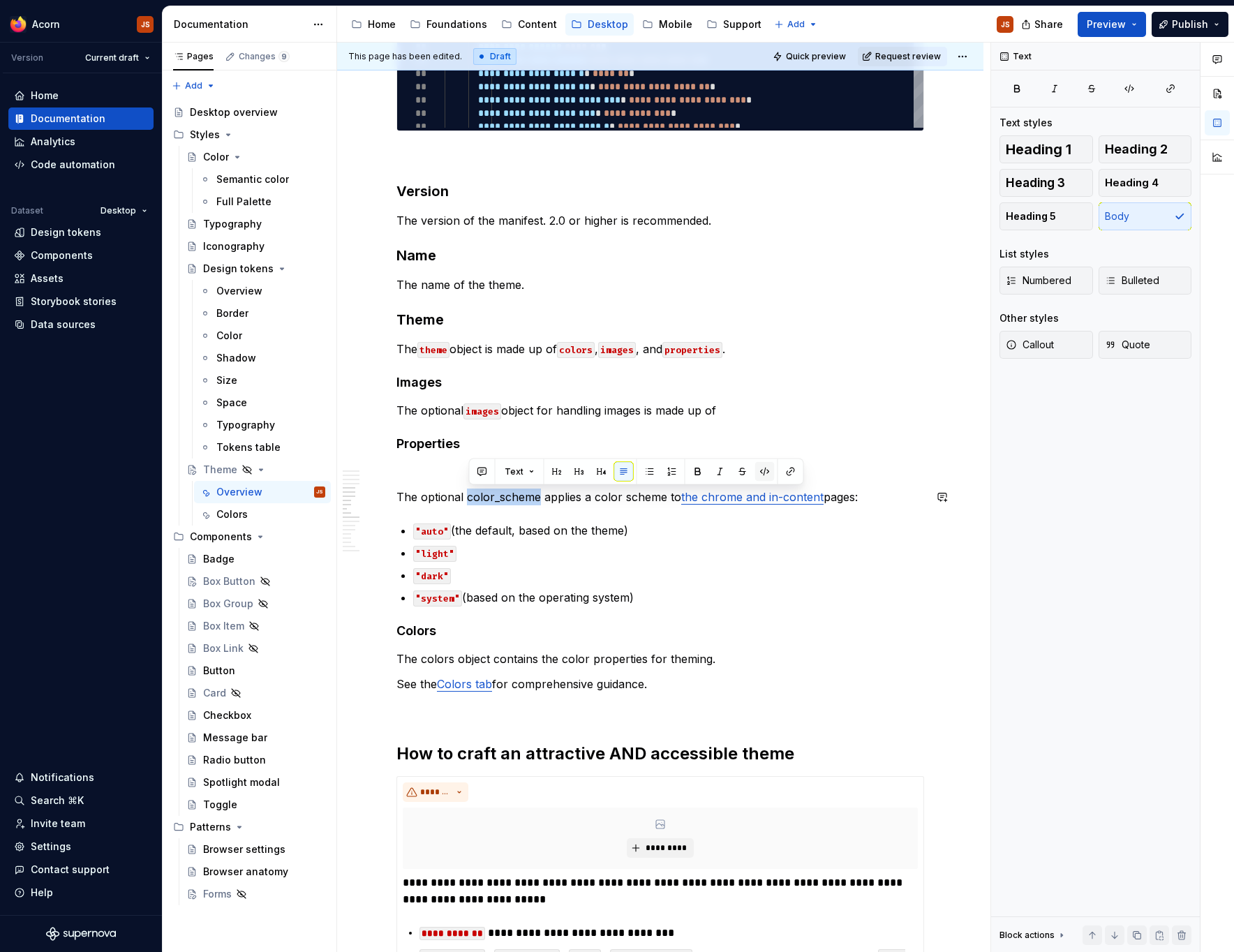
click at [761, 474] on button "button" at bounding box center [765, 472] width 20 height 20
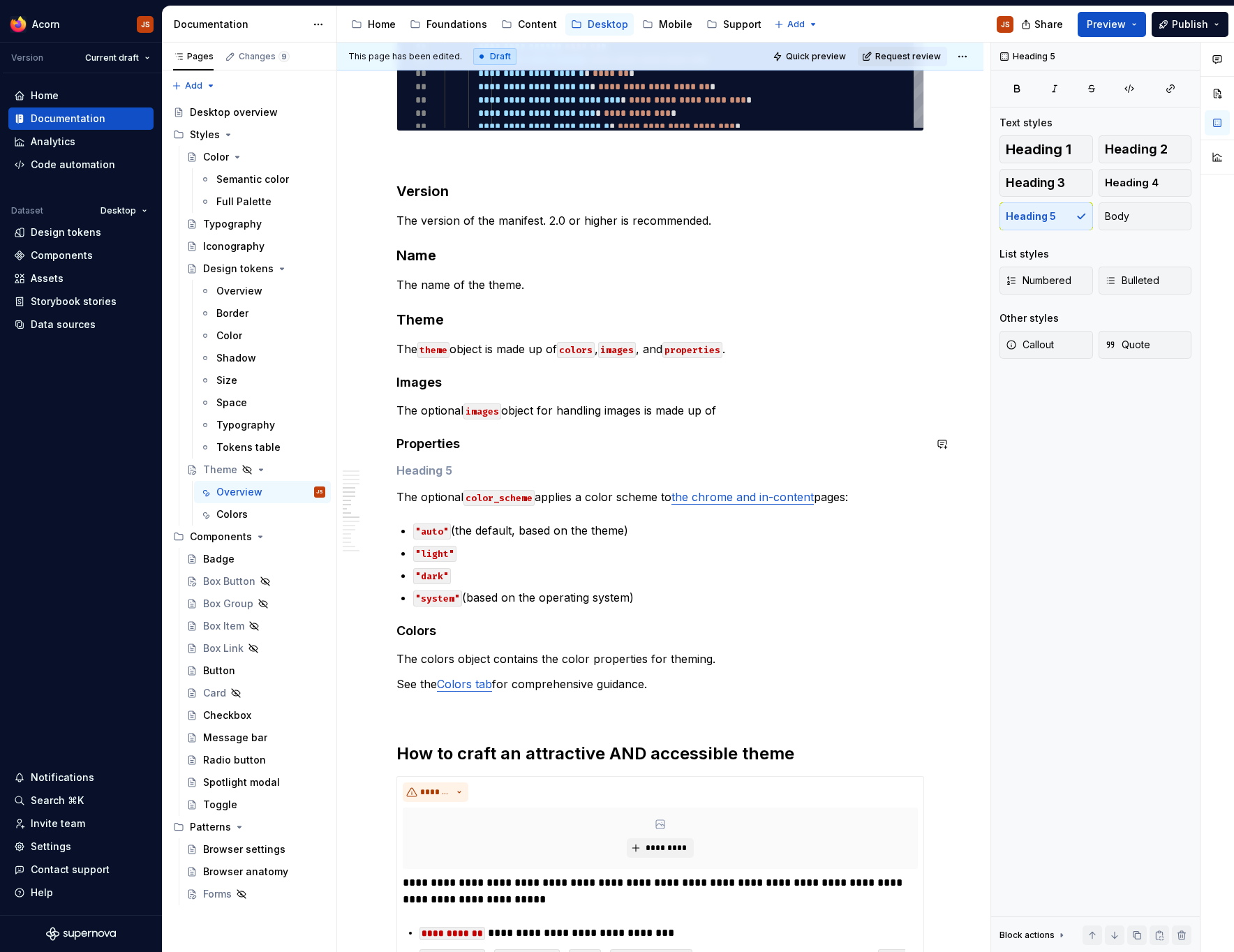
click at [426, 472] on h5 at bounding box center [661, 471] width 528 height 14
click at [451, 446] on h4 "Properties" at bounding box center [661, 444] width 528 height 17
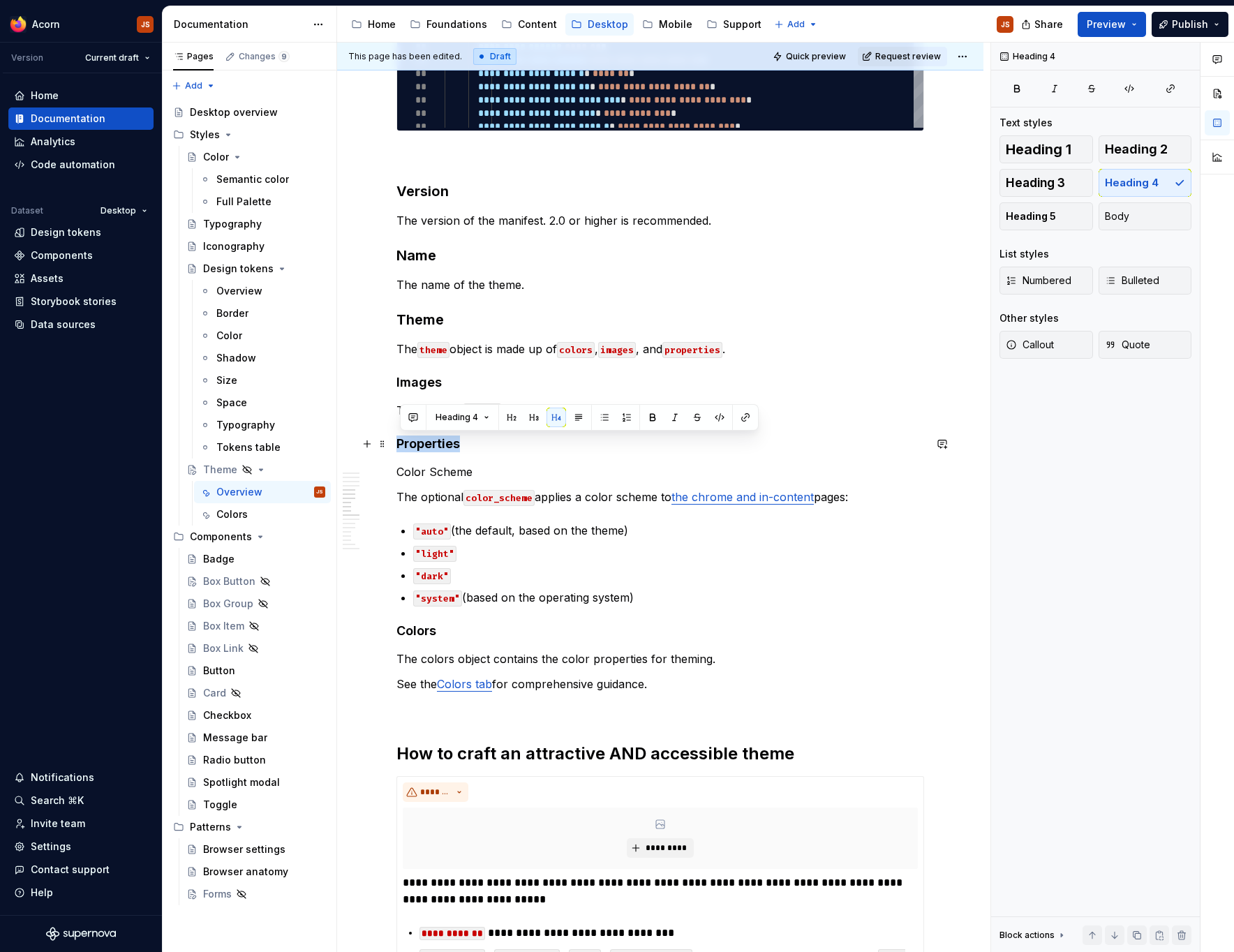
click at [451, 446] on h4 "Properties" at bounding box center [661, 444] width 528 height 17
click at [456, 472] on p "Color Scheme" at bounding box center [661, 472] width 528 height 17
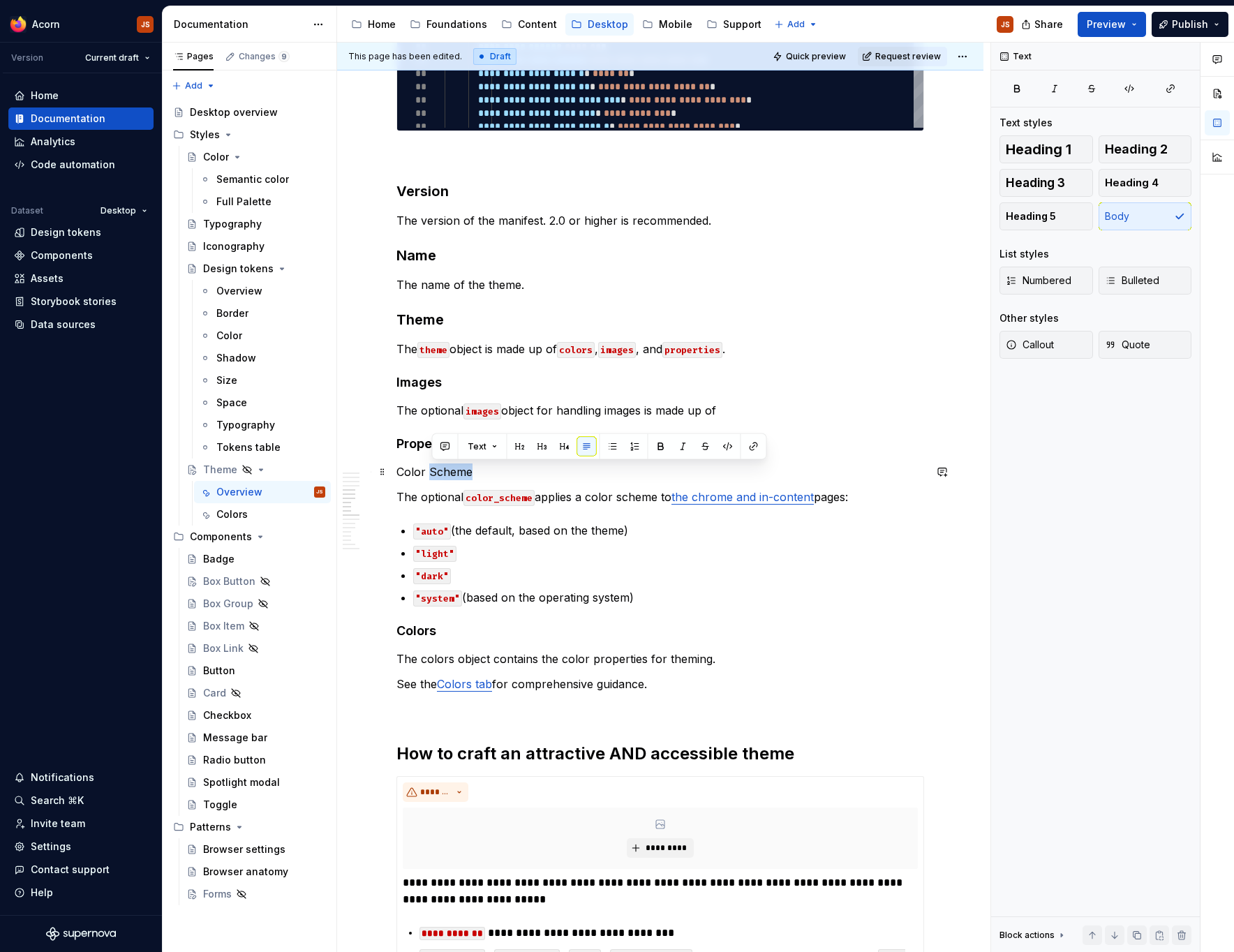
click at [456, 472] on p "Color Scheme" at bounding box center [661, 472] width 528 height 17
click at [1057, 224] on button "Heading 5" at bounding box center [1046, 216] width 94 height 28
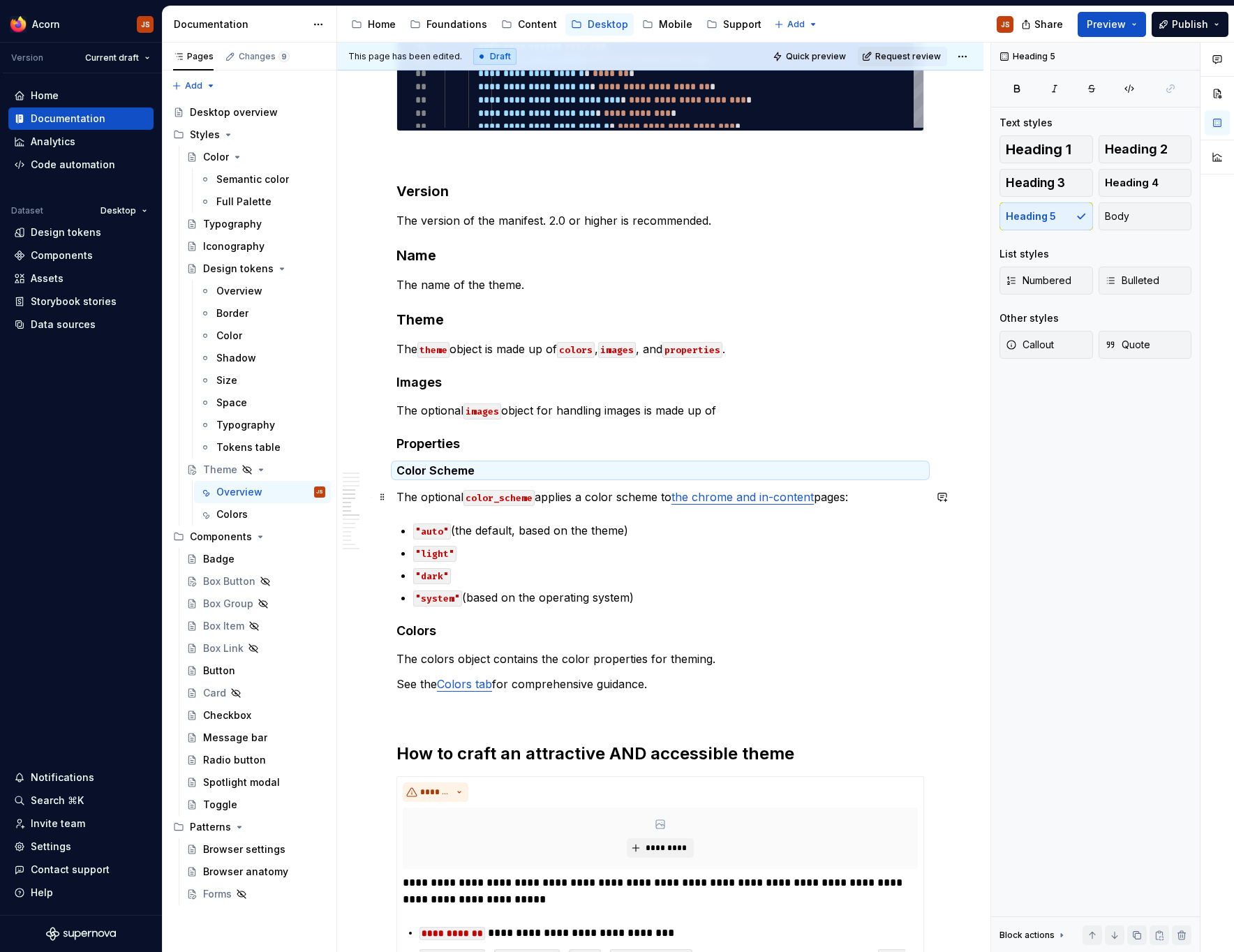
click at [530, 551] on p ""light"" at bounding box center [669, 553] width 511 height 17
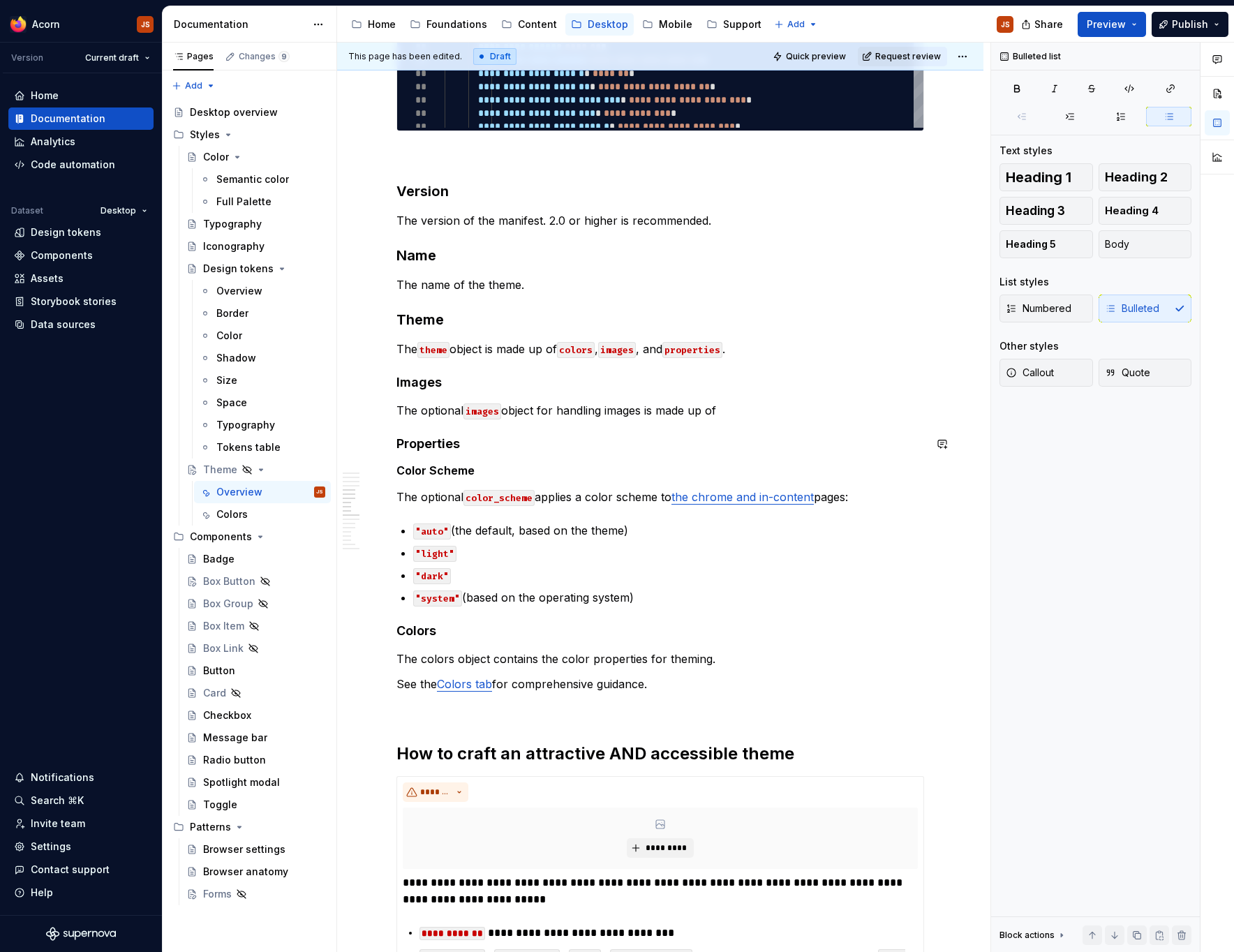
click at [427, 435] on div "**********" at bounding box center [661, 378] width 528 height 3268
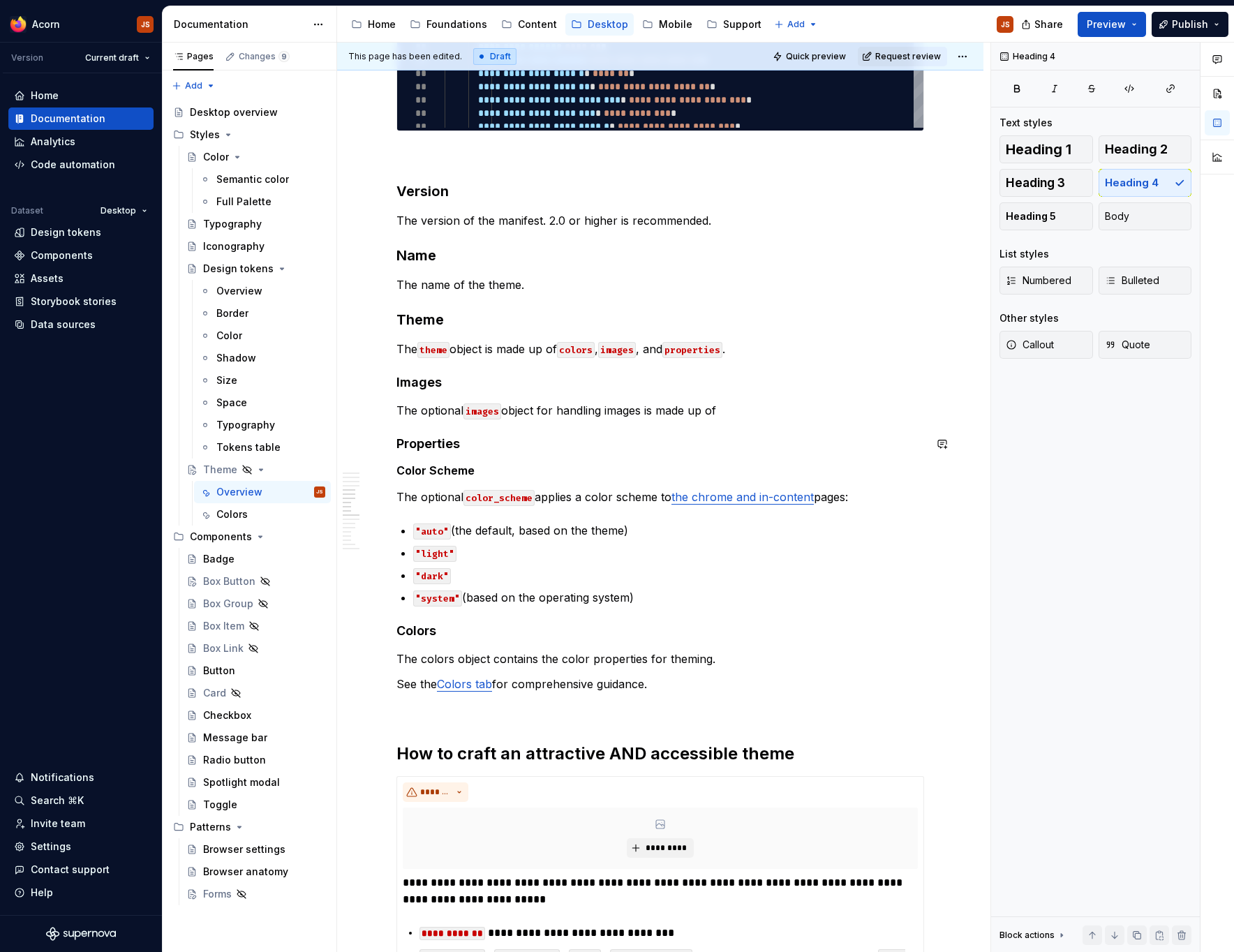
click at [427, 435] on div "**********" at bounding box center [661, 378] width 528 height 3268
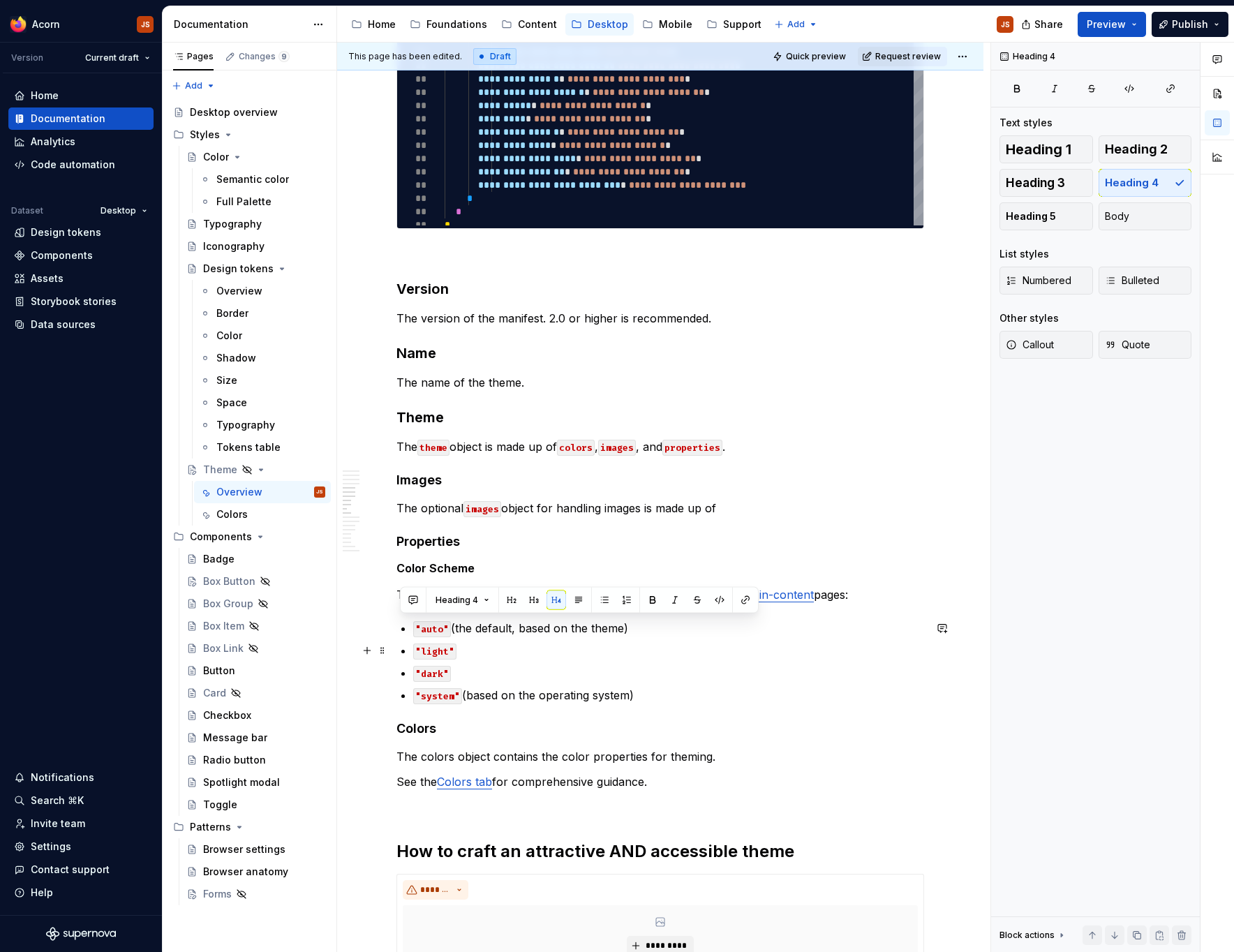
scroll to position [1437, 0]
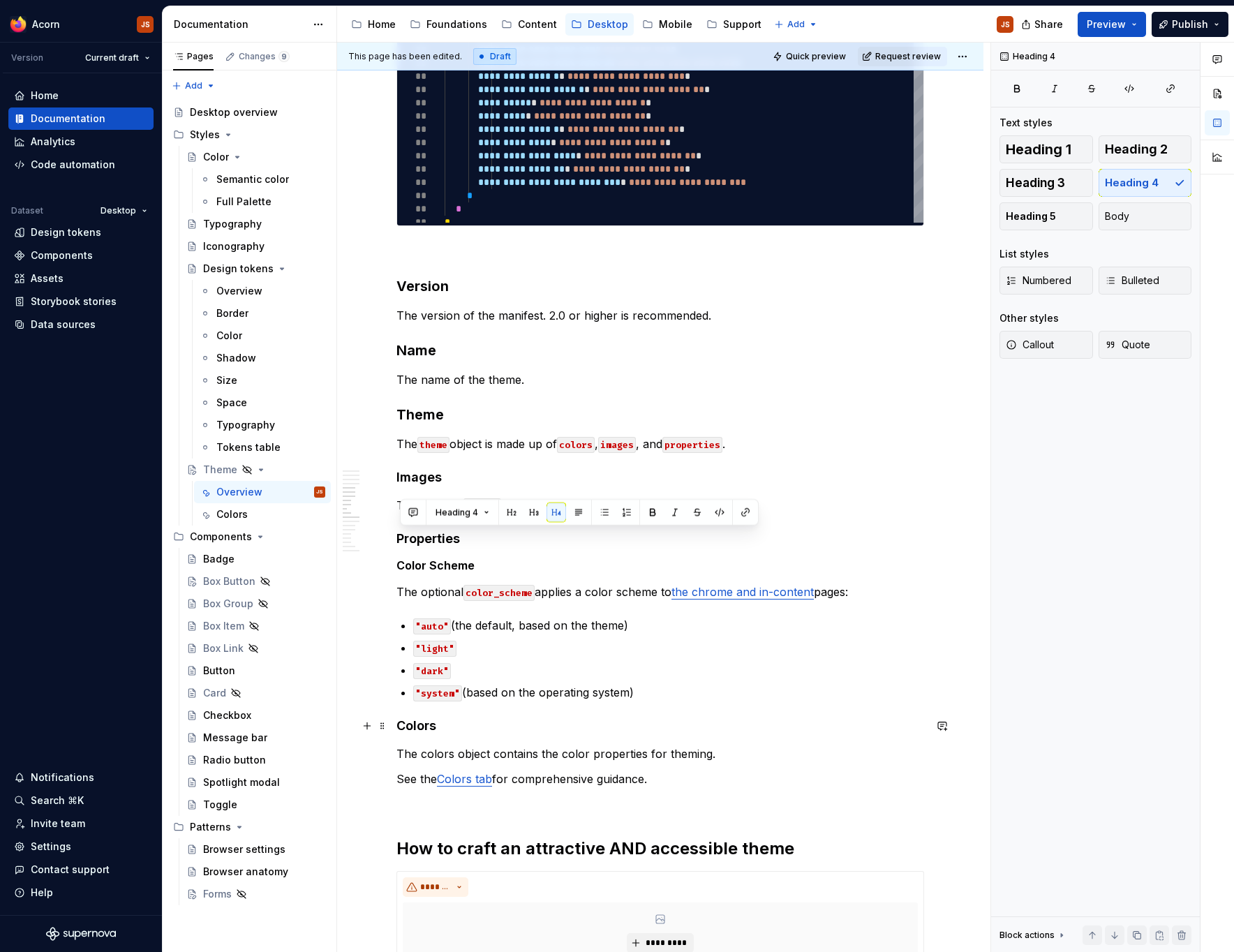
click at [410, 729] on h4 "Colors" at bounding box center [661, 726] width 528 height 17
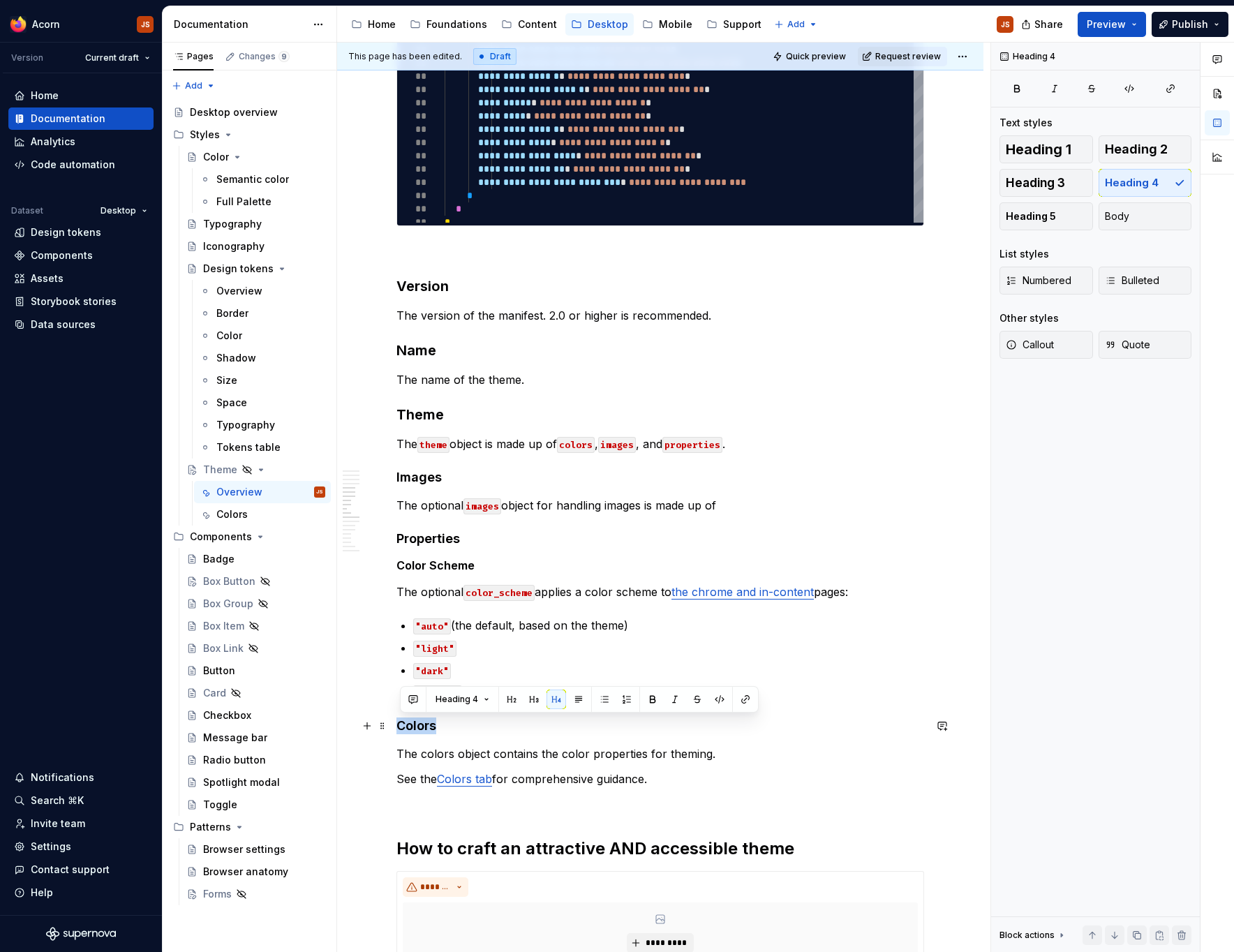
click at [410, 729] on h4 "Colors" at bounding box center [661, 726] width 528 height 17
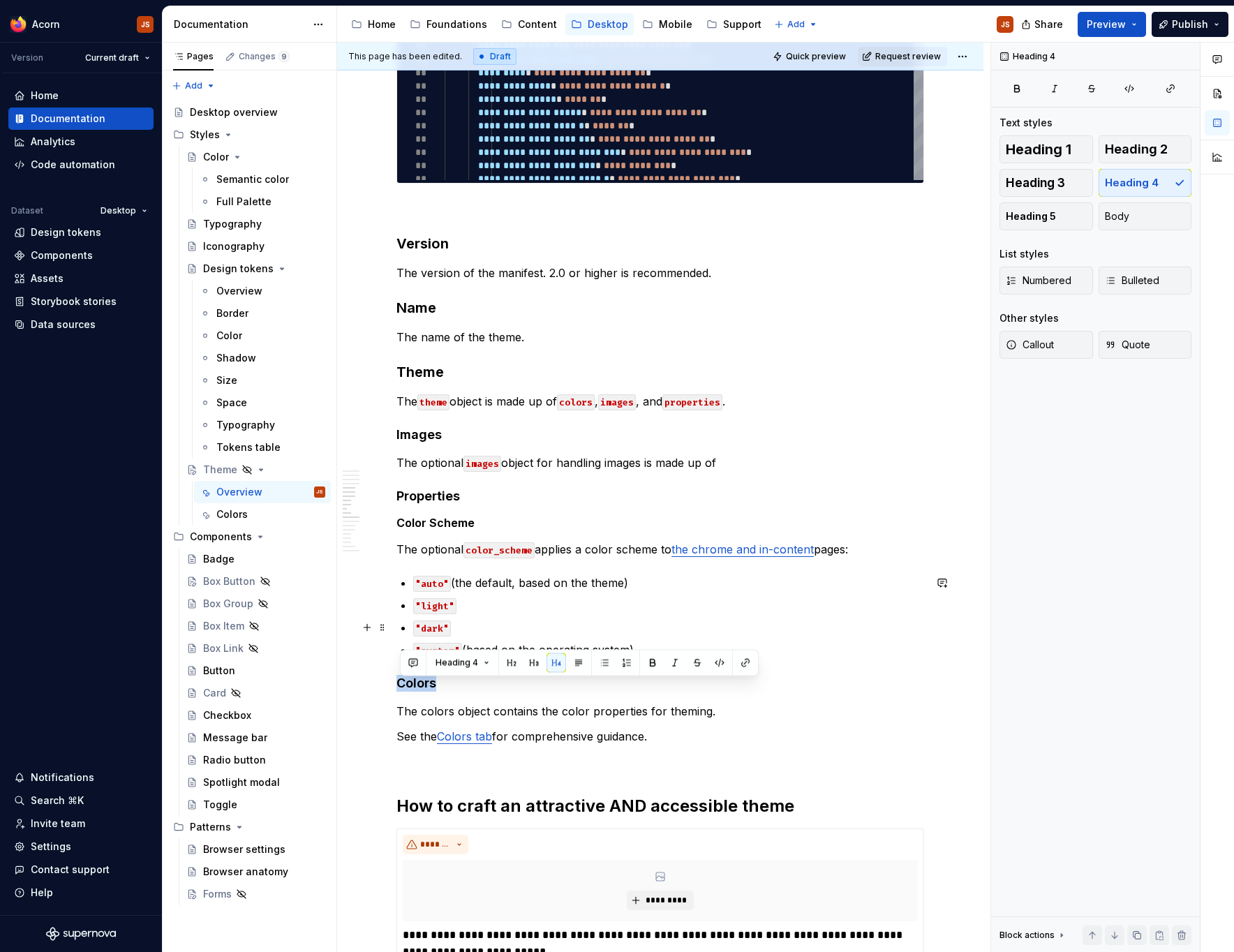
scroll to position [1481, 0]
click at [753, 455] on p "The optional images object for handling images is made up of" at bounding box center [661, 462] width 528 height 17
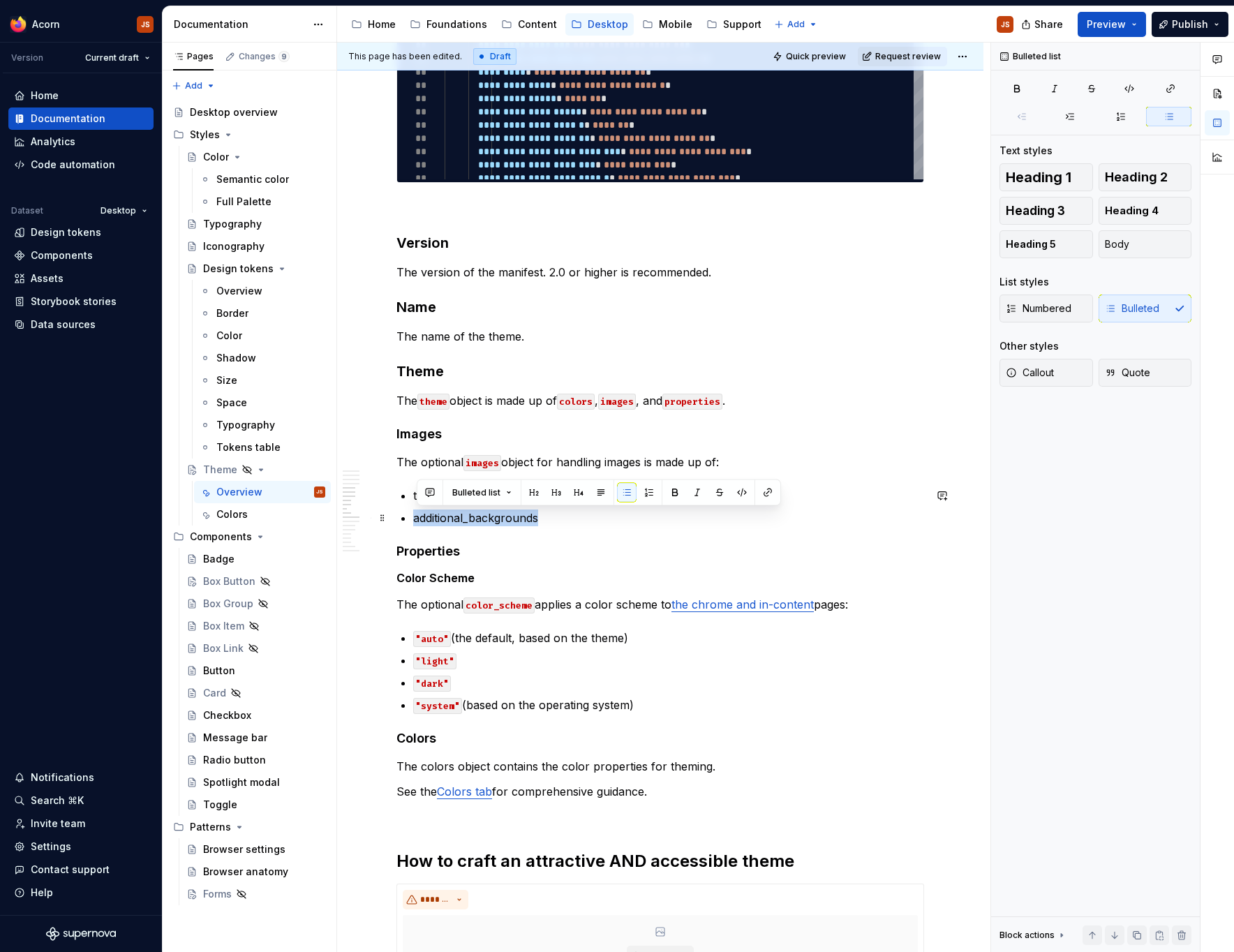
drag, startPoint x: 550, startPoint y: 517, endPoint x: 418, endPoint y: 518, distance: 132.0
click at [418, 518] on p "additional_backgrounds" at bounding box center [669, 518] width 511 height 17
click at [741, 497] on button "button" at bounding box center [742, 493] width 20 height 20
click at [410, 471] on div "**********" at bounding box center [661, 457] width 528 height 3324
click at [420, 500] on p "theme_frame" at bounding box center [669, 496] width 511 height 17
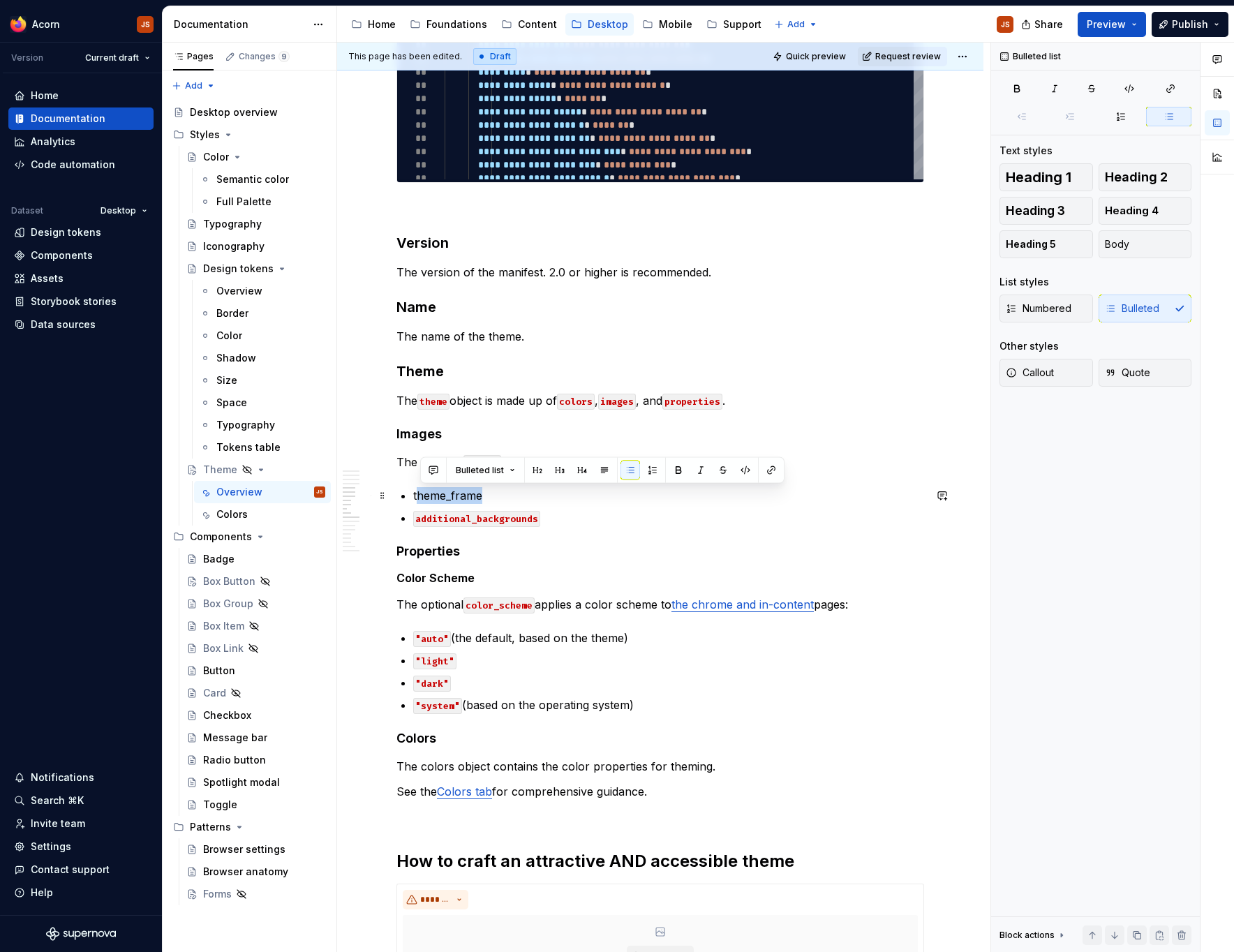
drag, startPoint x: 415, startPoint y: 492, endPoint x: 474, endPoint y: 497, distance: 59.2
click at [474, 497] on li "theme_frame" at bounding box center [669, 496] width 511 height 17
click at [474, 497] on p "theme_frame" at bounding box center [669, 496] width 511 height 17
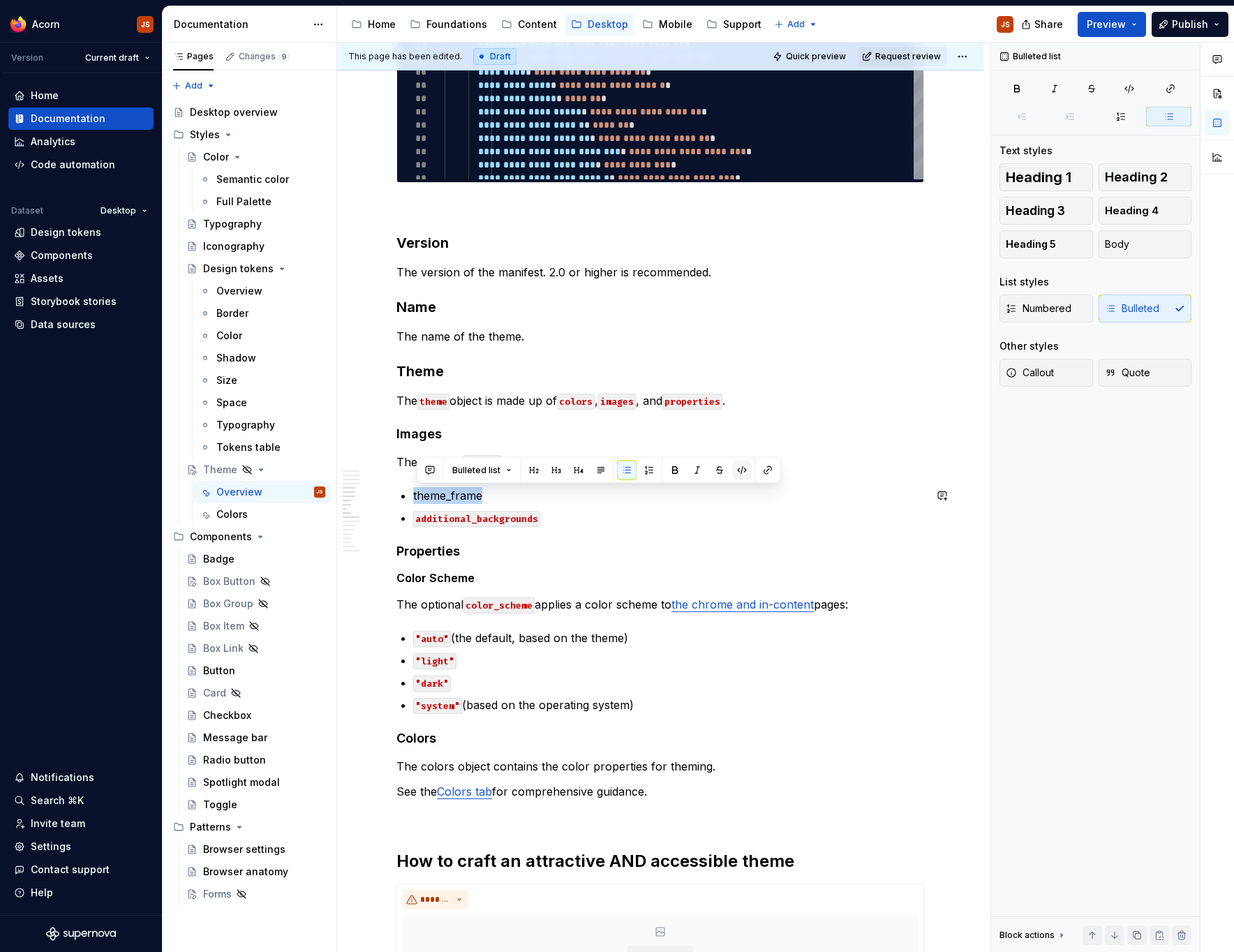
click at [745, 471] on button "button" at bounding box center [742, 471] width 20 height 20
click at [647, 581] on h5 "Color Scheme" at bounding box center [661, 578] width 528 height 14
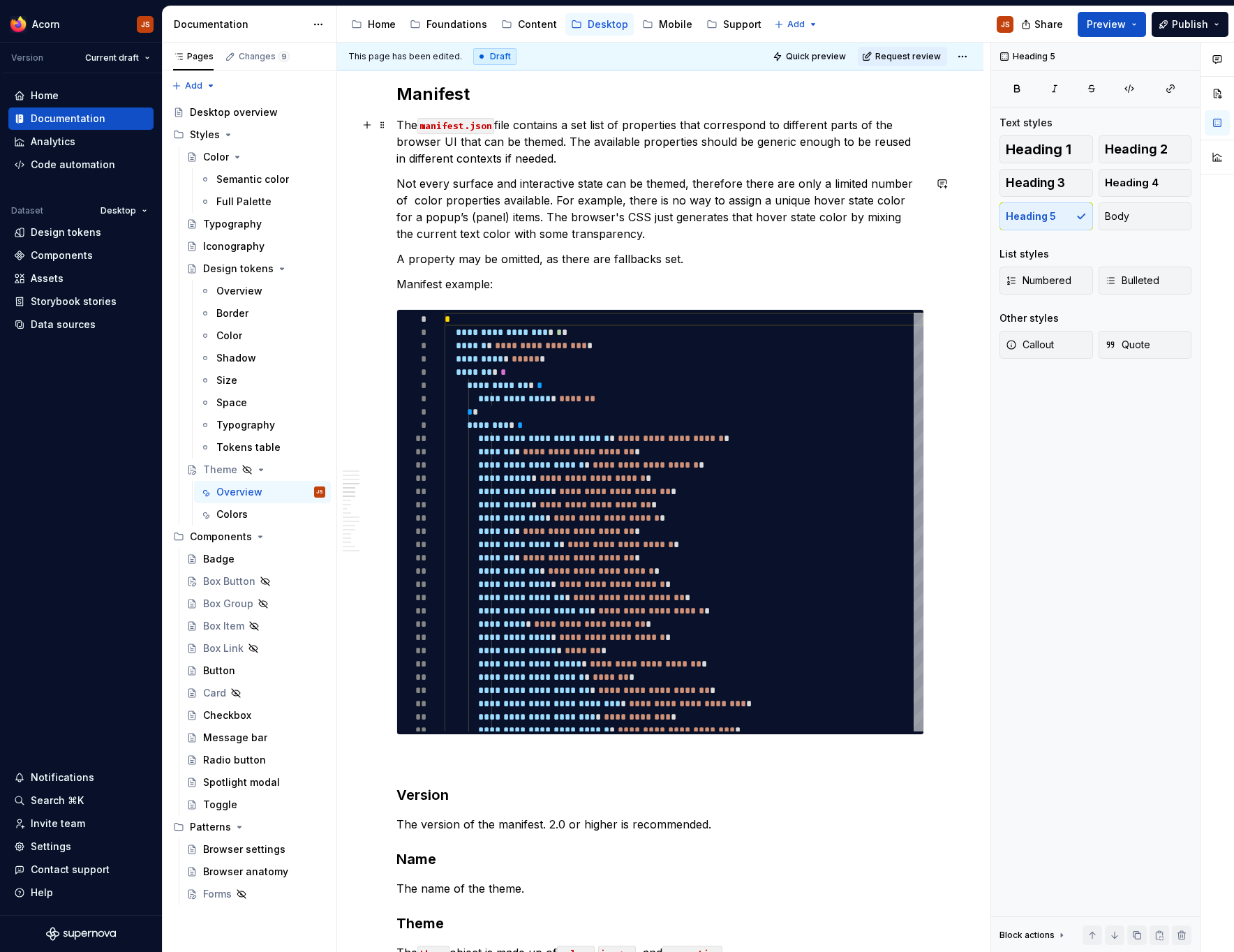
scroll to position [928, 0]
type textarea "*"
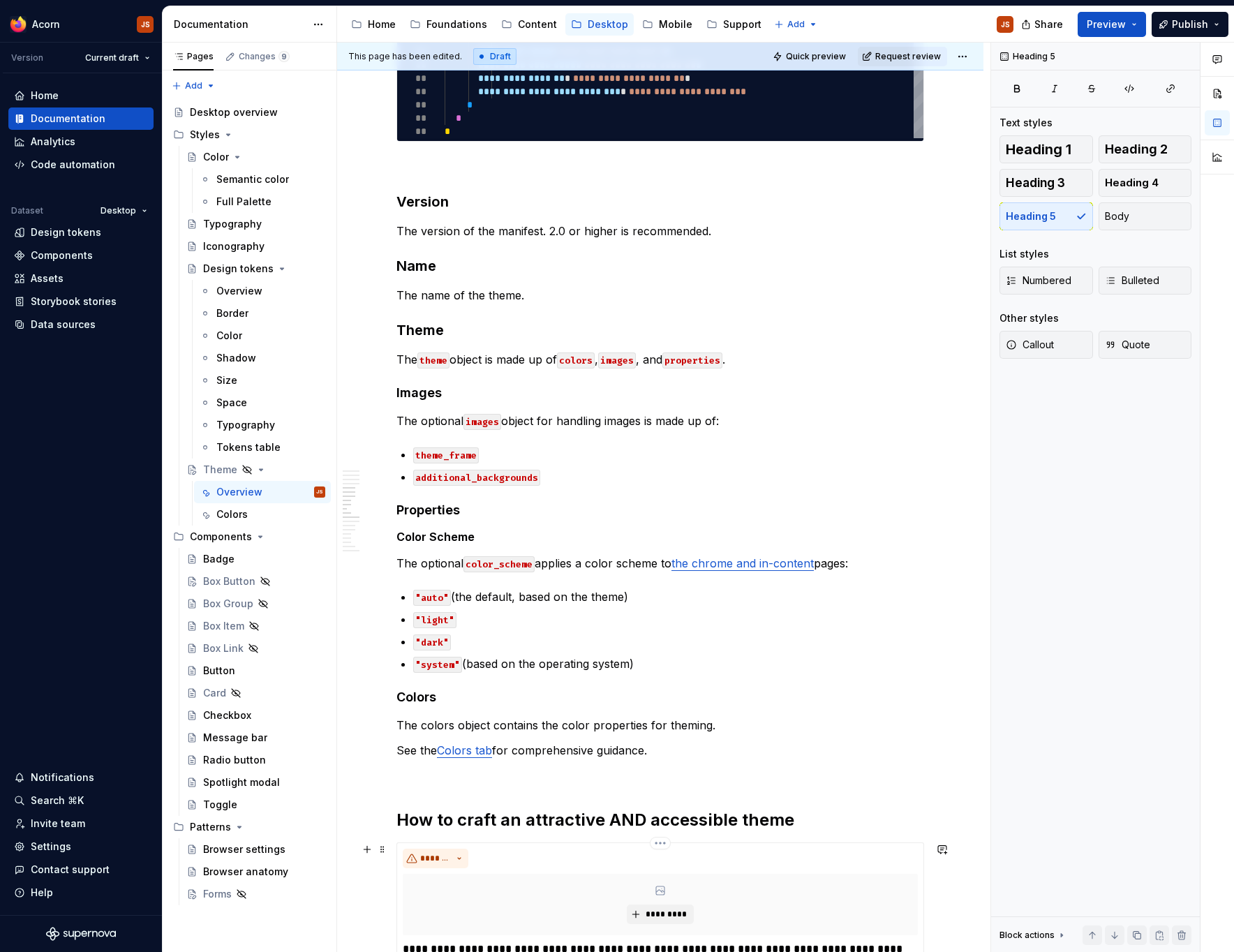
scroll to position [1524, 0]
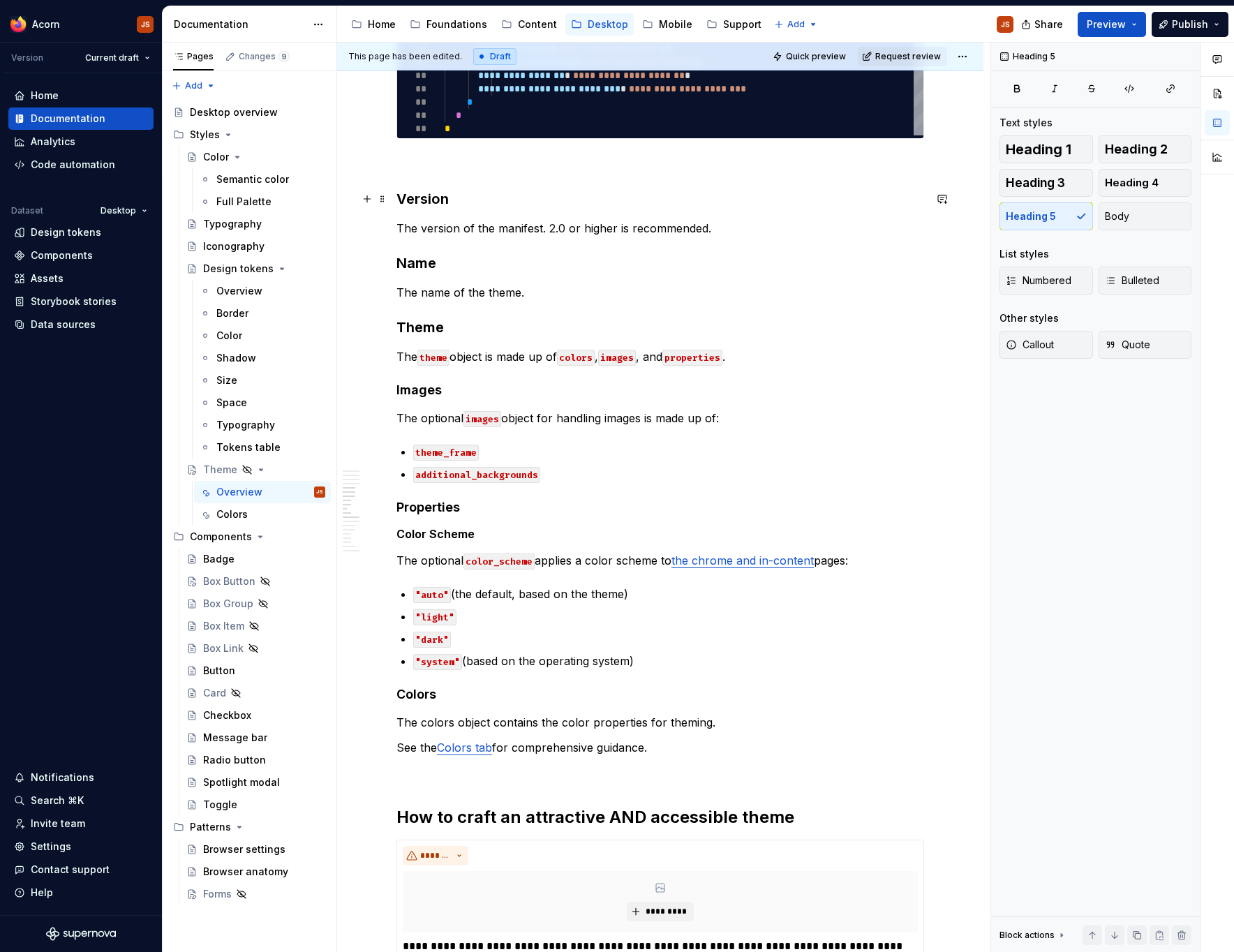
click at [426, 201] on h3 "Version" at bounding box center [661, 199] width 528 height 20
click at [423, 262] on h3 "Name" at bounding box center [661, 263] width 528 height 20
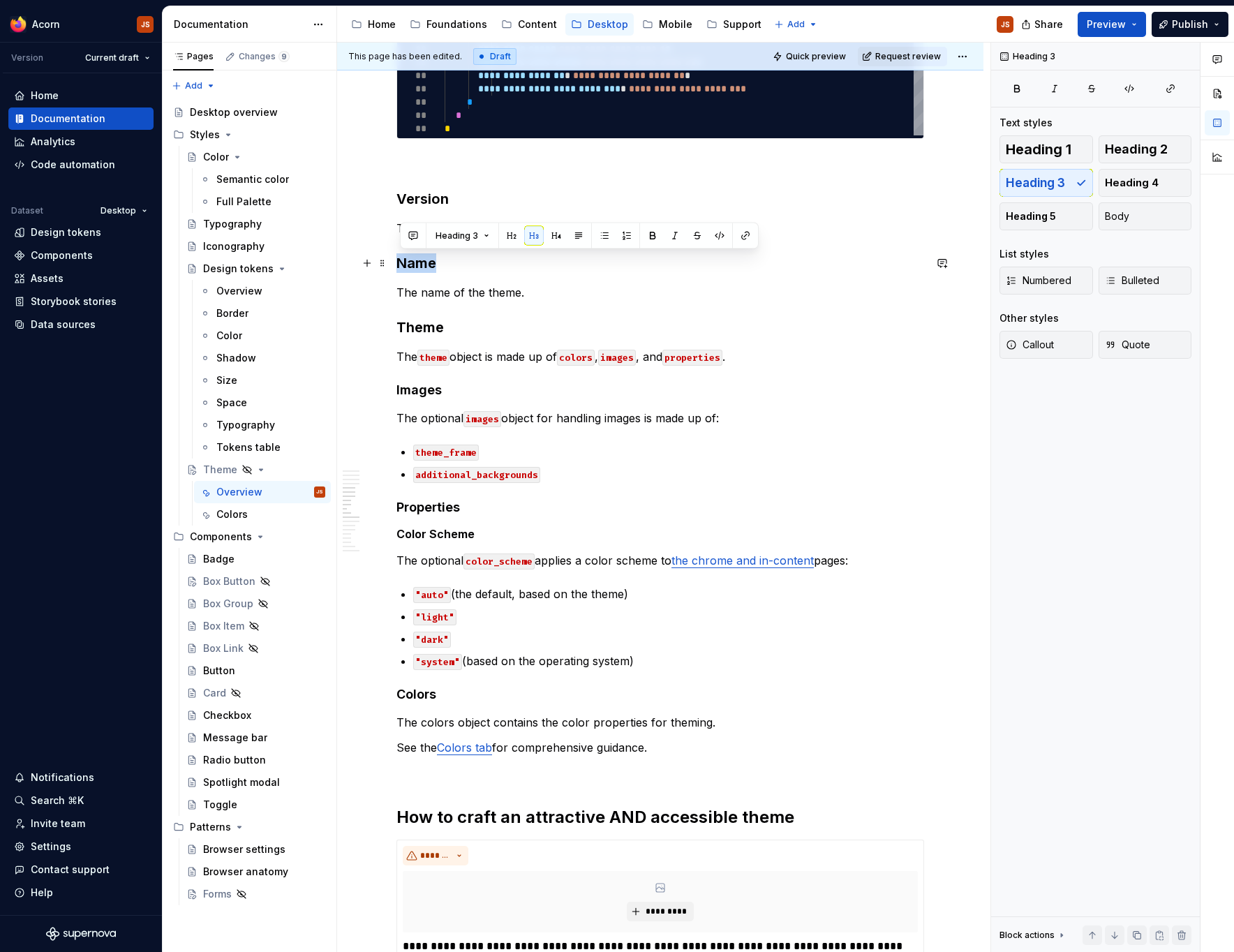
click at [423, 262] on h3 "Name" at bounding box center [661, 263] width 528 height 20
click at [420, 326] on h3 "Theme" at bounding box center [661, 327] width 528 height 20
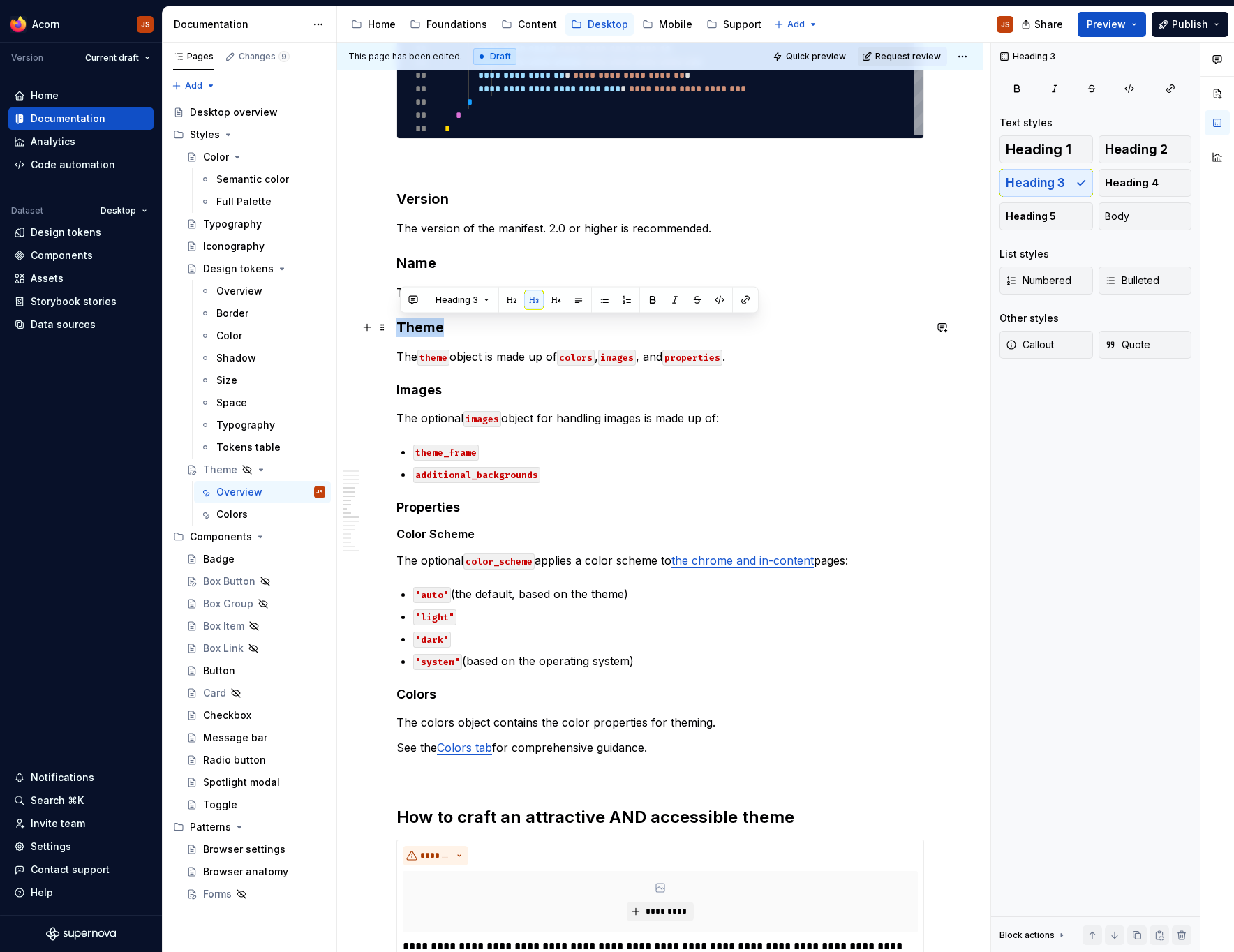
click at [420, 326] on h3 "Theme" at bounding box center [661, 327] width 528 height 20
click at [315, 24] on html "Acorn JS Version Current draft Home Documentation Analytics Code automation Dat…" at bounding box center [617, 476] width 1234 height 952
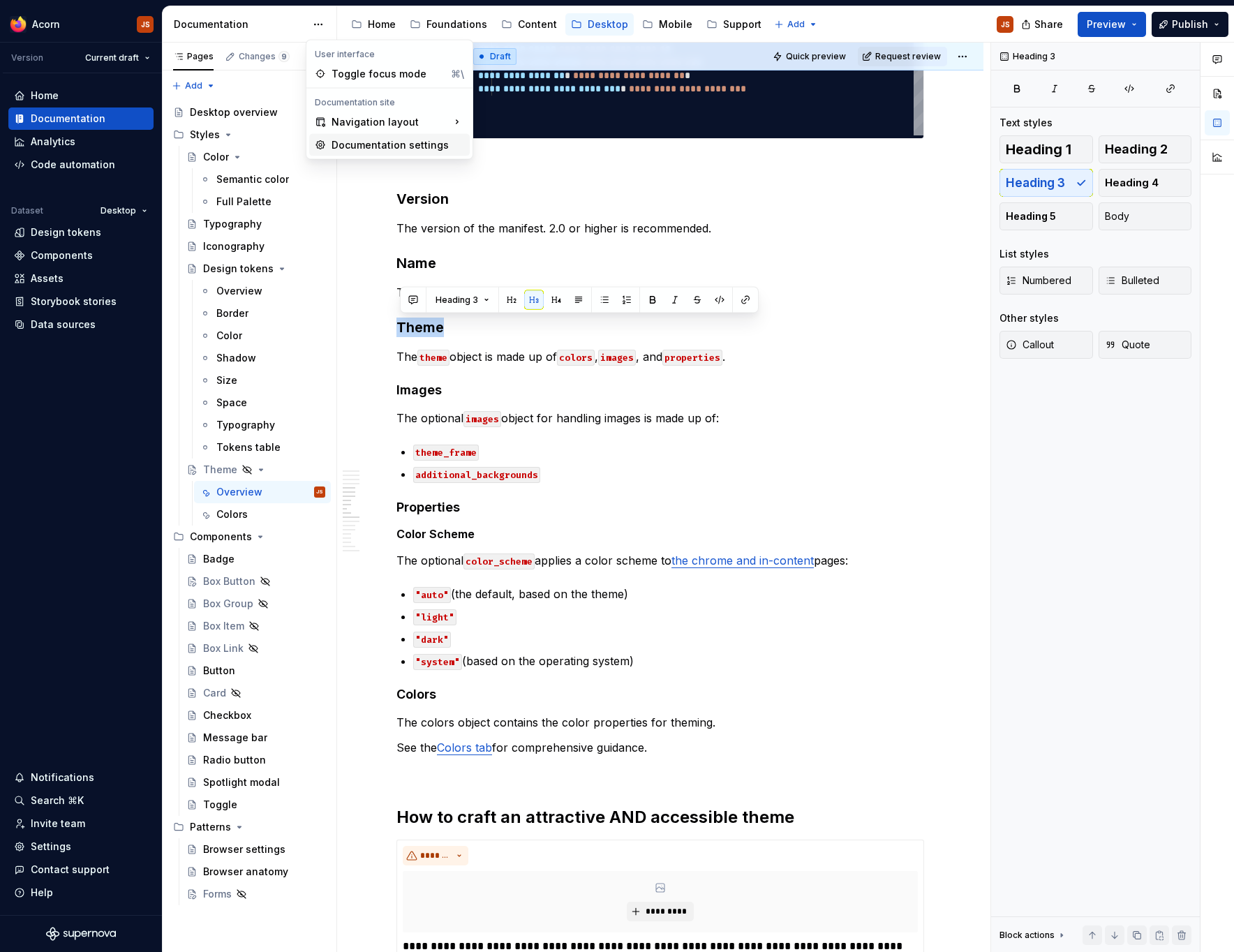
click at [355, 152] on div "Documentation settings" at bounding box center [398, 145] width 133 height 14
